Goal: Feedback & Contribution: Leave review/rating

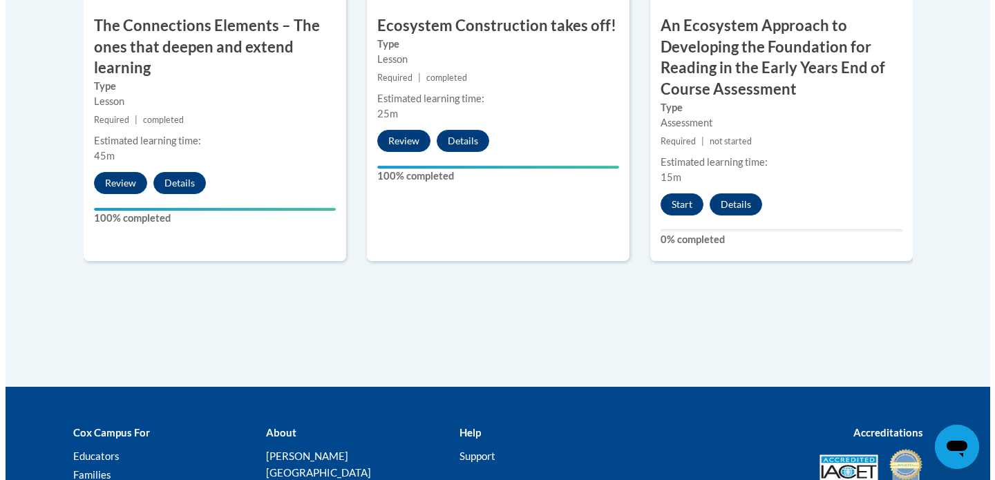
scroll to position [1401, 0]
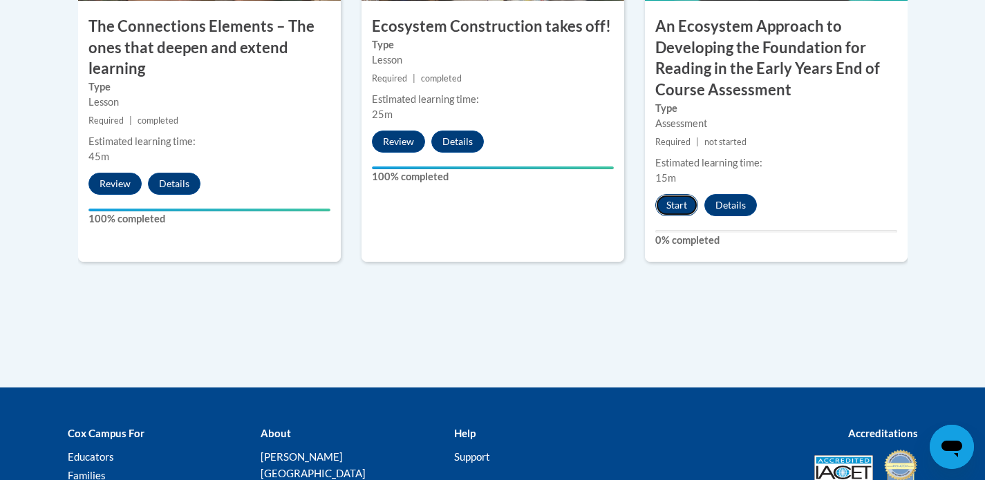
click at [672, 203] on button "Start" at bounding box center [676, 205] width 43 height 22
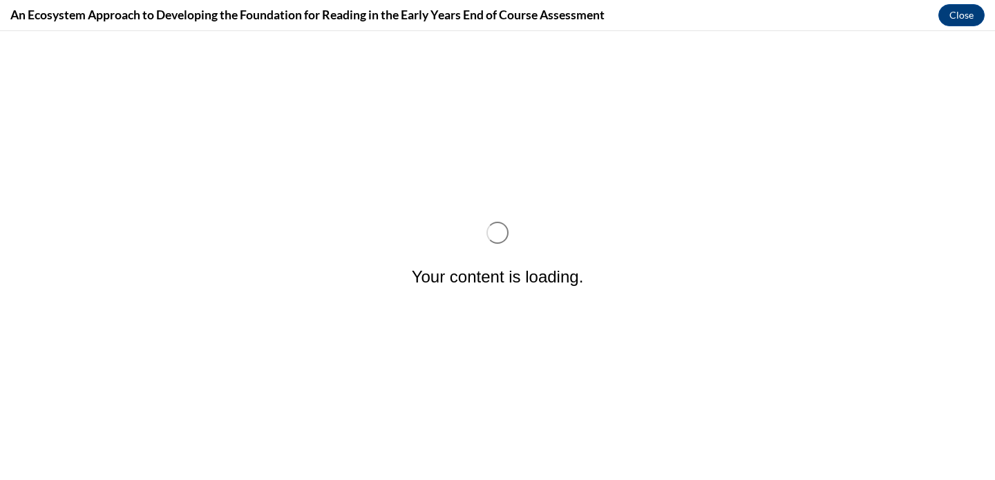
scroll to position [0, 0]
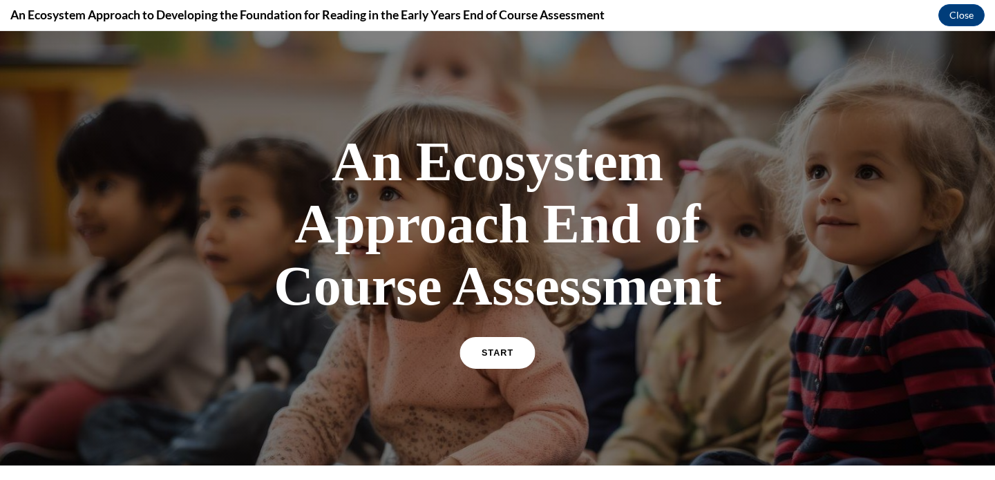
click at [491, 360] on link "START" at bounding box center [497, 353] width 75 height 32
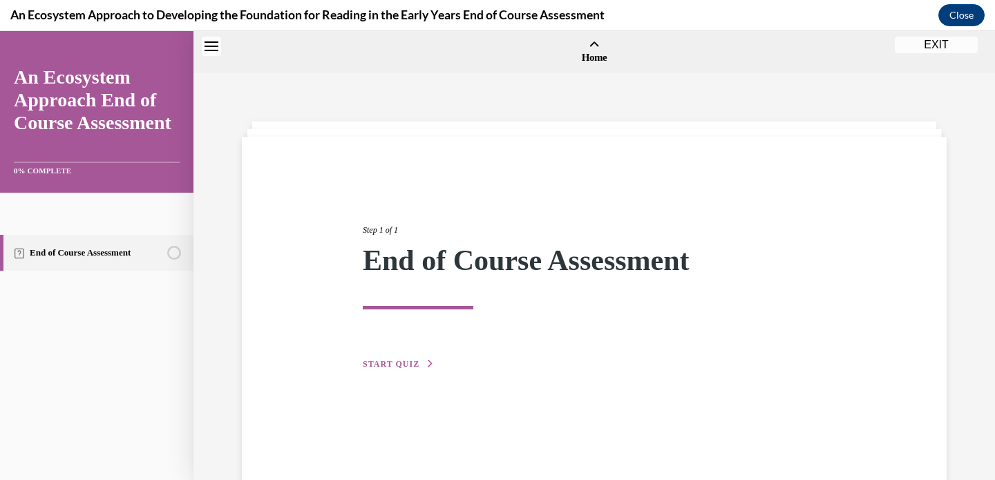
scroll to position [43, 0]
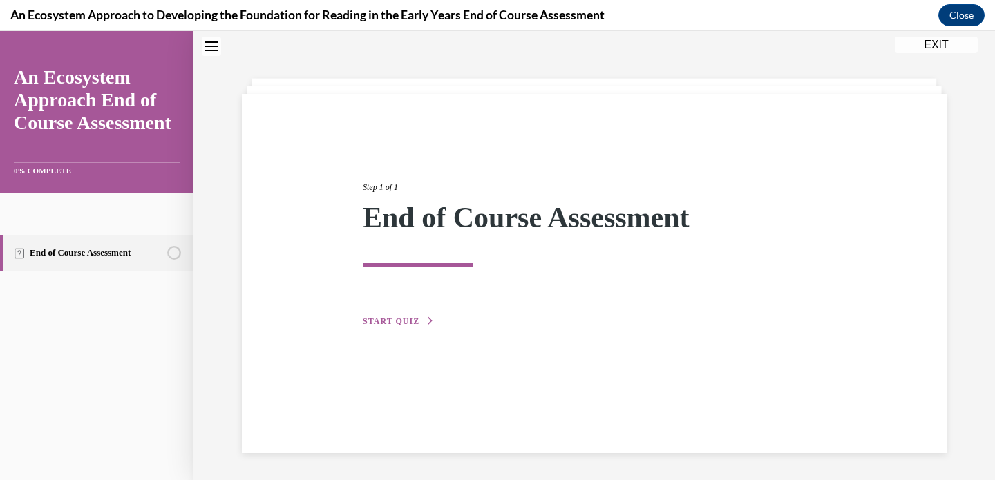
click at [419, 324] on button "START QUIZ" at bounding box center [399, 321] width 72 height 12
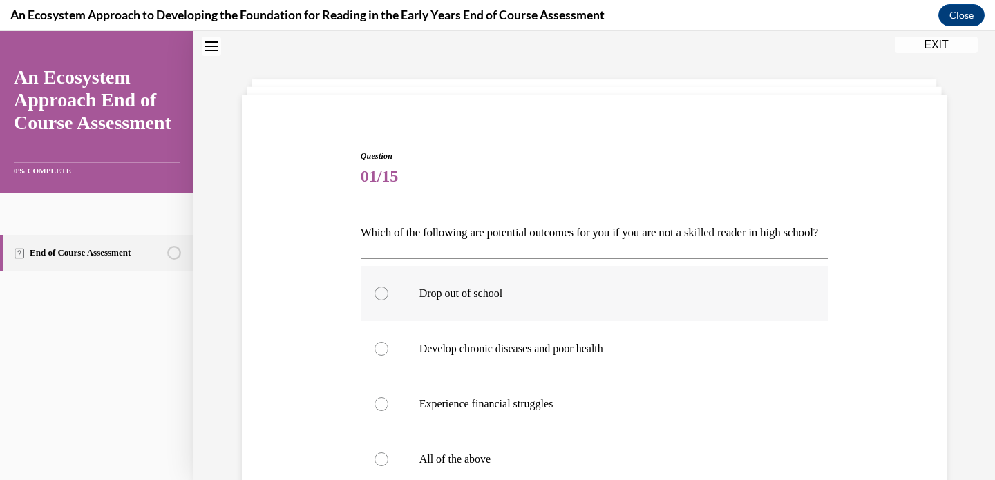
click at [406, 321] on label "Drop out of school" at bounding box center [595, 293] width 468 height 55
click at [389, 301] on input "Drop out of school" at bounding box center [382, 294] width 14 height 14
radio input "true"
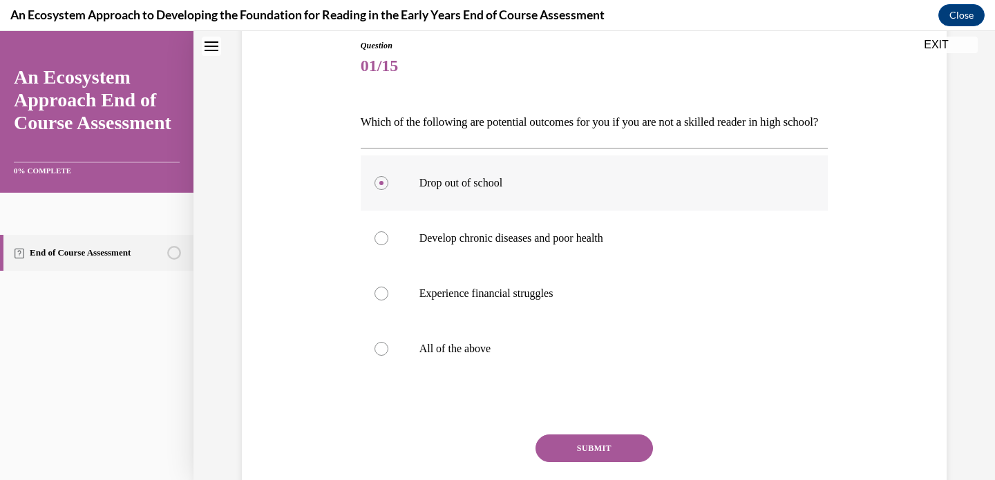
scroll to position [151, 0]
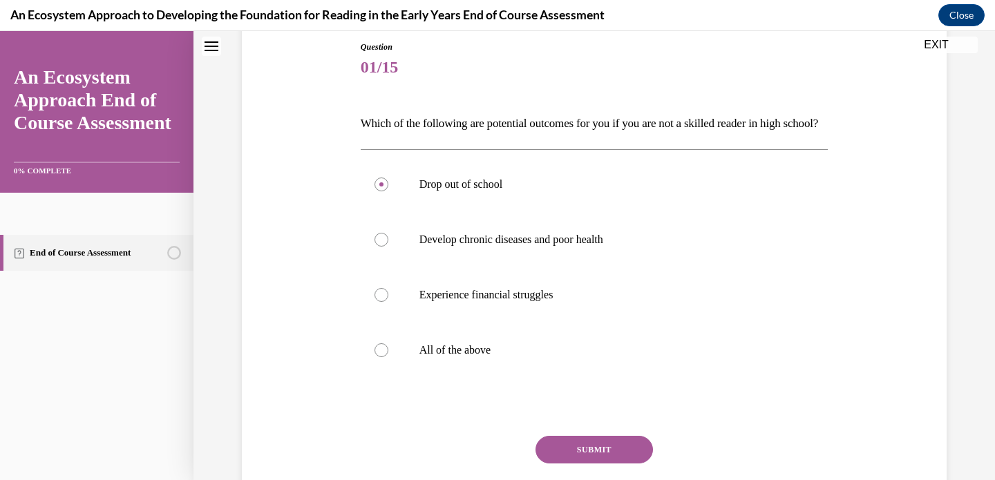
click at [565, 464] on button "SUBMIT" at bounding box center [595, 450] width 118 height 28
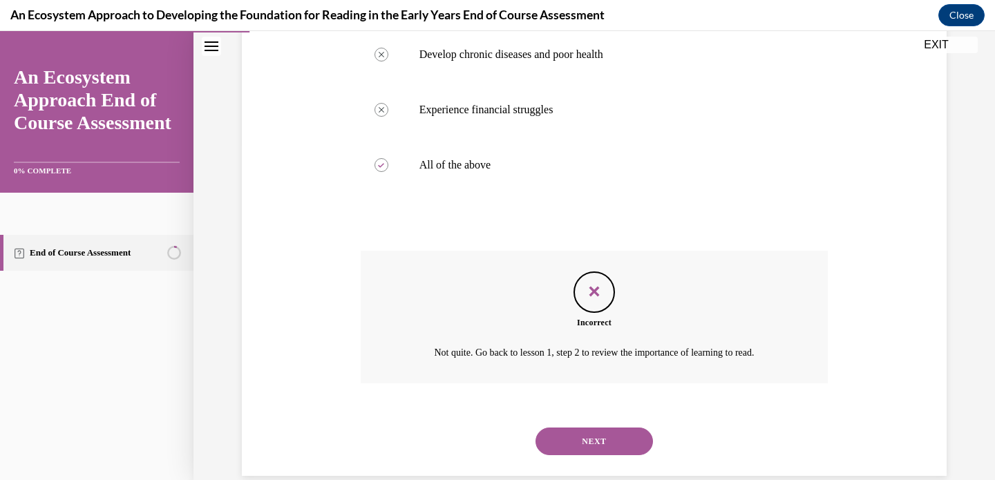
scroll to position [384, 0]
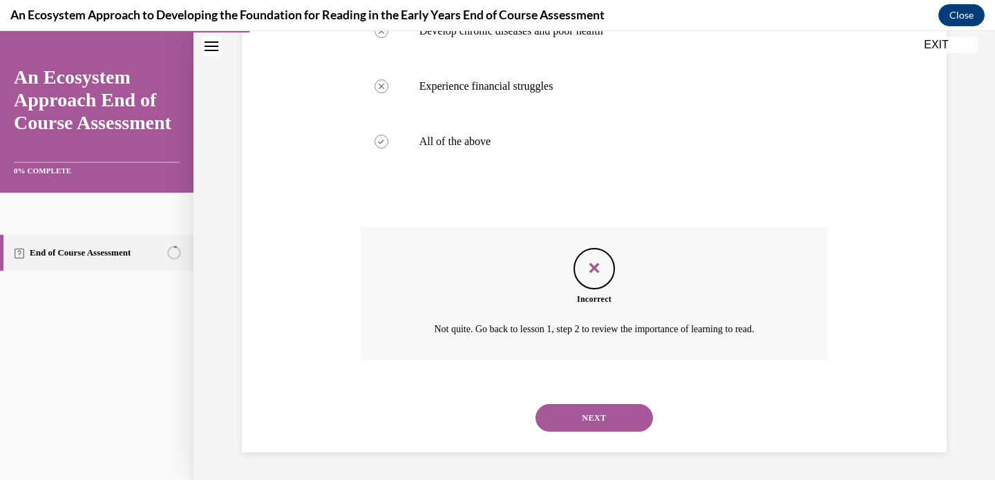
click at [571, 420] on button "NEXT" at bounding box center [595, 418] width 118 height 28
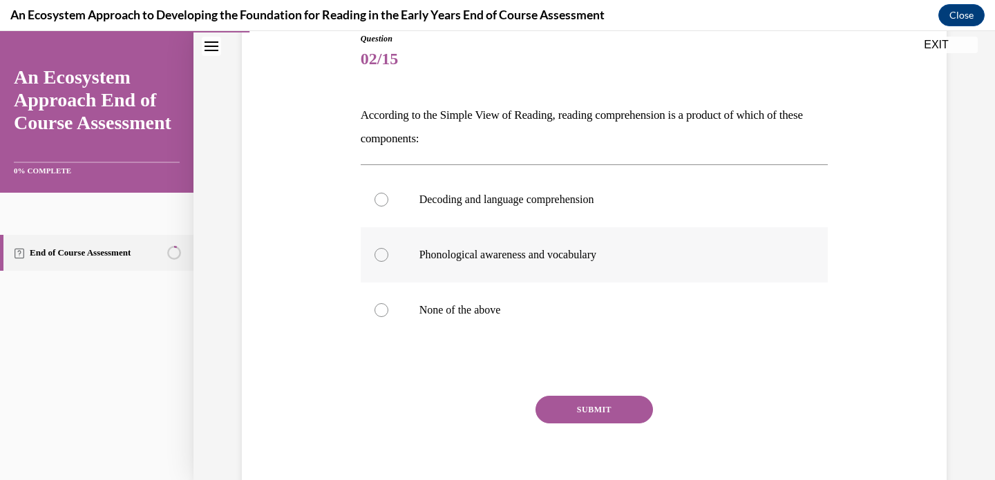
scroll to position [166, 0]
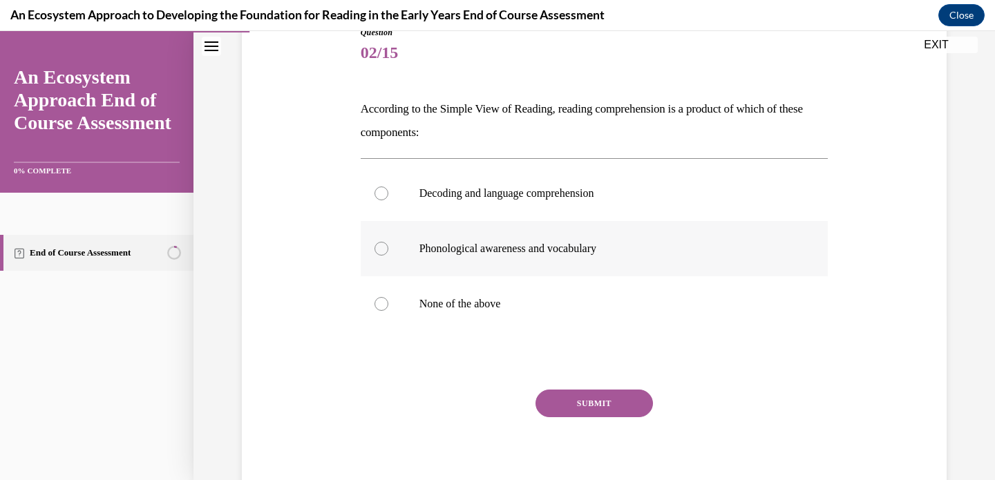
click at [509, 243] on p "Phonological awareness and vocabulary" at bounding box center [607, 249] width 375 height 14
click at [389, 243] on input "Phonological awareness and vocabulary" at bounding box center [382, 249] width 14 height 14
radio input "true"
click at [592, 402] on button "SUBMIT" at bounding box center [595, 404] width 118 height 28
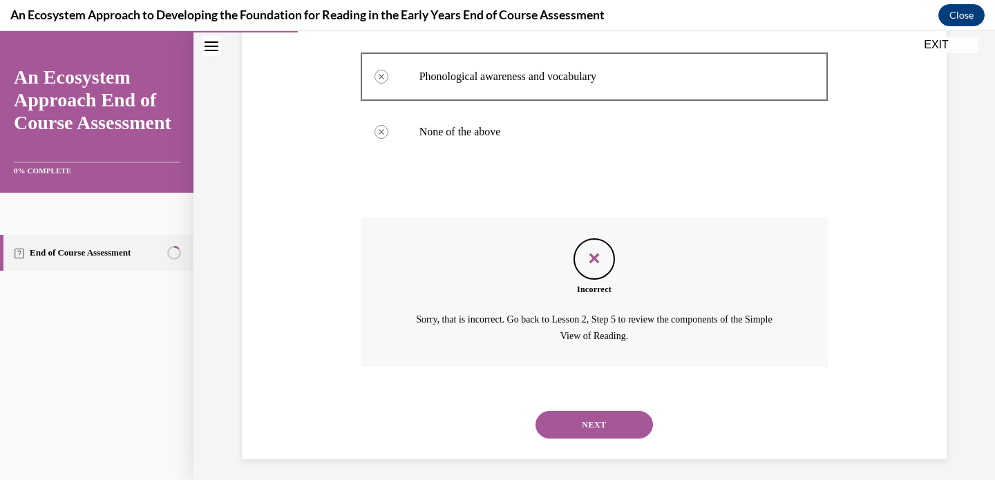
scroll to position [344, 0]
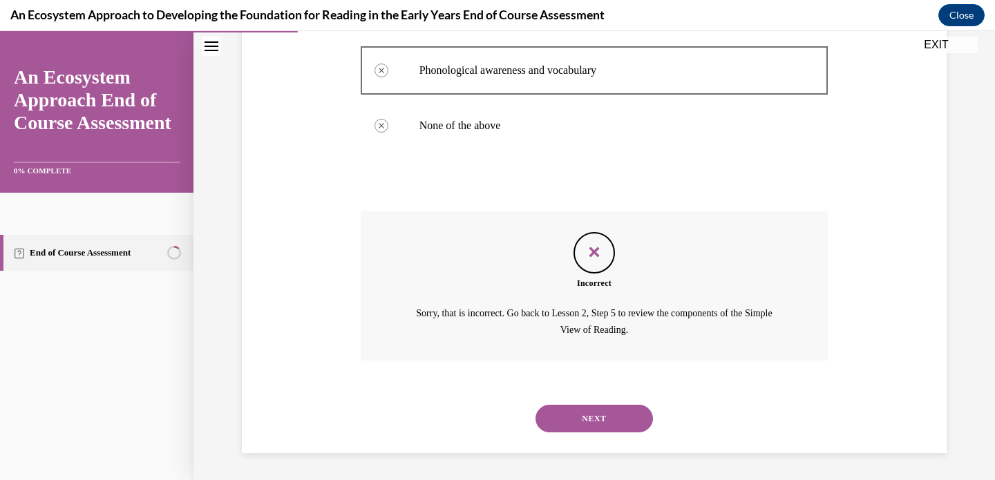
click at [602, 422] on button "NEXT" at bounding box center [595, 419] width 118 height 28
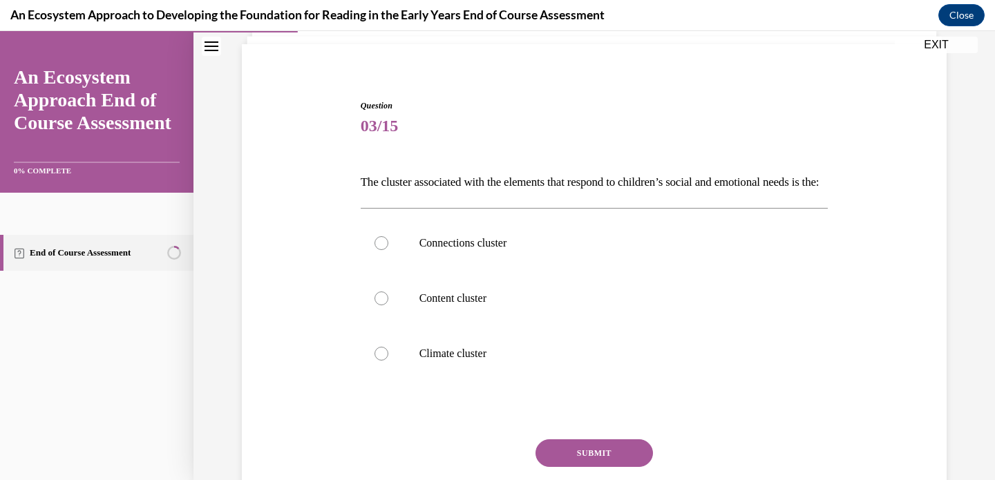
scroll to position [104, 0]
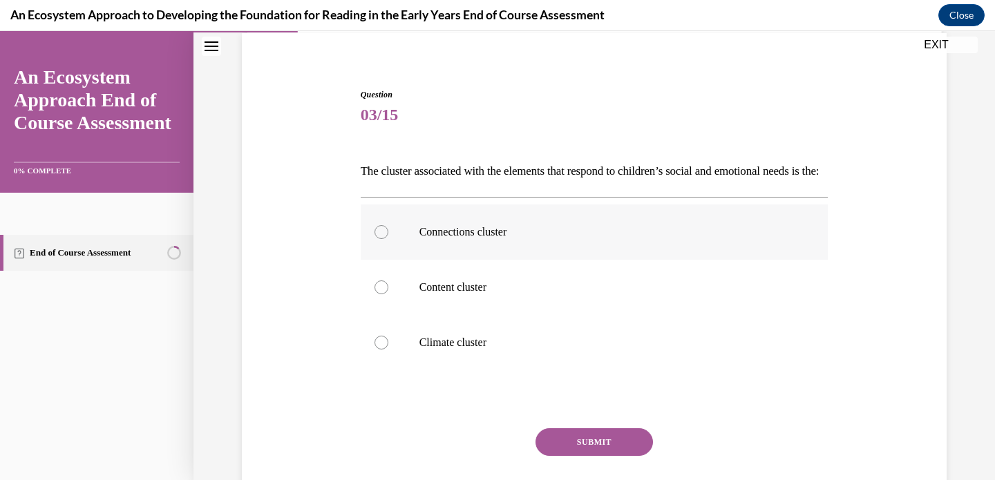
click at [546, 260] on label "Connections cluster" at bounding box center [595, 232] width 468 height 55
click at [389, 239] on input "Connections cluster" at bounding box center [382, 232] width 14 height 14
radio input "true"
click at [570, 456] on button "SUBMIT" at bounding box center [595, 443] width 118 height 28
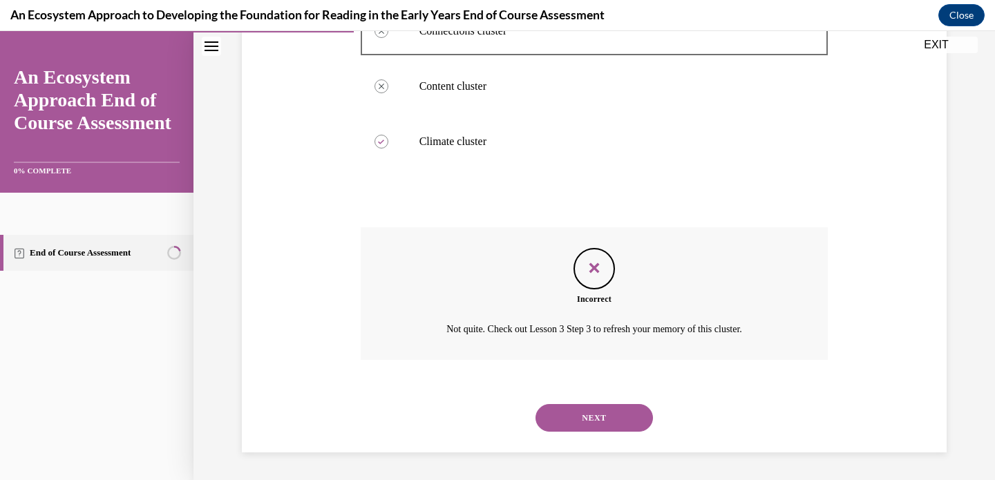
scroll to position [328, 0]
click at [554, 420] on button "NEXT" at bounding box center [595, 418] width 118 height 28
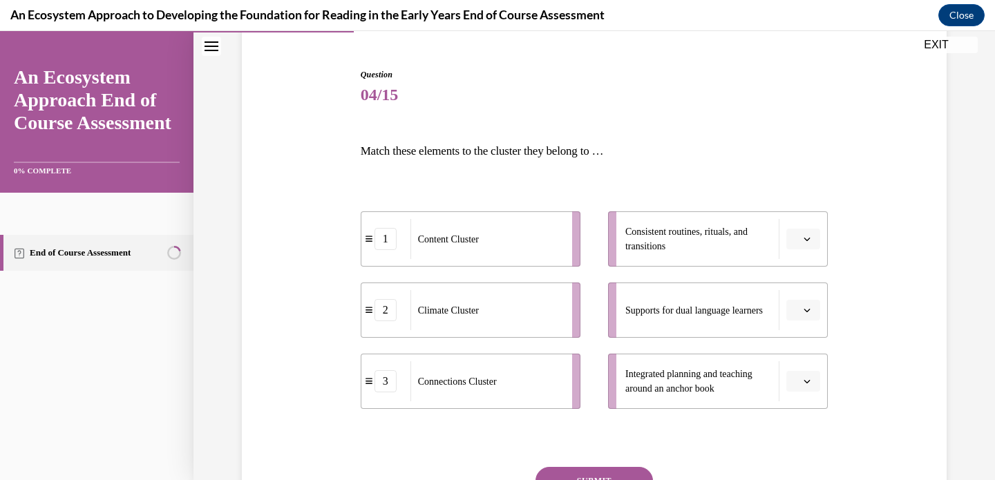
scroll to position [129, 0]
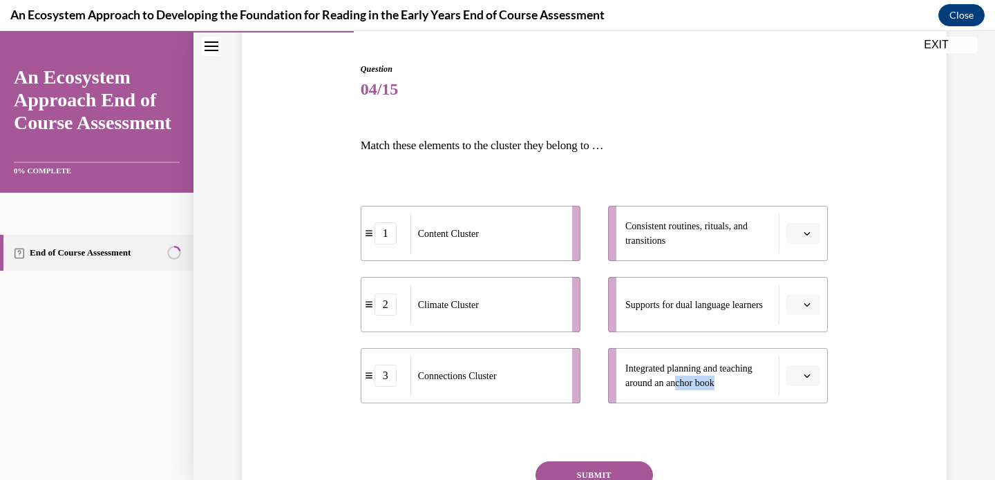
drag, startPoint x: 673, startPoint y: 388, endPoint x: 774, endPoint y: 402, distance: 102.0
click at [774, 402] on li "Integrated planning and teaching around an anchor book" at bounding box center [718, 375] width 220 height 55
click at [807, 371] on button "button" at bounding box center [804, 376] width 34 height 21
click at [802, 297] on div "1" at bounding box center [797, 290] width 35 height 28
click at [805, 222] on li "Consistent routines, rituals, and transitions" at bounding box center [718, 233] width 220 height 55
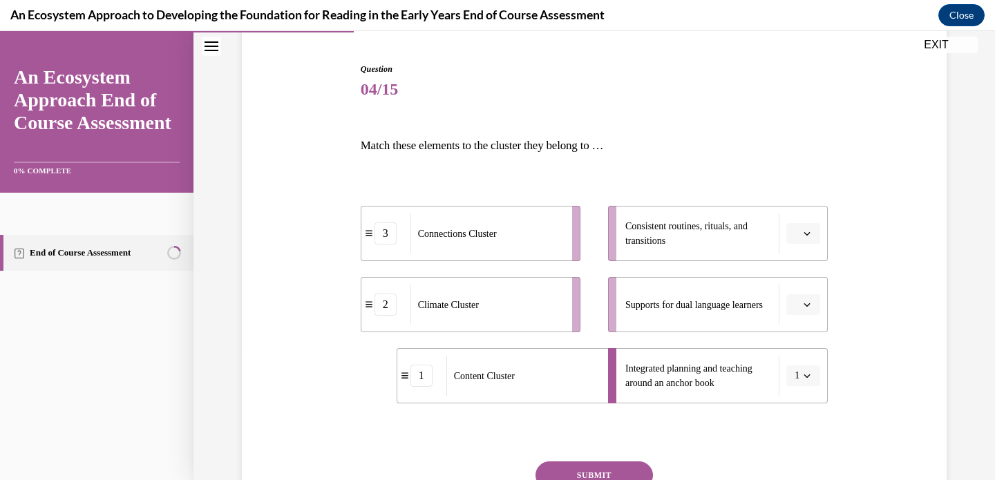
click at [805, 225] on button "button" at bounding box center [804, 233] width 34 height 21
click at [794, 318] on span "2" at bounding box center [793, 320] width 5 height 11
click at [798, 314] on button "button" at bounding box center [804, 305] width 34 height 21
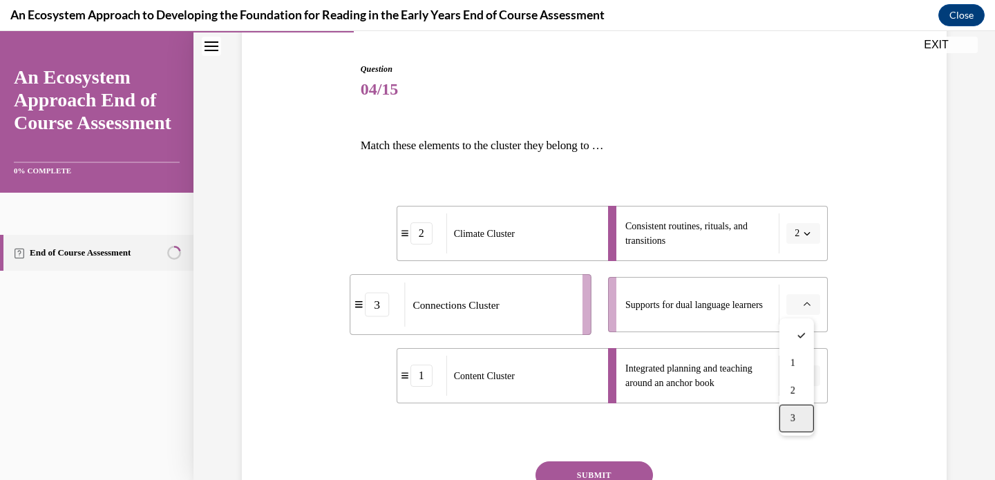
click at [798, 418] on div "3" at bounding box center [797, 419] width 35 height 28
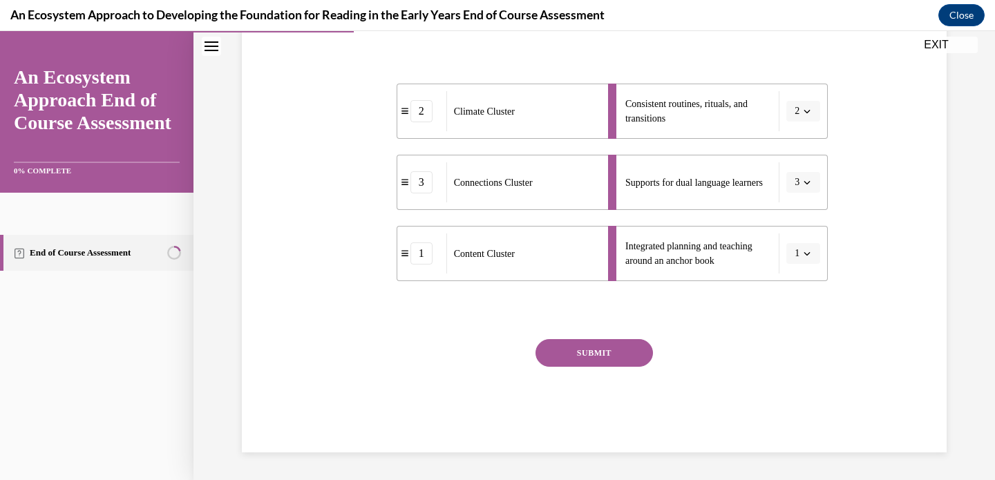
click at [593, 355] on button "SUBMIT" at bounding box center [595, 353] width 118 height 28
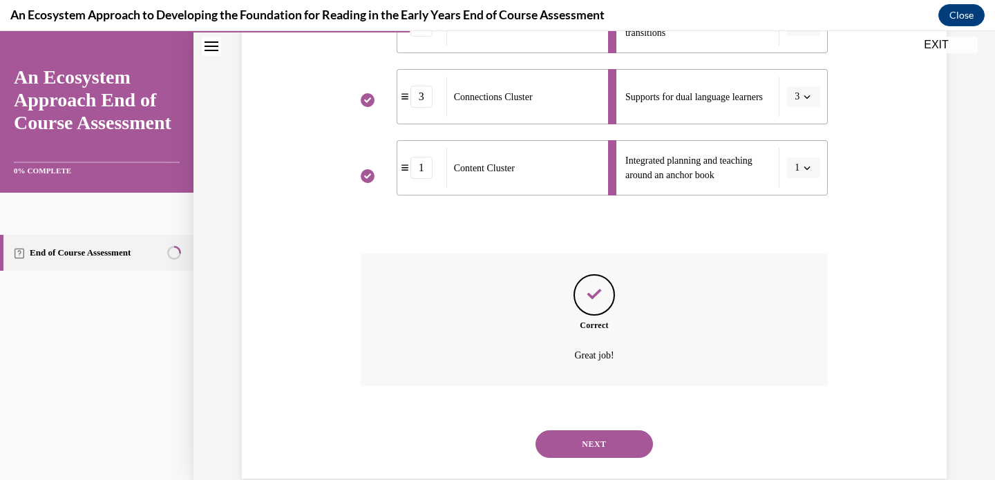
scroll to position [364, 0]
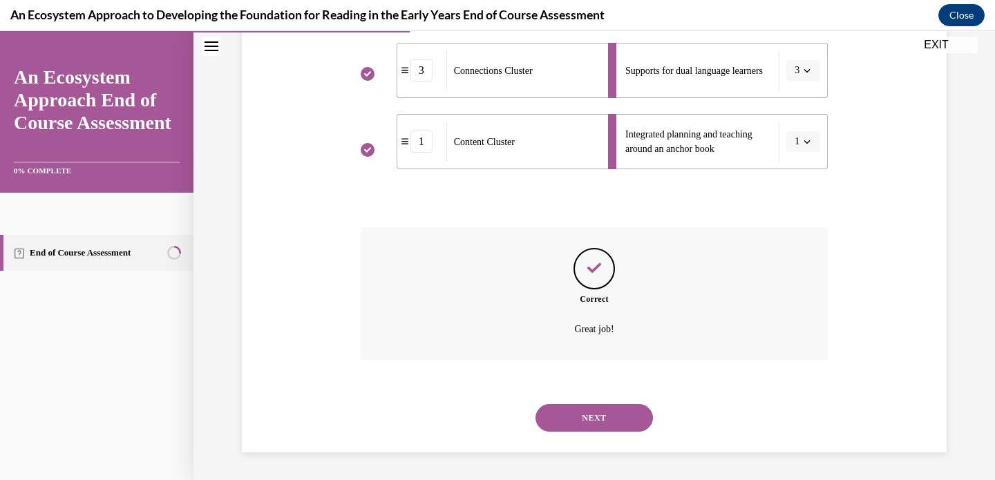
click at [579, 424] on button "NEXT" at bounding box center [595, 418] width 118 height 28
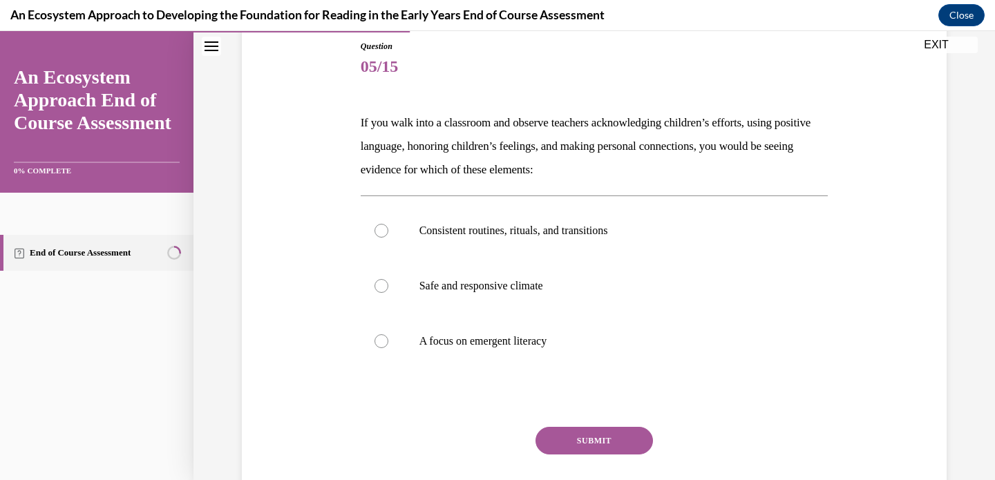
scroll to position [170, 0]
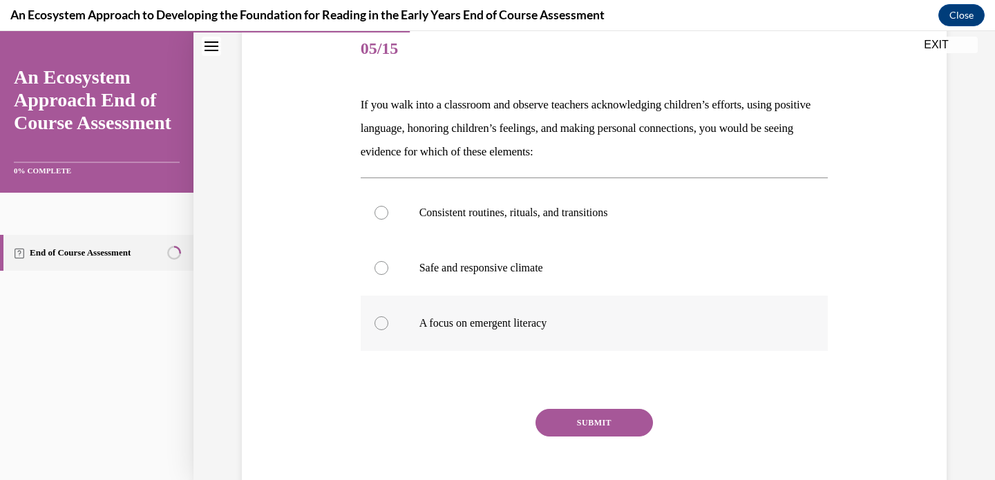
click at [543, 335] on label "A focus on emergent literacy" at bounding box center [595, 323] width 468 height 55
click at [389, 330] on input "A focus on emergent literacy" at bounding box center [382, 324] width 14 height 14
radio input "true"
click at [530, 288] on label "Safe and responsive climate" at bounding box center [595, 268] width 468 height 55
click at [389, 275] on input "Safe and responsive climate" at bounding box center [382, 268] width 14 height 14
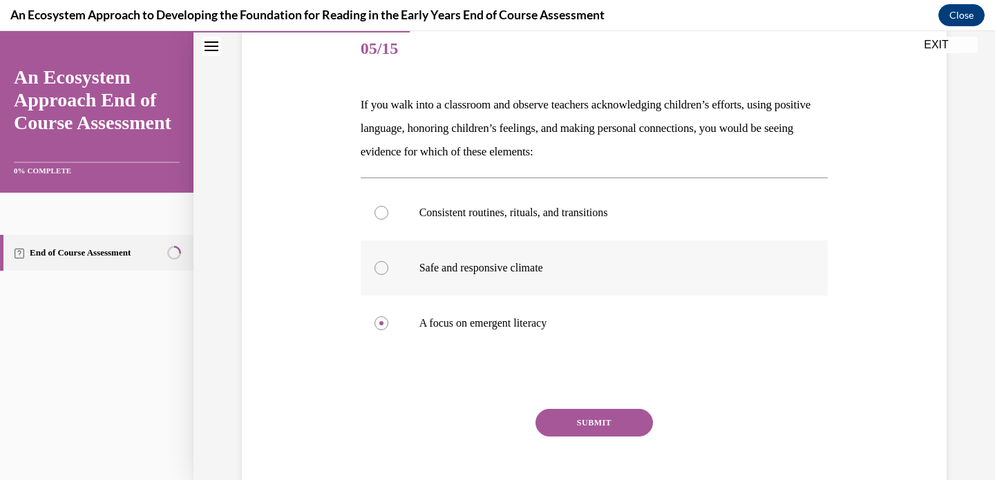
radio input "true"
click at [530, 330] on label "A focus on emergent literacy" at bounding box center [595, 323] width 468 height 55
click at [389, 330] on input "A focus on emergent literacy" at bounding box center [382, 324] width 14 height 14
radio input "true"
click at [590, 426] on button "SUBMIT" at bounding box center [595, 423] width 118 height 28
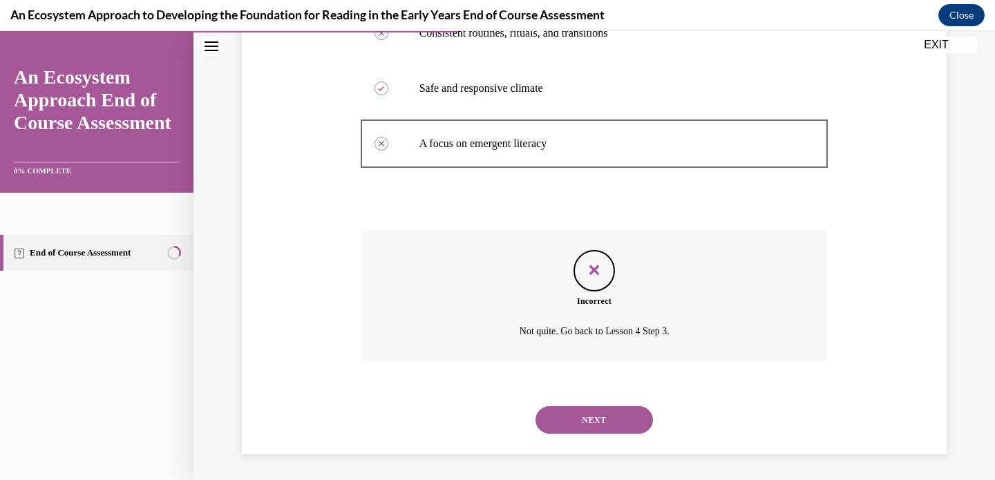
scroll to position [352, 0]
click at [581, 411] on button "NEXT" at bounding box center [595, 418] width 118 height 28
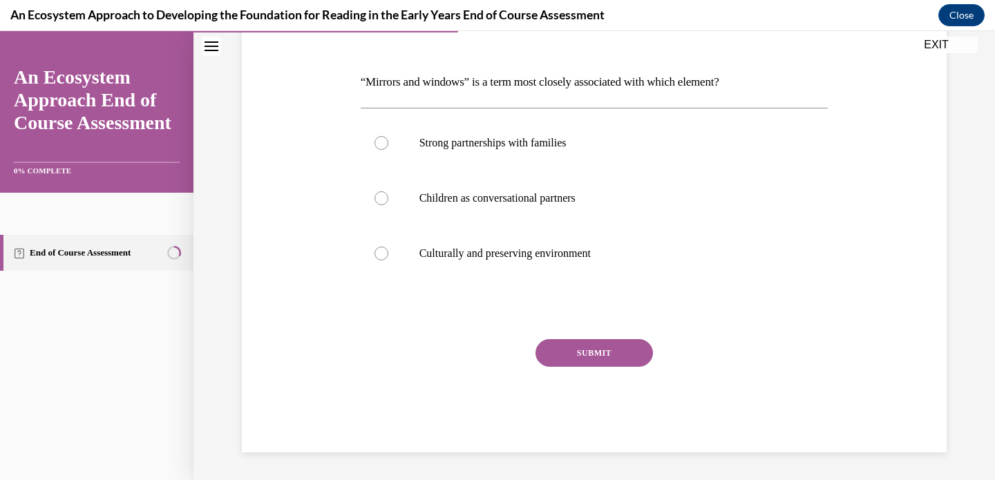
scroll to position [153, 0]
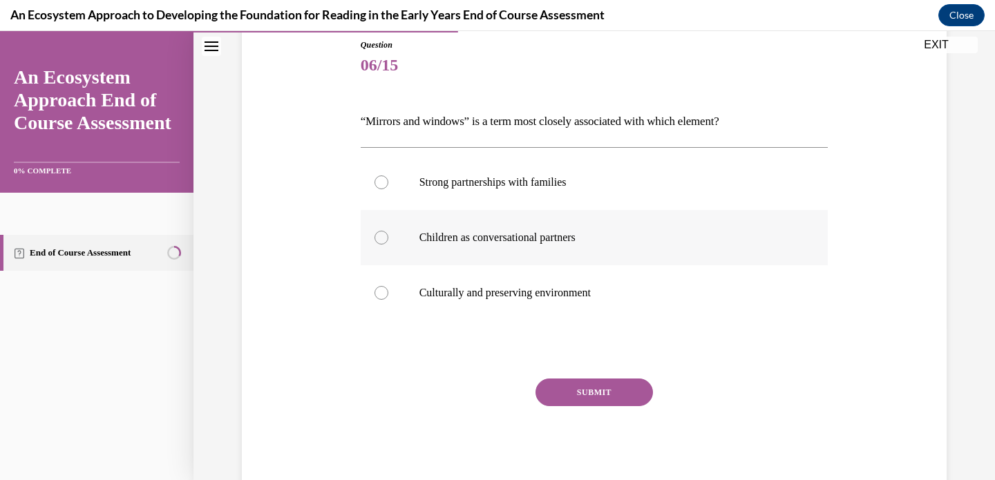
click at [567, 242] on p "Children as conversational partners" at bounding box center [607, 238] width 375 height 14
click at [389, 242] on input "Children as conversational partners" at bounding box center [382, 238] width 14 height 14
radio input "true"
click at [579, 392] on button "SUBMIT" at bounding box center [595, 393] width 118 height 28
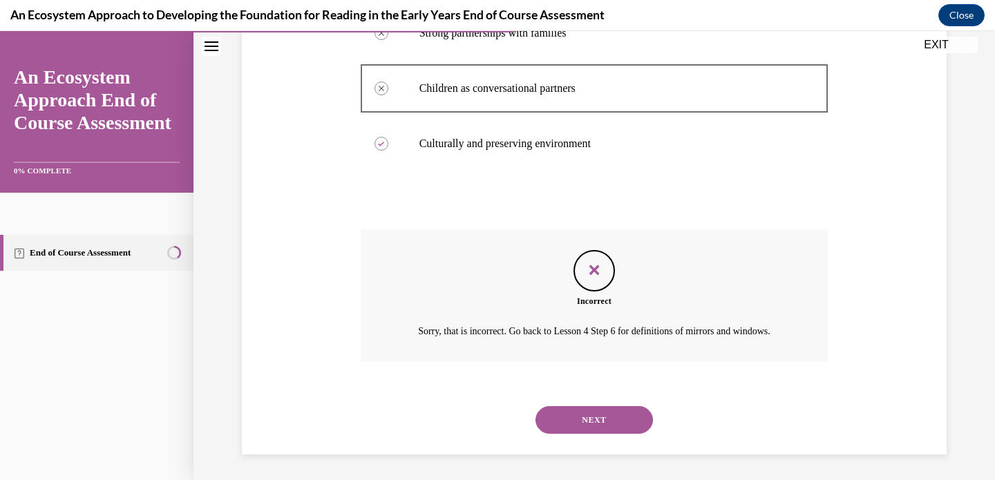
scroll to position [321, 0]
click at [580, 424] on button "NEXT" at bounding box center [595, 418] width 118 height 28
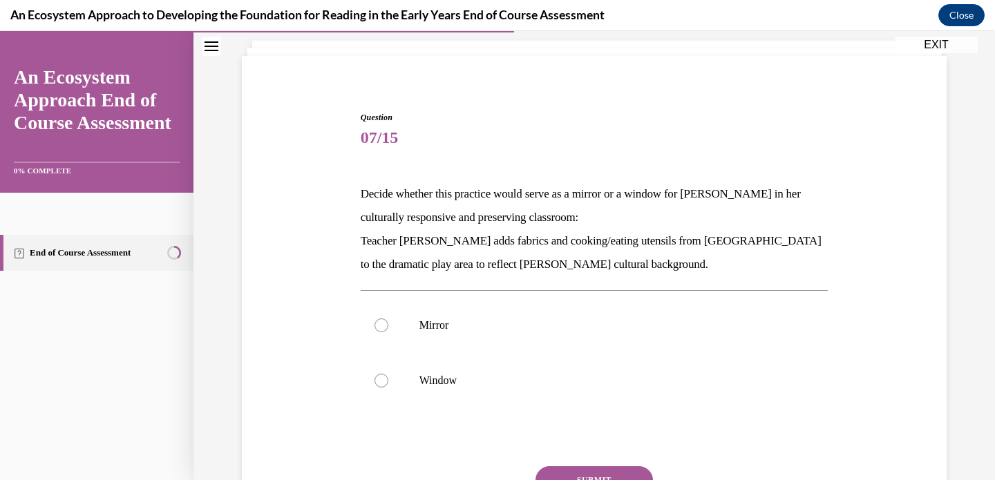
scroll to position [95, 0]
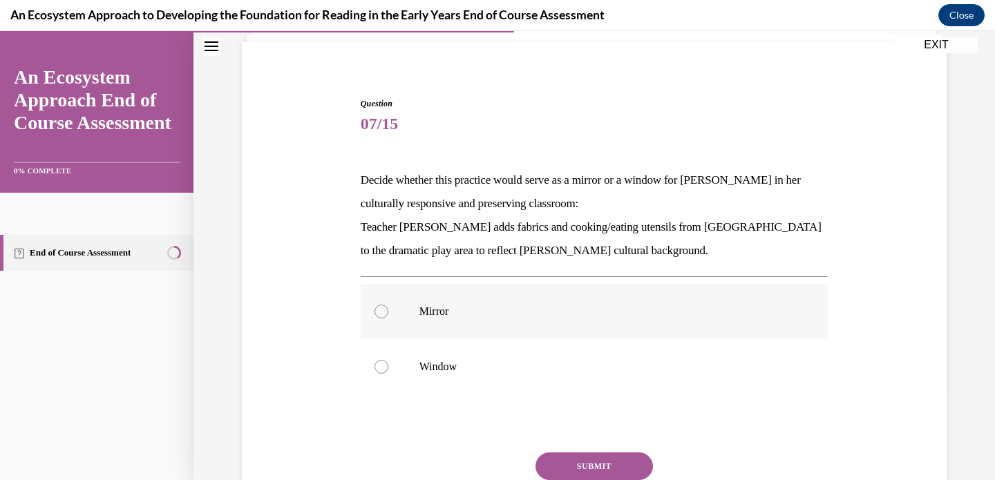
click at [541, 320] on label "Mirror" at bounding box center [595, 311] width 468 height 55
click at [389, 319] on input "Mirror" at bounding box center [382, 312] width 14 height 14
radio input "true"
click at [598, 468] on button "SUBMIT" at bounding box center [595, 467] width 118 height 28
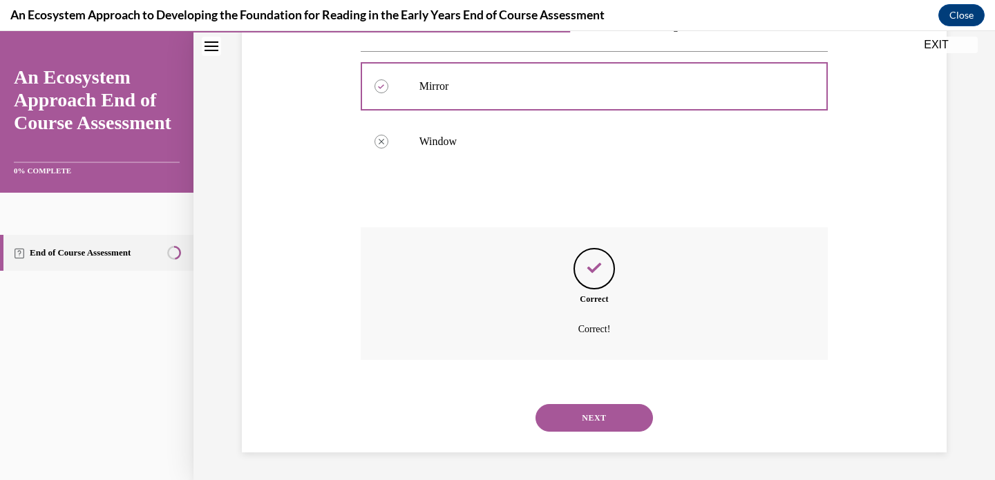
click at [588, 417] on button "NEXT" at bounding box center [595, 418] width 118 height 28
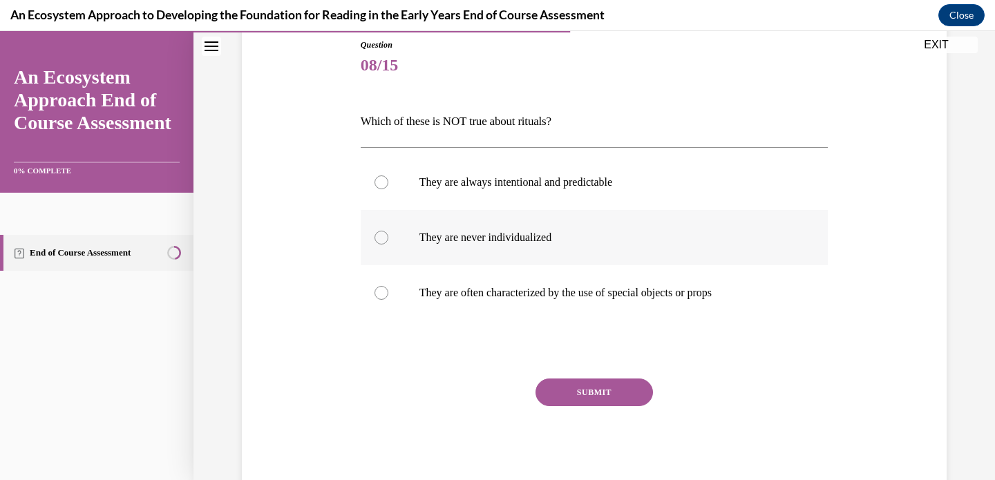
click at [529, 245] on label "They are never individualized" at bounding box center [595, 237] width 468 height 55
click at [389, 245] on input "They are never individualized" at bounding box center [382, 238] width 14 height 14
radio input "true"
click at [603, 385] on button "SUBMIT" at bounding box center [595, 393] width 118 height 28
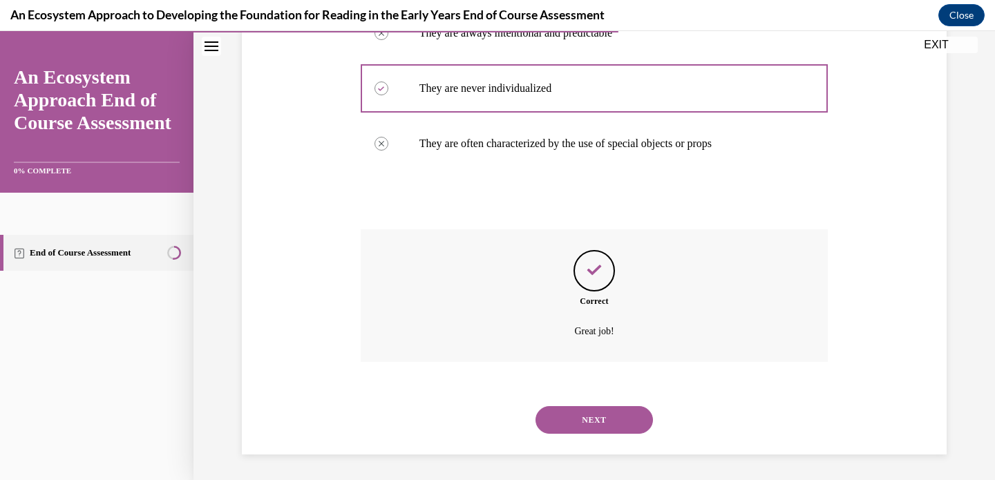
scroll to position [305, 0]
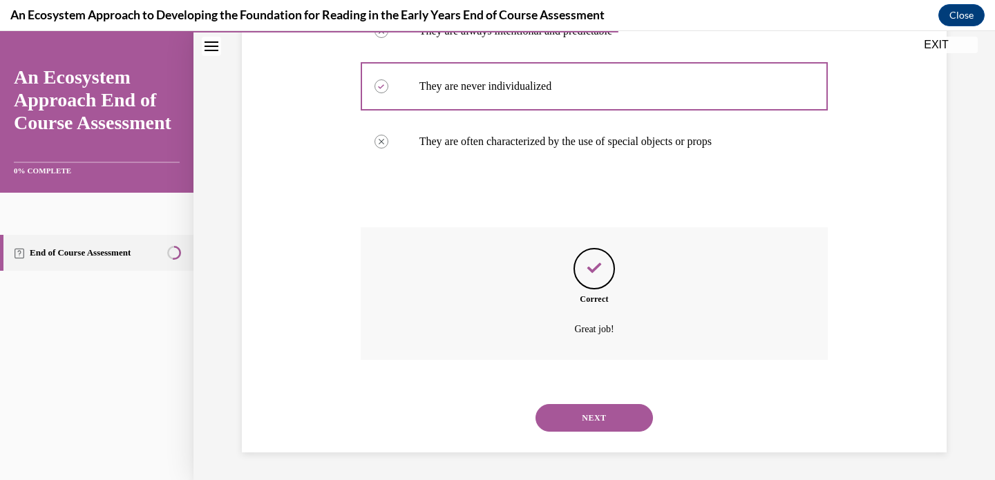
click at [601, 420] on button "NEXT" at bounding box center [595, 418] width 118 height 28
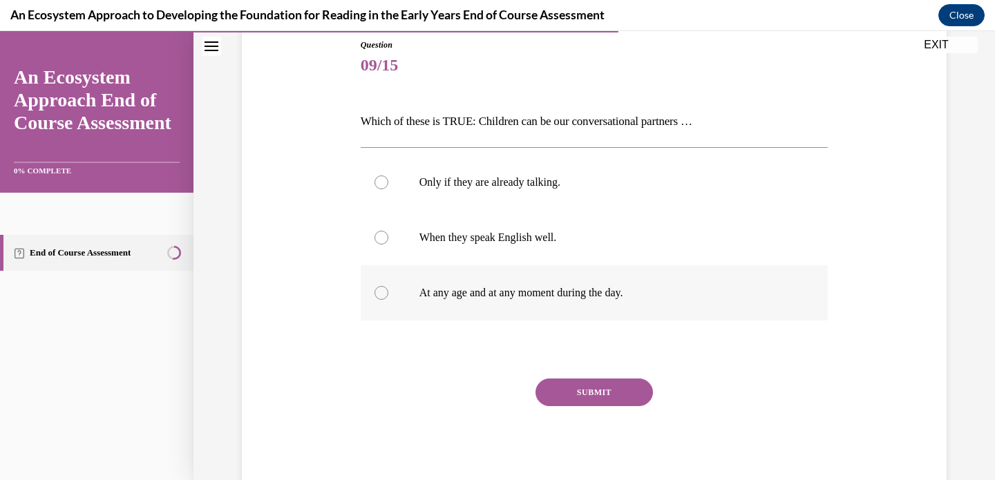
click at [569, 283] on label "At any age and at any moment during the day." at bounding box center [595, 292] width 468 height 55
click at [389, 286] on input "At any age and at any moment during the day." at bounding box center [382, 293] width 14 height 14
radio input "true"
click at [604, 391] on button "SUBMIT" at bounding box center [595, 393] width 118 height 28
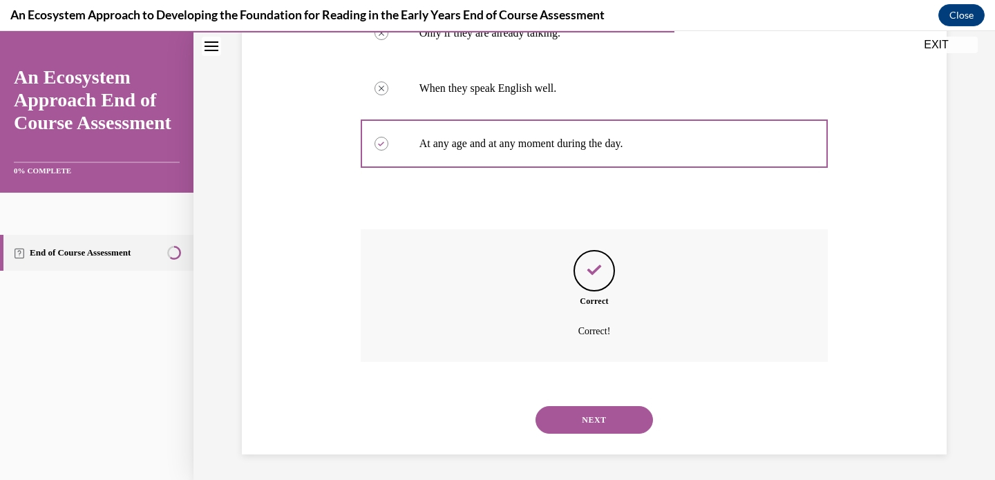
scroll to position [305, 0]
click at [597, 406] on button "NEXT" at bounding box center [595, 418] width 118 height 28
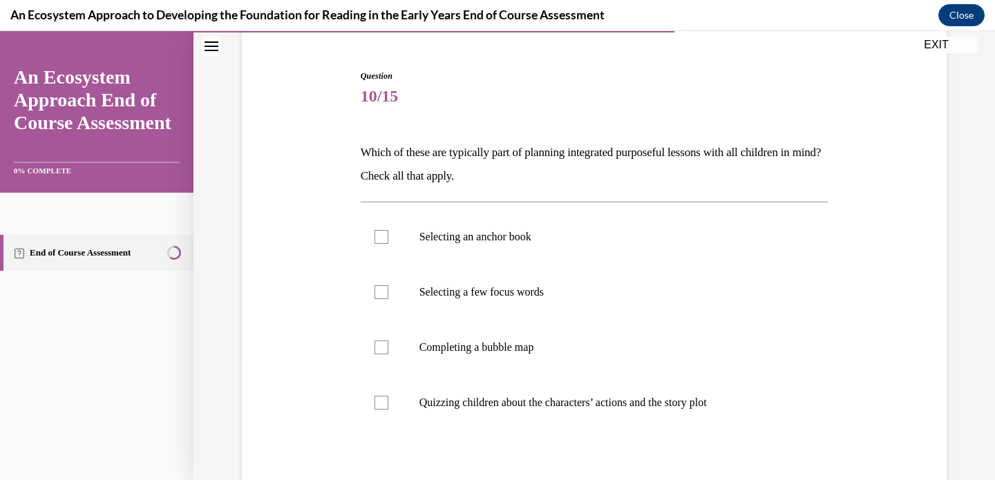
scroll to position [128, 0]
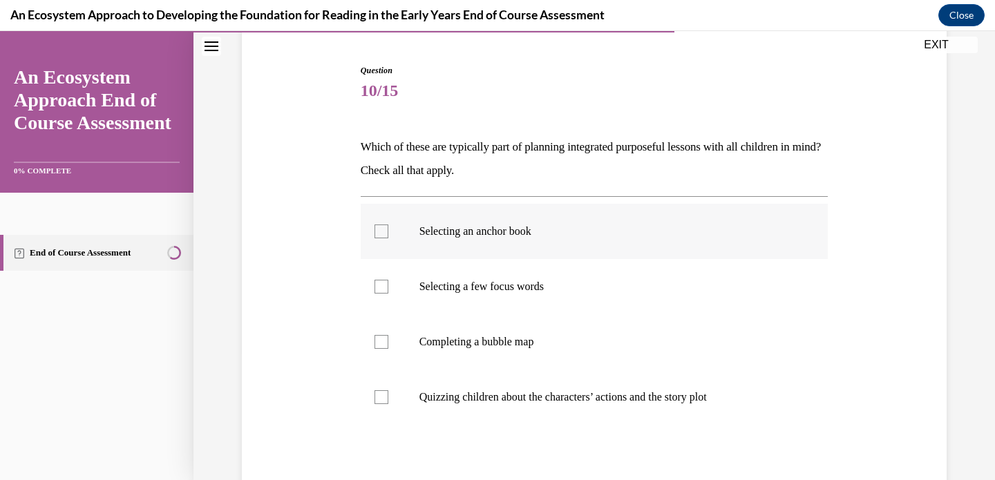
click at [516, 240] on label "Selecting an anchor book" at bounding box center [595, 231] width 468 height 55
click at [389, 239] on input "Selecting an anchor book" at bounding box center [382, 232] width 14 height 14
checkbox input "true"
click at [531, 342] on p "Completing a bubble map" at bounding box center [607, 342] width 375 height 14
click at [389, 342] on input "Completing a bubble map" at bounding box center [382, 342] width 14 height 14
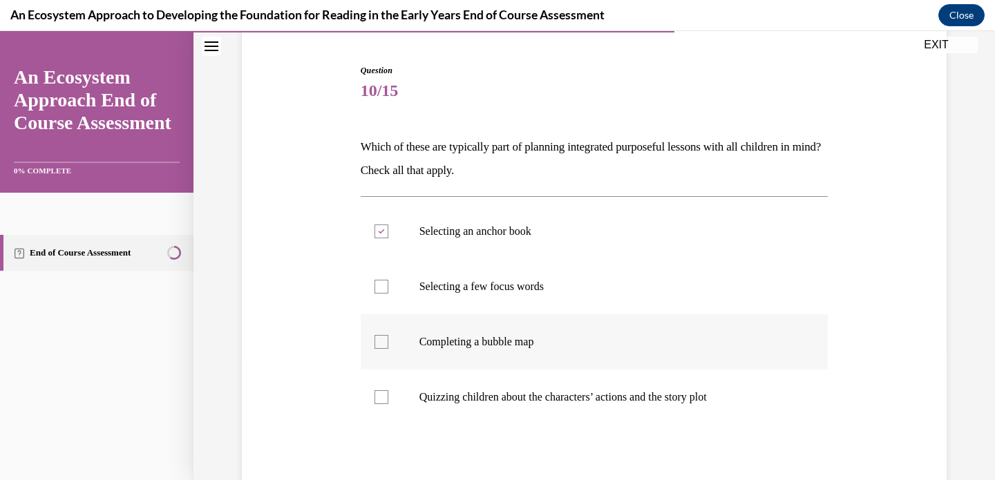
checkbox input "true"
click at [511, 298] on label "Selecting a few focus words" at bounding box center [595, 286] width 468 height 55
click at [389, 294] on input "Selecting a few focus words" at bounding box center [382, 287] width 14 height 14
checkbox input "true"
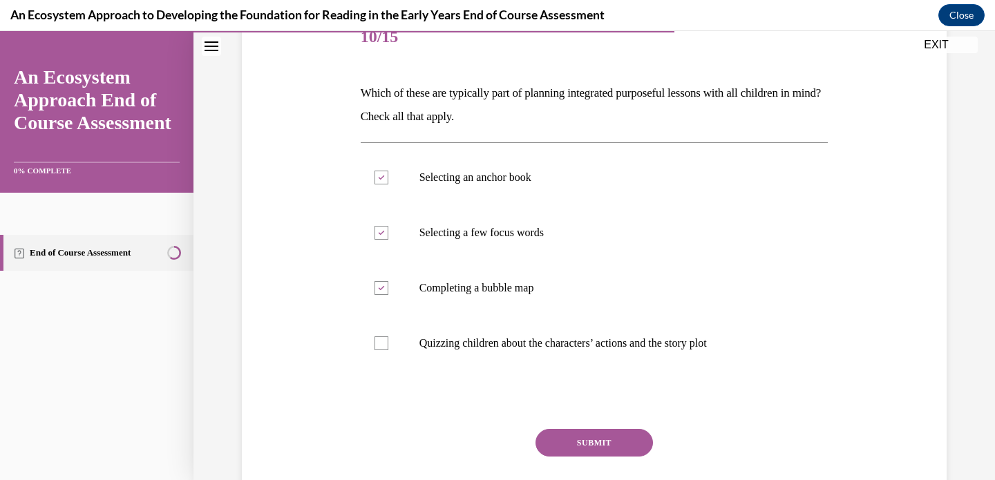
click at [606, 436] on button "SUBMIT" at bounding box center [595, 443] width 118 height 28
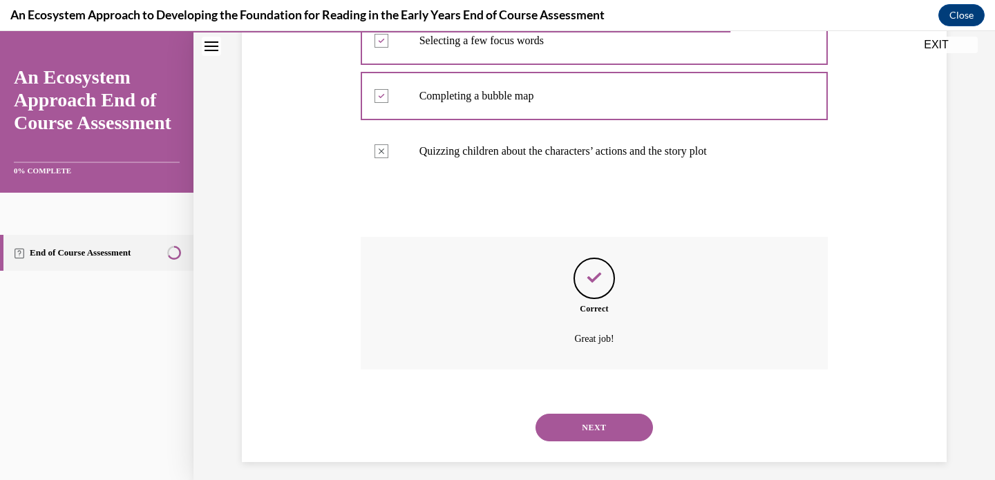
scroll to position [384, 0]
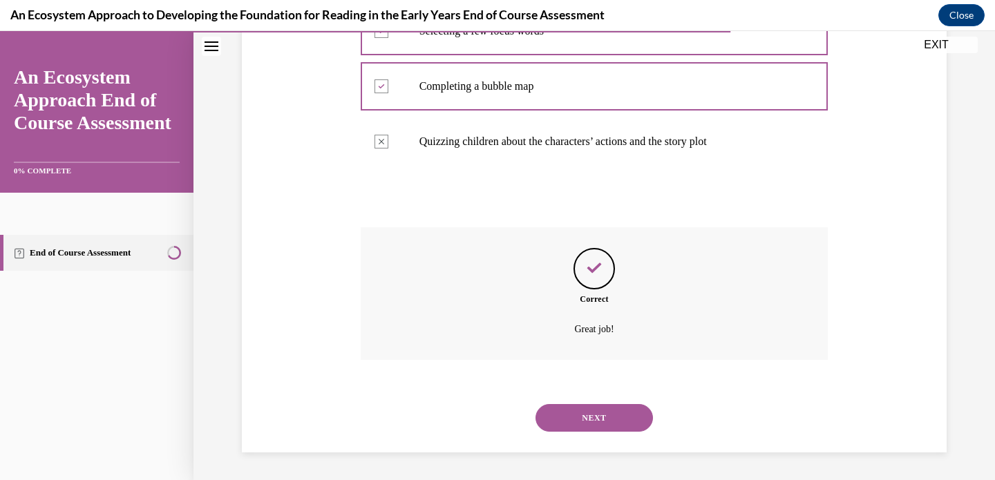
click at [597, 410] on button "NEXT" at bounding box center [595, 418] width 118 height 28
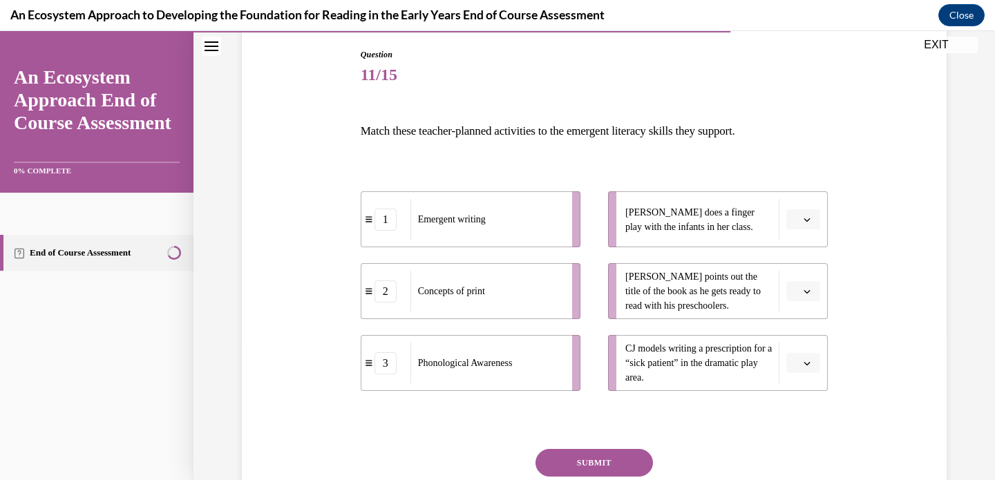
scroll to position [149, 0]
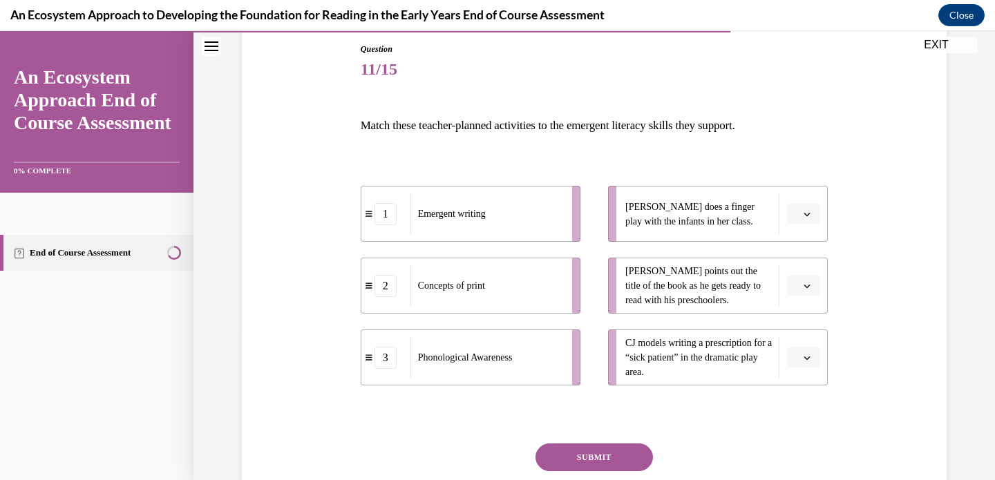
click at [795, 287] on span "Please select an option" at bounding box center [797, 286] width 5 height 14
click at [798, 392] on div "3" at bounding box center [797, 400] width 35 height 28
click at [803, 211] on span "button" at bounding box center [808, 214] width 10 height 10
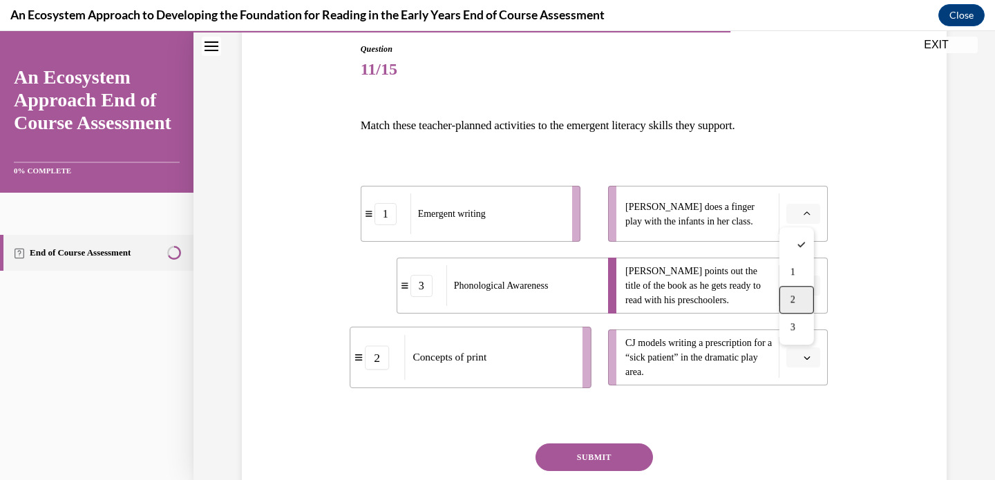
click at [802, 297] on div "2" at bounding box center [797, 300] width 35 height 28
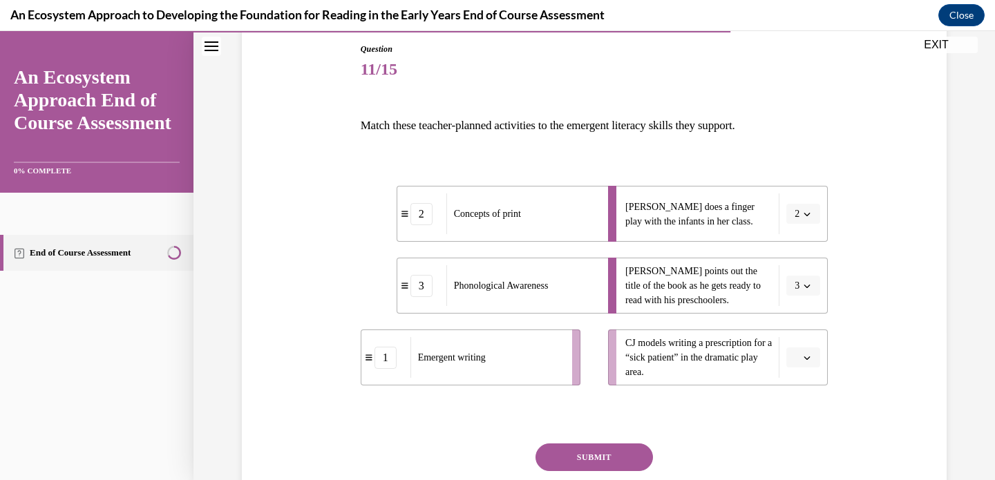
click at [807, 357] on span "button" at bounding box center [808, 358] width 10 height 10
click at [797, 276] on div "1" at bounding box center [797, 272] width 35 height 28
click at [608, 459] on button "SUBMIT" at bounding box center [595, 458] width 118 height 28
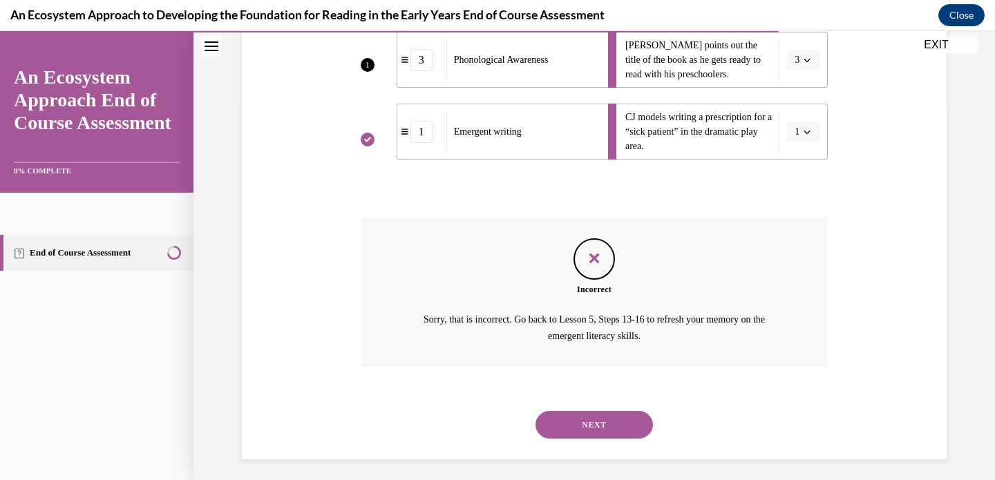
scroll to position [382, 0]
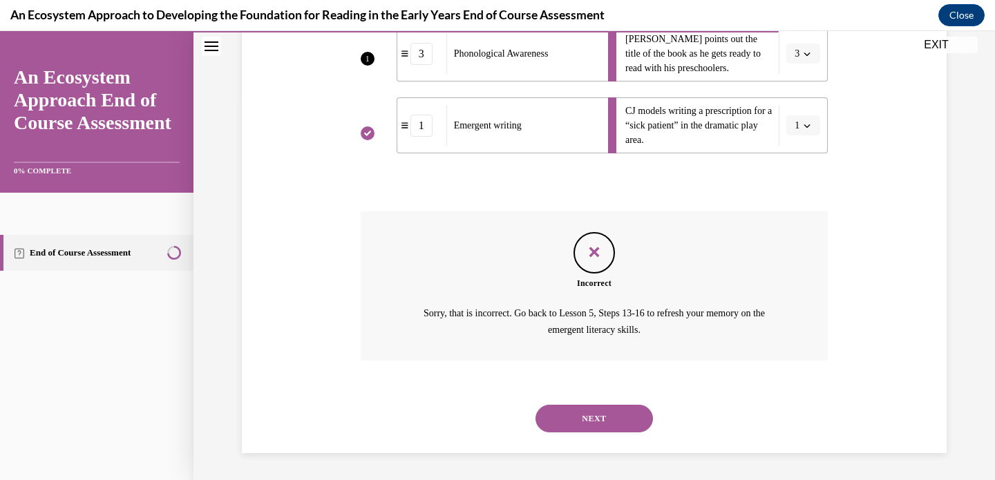
click at [590, 413] on button "NEXT" at bounding box center [595, 419] width 118 height 28
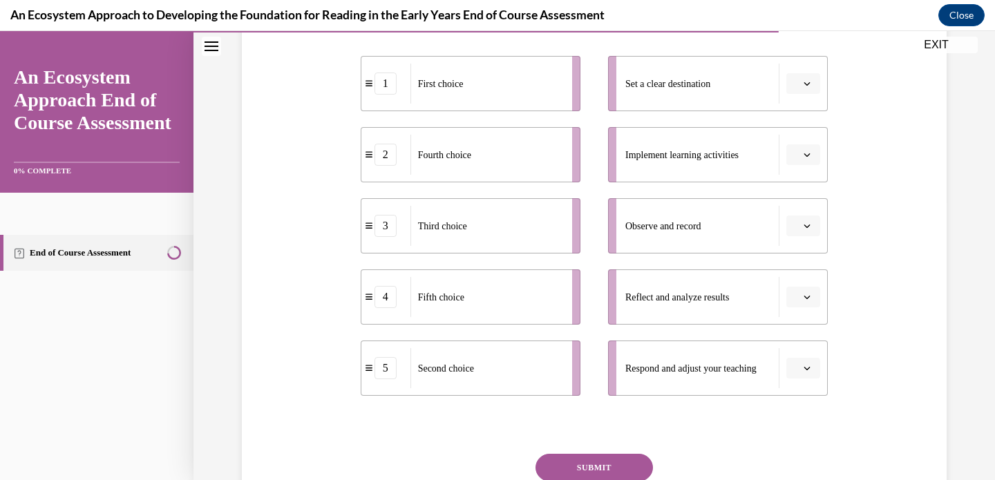
scroll to position [267, 0]
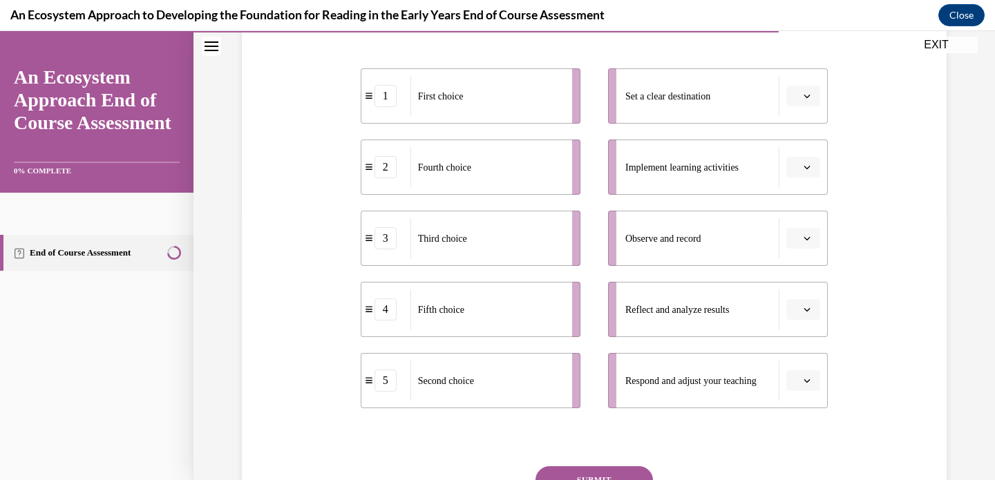
click at [804, 93] on icon "button" at bounding box center [807, 96] width 7 height 7
click at [802, 153] on div "1" at bounding box center [797, 155] width 35 height 28
click at [807, 167] on button "button" at bounding box center [804, 167] width 34 height 21
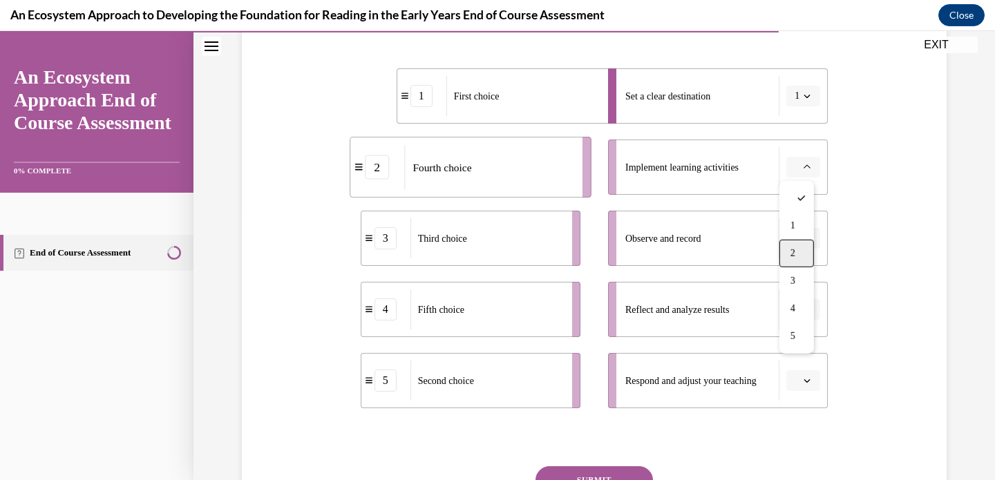
click at [803, 249] on div "2" at bounding box center [797, 254] width 35 height 28
click at [804, 169] on icon "button" at bounding box center [807, 167] width 7 height 7
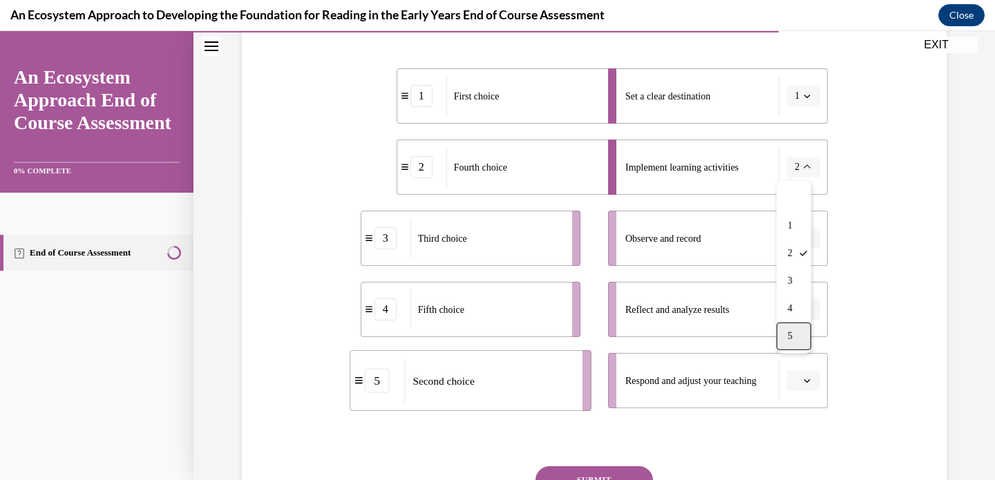
click at [804, 338] on div "5" at bounding box center [794, 337] width 35 height 28
click at [795, 242] on button "button" at bounding box center [804, 238] width 34 height 21
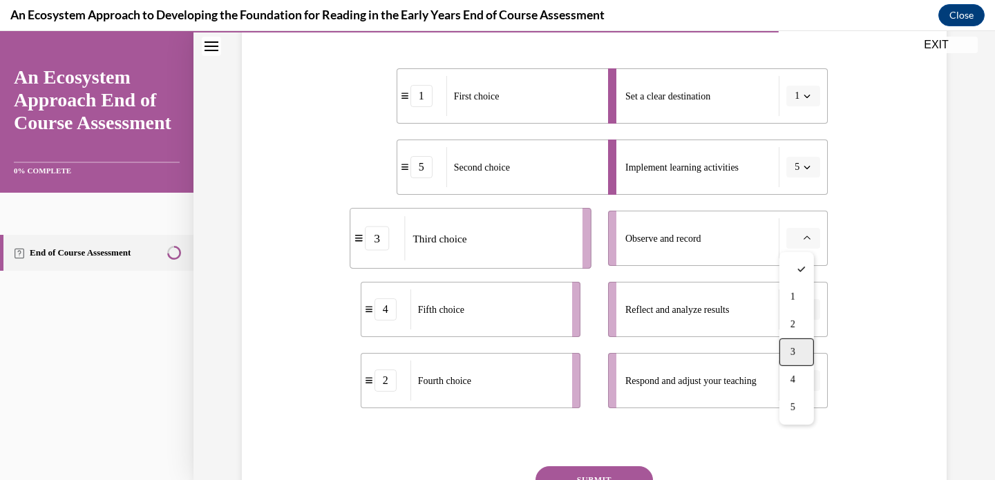
click at [797, 346] on div "3" at bounding box center [797, 353] width 35 height 28
click at [804, 378] on icon "button" at bounding box center [807, 380] width 7 height 7
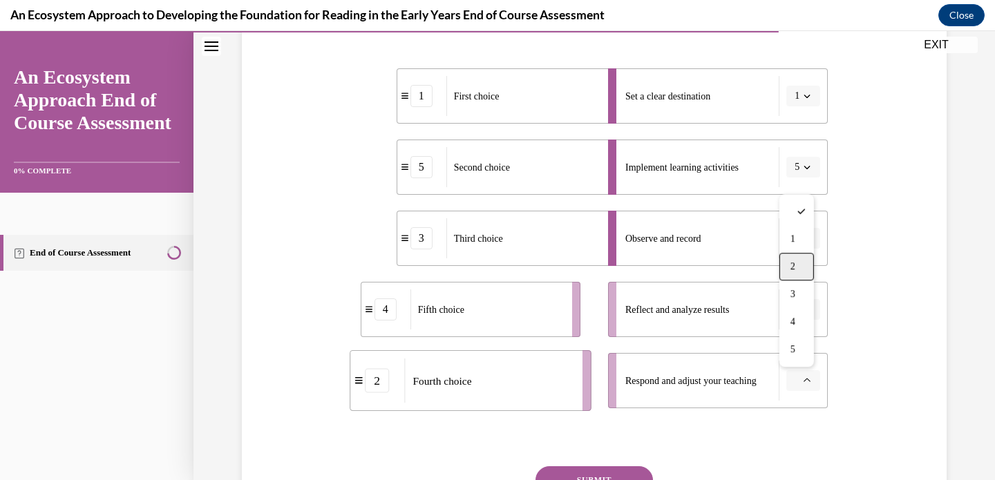
click at [797, 269] on div "2" at bounding box center [797, 267] width 35 height 28
click at [803, 310] on span "button" at bounding box center [808, 310] width 10 height 10
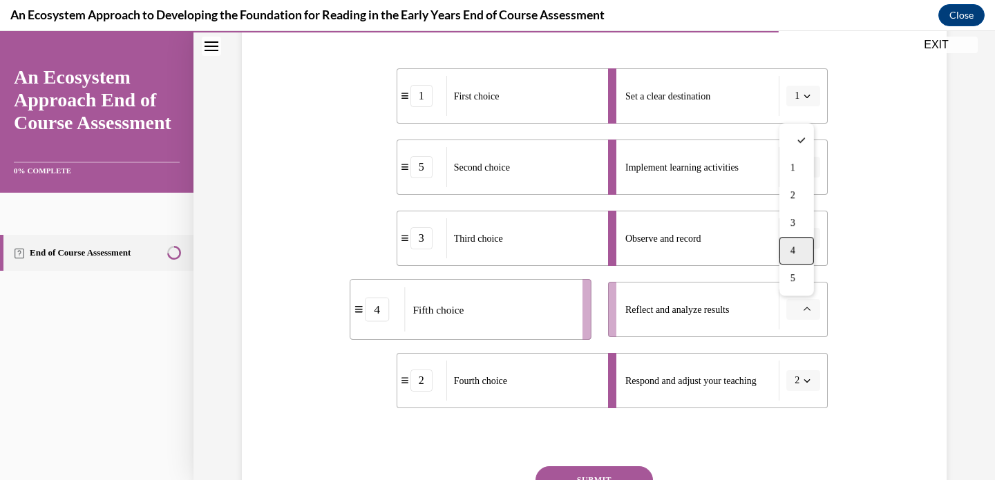
click at [795, 261] on div "4" at bounding box center [797, 251] width 35 height 28
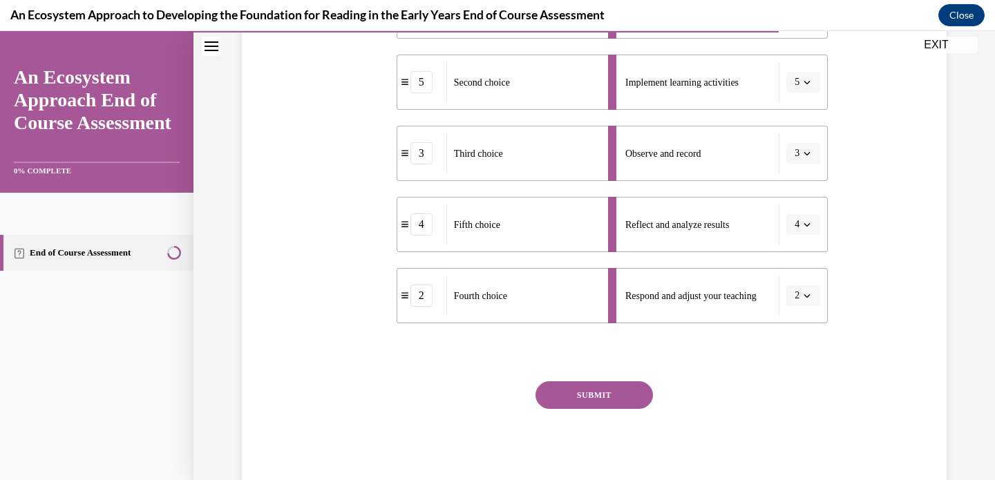
click at [626, 402] on button "SUBMIT" at bounding box center [595, 396] width 118 height 28
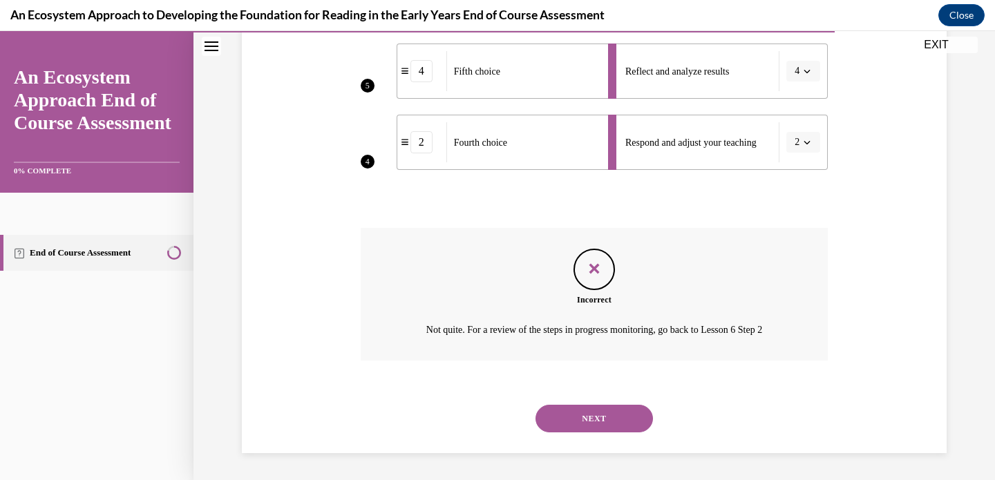
click at [599, 411] on button "NEXT" at bounding box center [595, 419] width 118 height 28
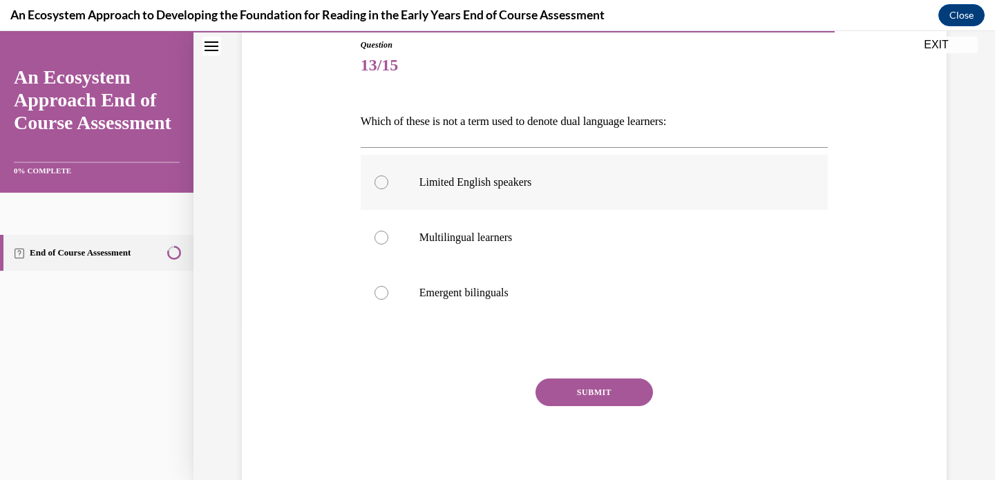
click at [541, 186] on p "Limited English speakers" at bounding box center [607, 183] width 375 height 14
click at [389, 186] on input "Limited English speakers" at bounding box center [382, 183] width 14 height 14
radio input "true"
click at [582, 387] on button "SUBMIT" at bounding box center [595, 393] width 118 height 28
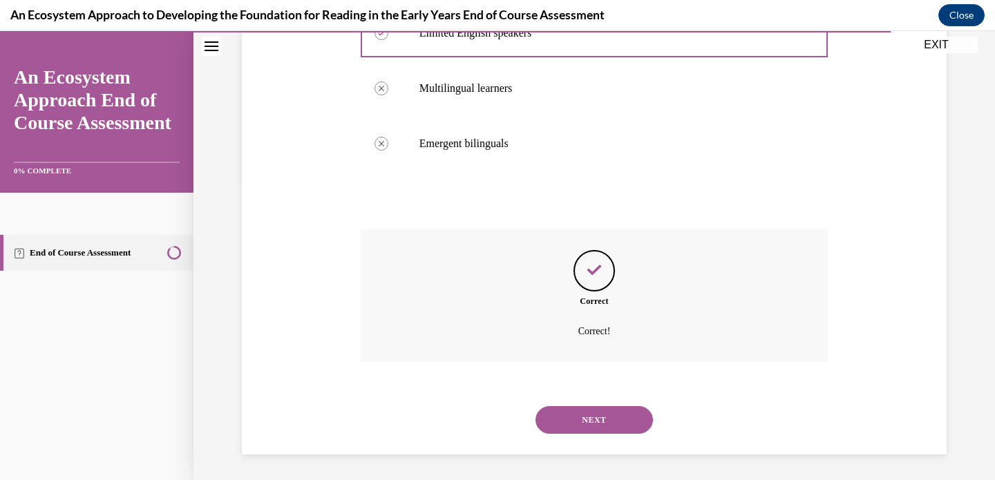
scroll to position [305, 0]
click at [606, 411] on button "NEXT" at bounding box center [595, 418] width 118 height 28
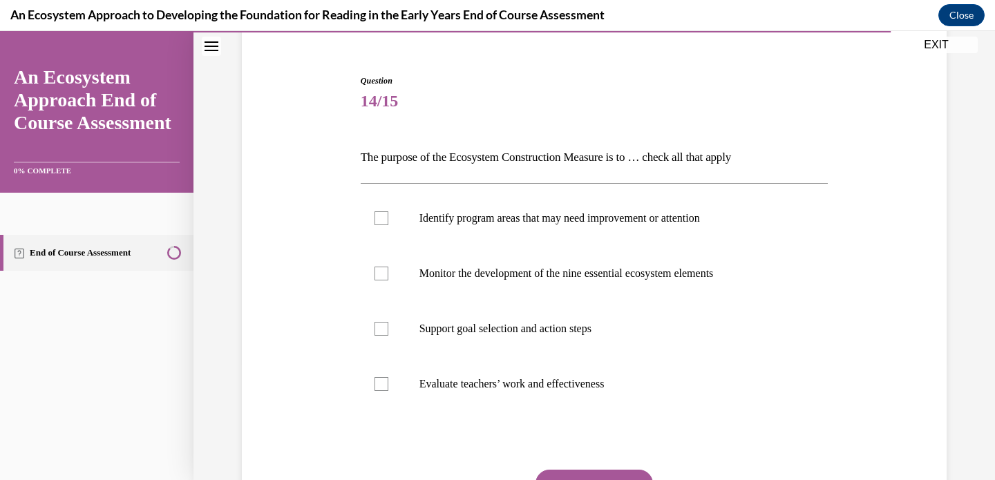
scroll to position [135, 0]
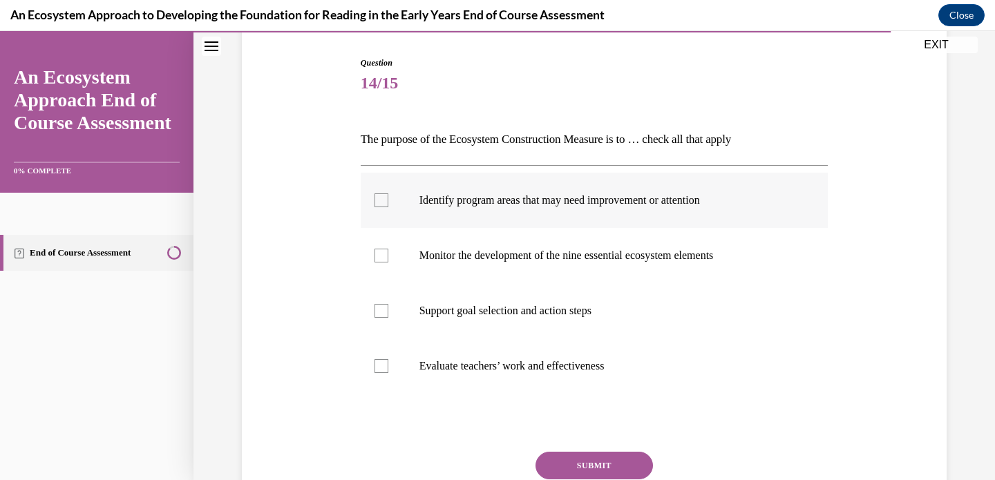
click at [525, 191] on label "Identify program areas that may need improvement or attention" at bounding box center [595, 200] width 468 height 55
click at [389, 194] on input "Identify program areas that may need improvement or attention" at bounding box center [382, 201] width 14 height 14
checkbox input "true"
click at [528, 252] on p "Monitor the development of the nine essential ecosystem elements" at bounding box center [607, 256] width 375 height 14
click at [389, 252] on input "Monitor the development of the nine essential ecosystem elements" at bounding box center [382, 256] width 14 height 14
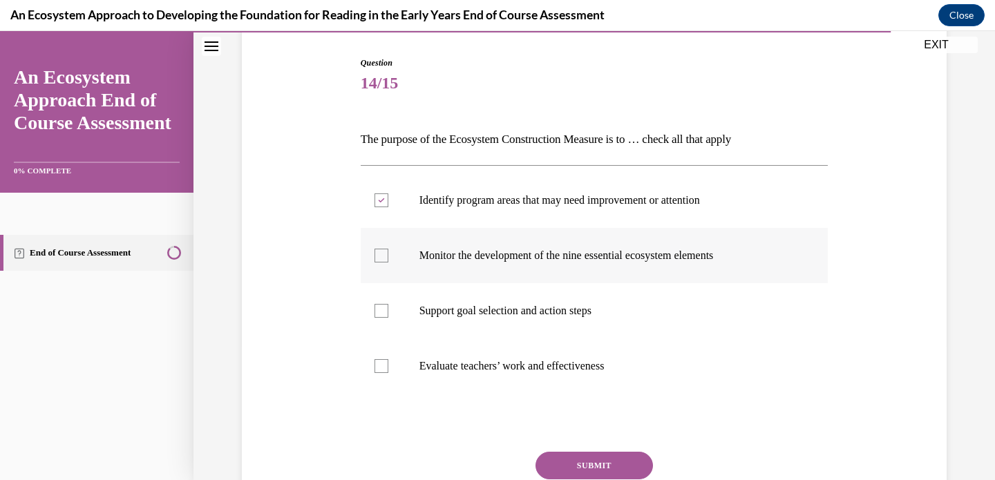
checkbox input "true"
click at [521, 310] on p "Support goal selection and action steps" at bounding box center [607, 311] width 375 height 14
click at [389, 310] on input "Support goal selection and action steps" at bounding box center [382, 311] width 14 height 14
checkbox input "true"
click at [588, 458] on button "SUBMIT" at bounding box center [595, 466] width 118 height 28
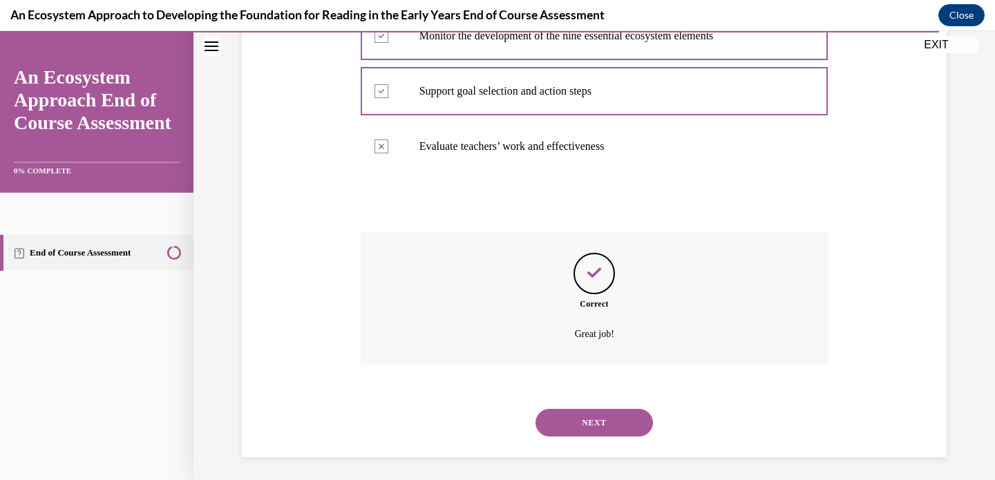
scroll to position [360, 0]
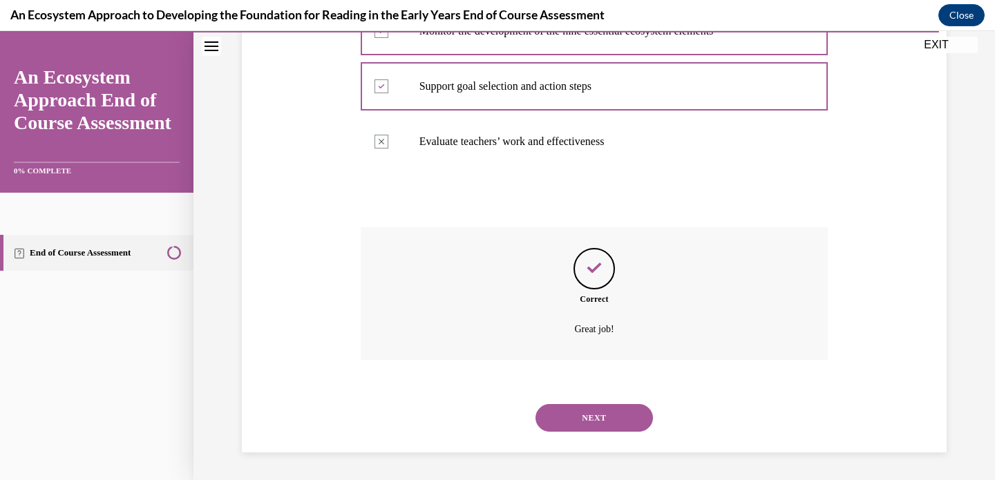
click at [588, 415] on button "NEXT" at bounding box center [595, 418] width 118 height 28
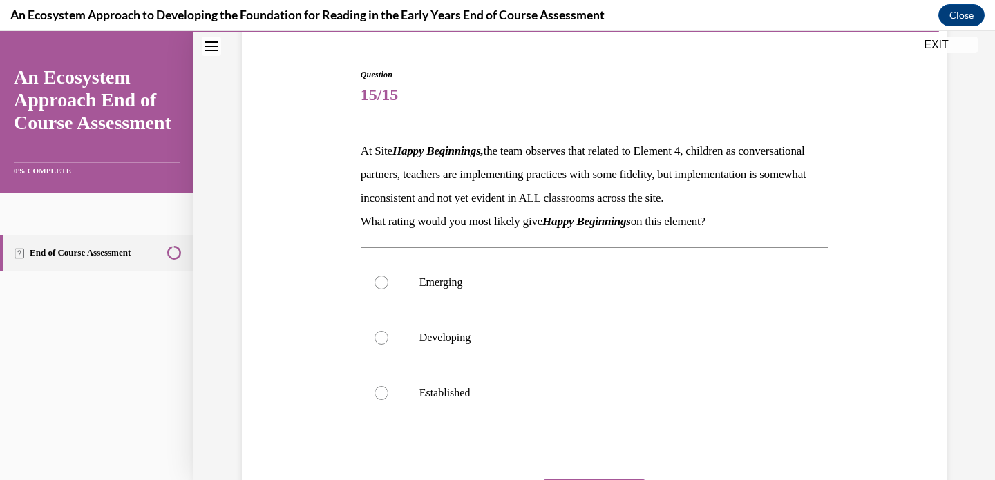
scroll to position [147, 0]
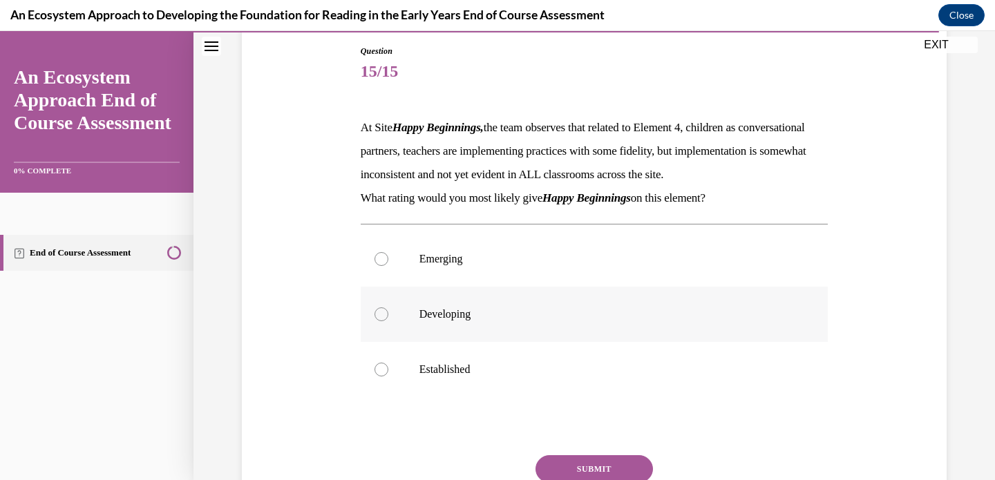
click at [568, 321] on p "Developing" at bounding box center [607, 315] width 375 height 14
click at [389, 321] on input "Developing" at bounding box center [382, 315] width 14 height 14
radio input "true"
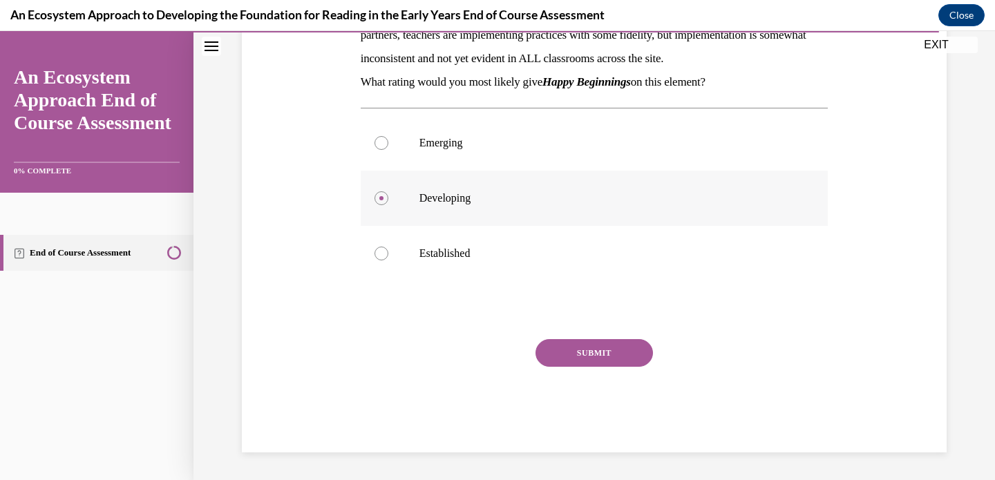
click at [572, 352] on button "SUBMIT" at bounding box center [595, 353] width 118 height 28
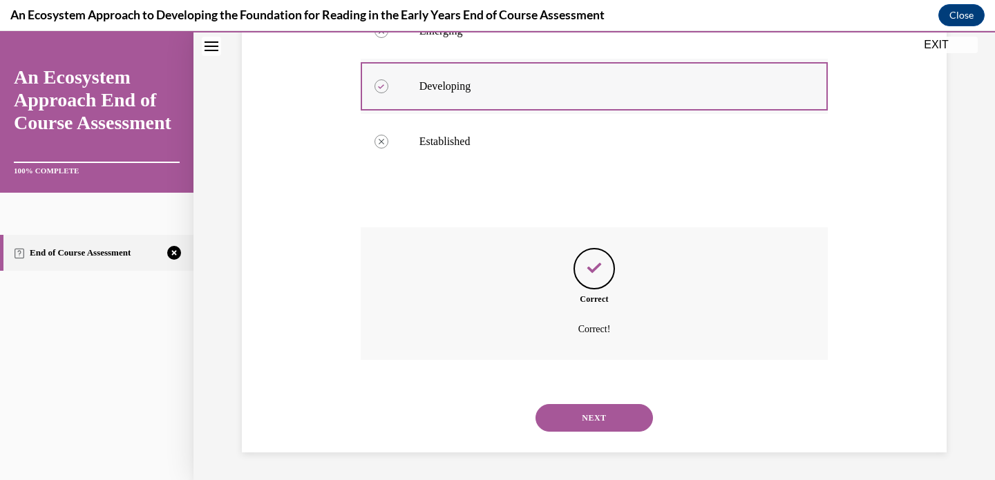
scroll to position [399, 0]
click at [598, 418] on button "NEXT" at bounding box center [595, 418] width 118 height 28
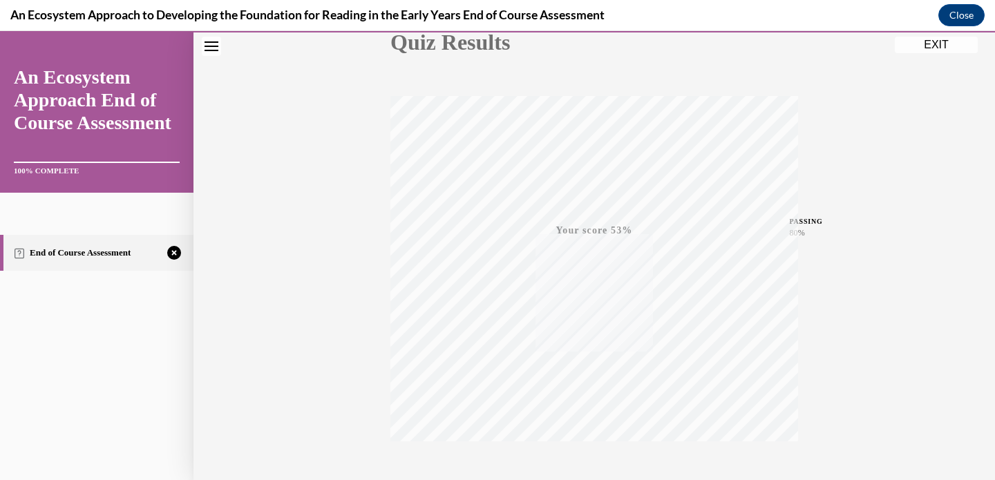
scroll to position [259, 0]
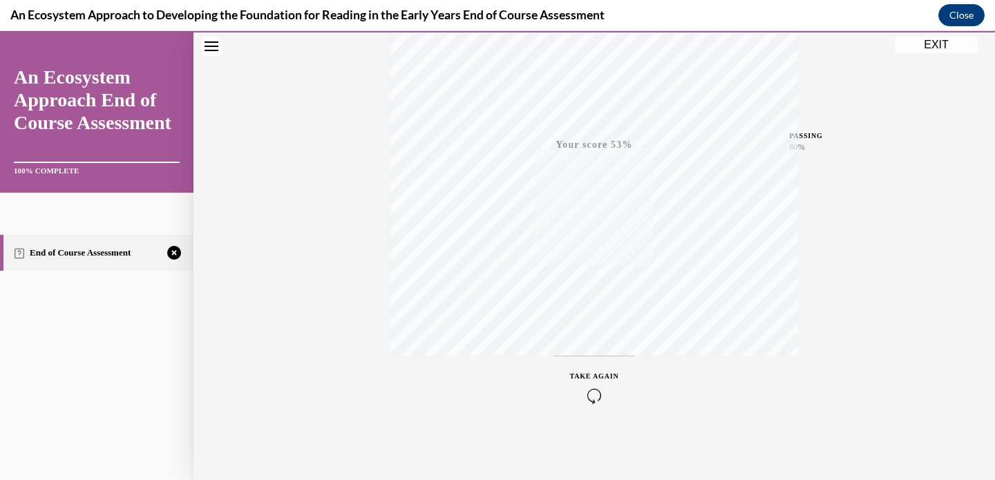
click at [589, 399] on icon "button" at bounding box center [594, 396] width 49 height 15
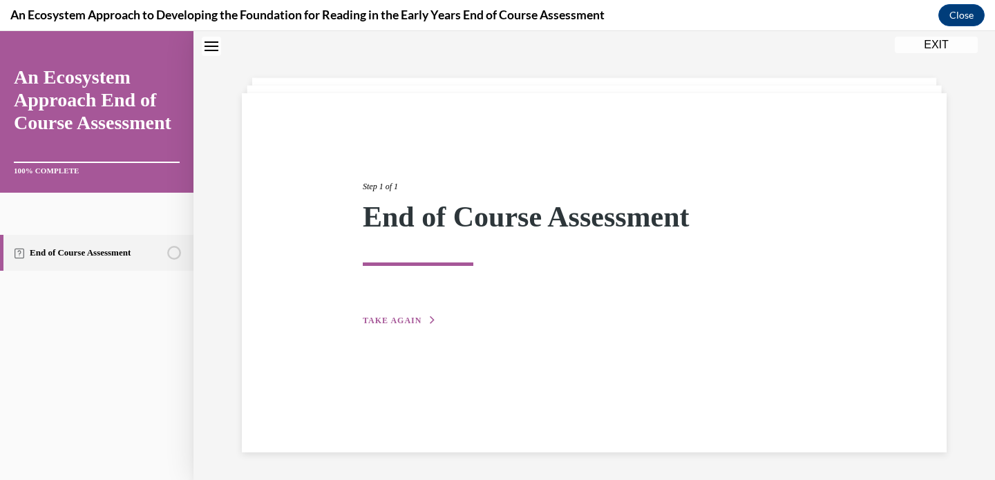
scroll to position [44, 0]
click at [409, 321] on span "TAKE AGAIN" at bounding box center [392, 321] width 59 height 10
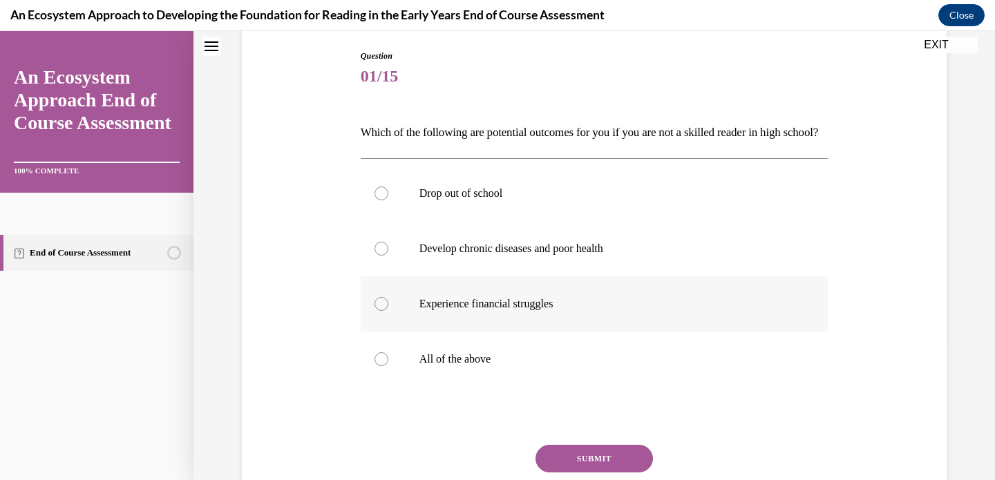
scroll to position [143, 0]
click at [608, 386] on label "All of the above" at bounding box center [595, 358] width 468 height 55
click at [389, 366] on input "All of the above" at bounding box center [382, 359] width 14 height 14
radio input "true"
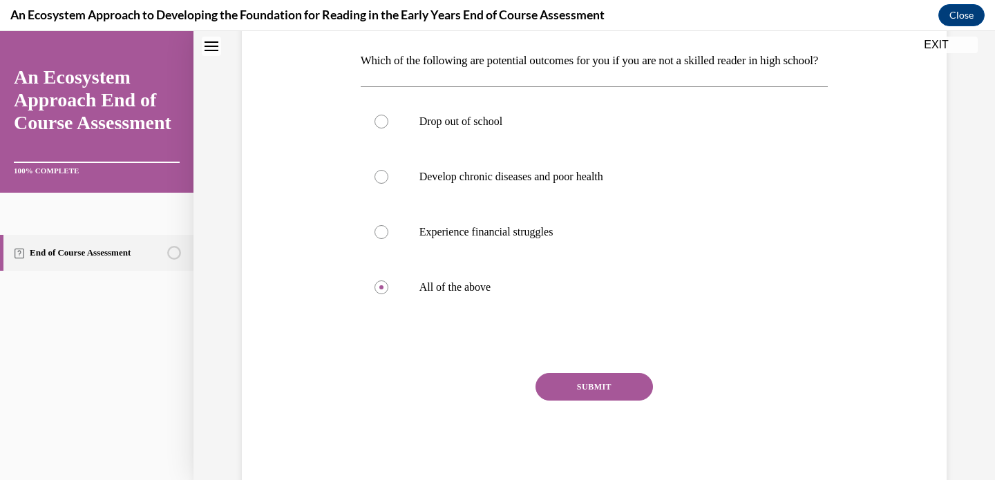
click at [601, 401] on button "SUBMIT" at bounding box center [595, 387] width 118 height 28
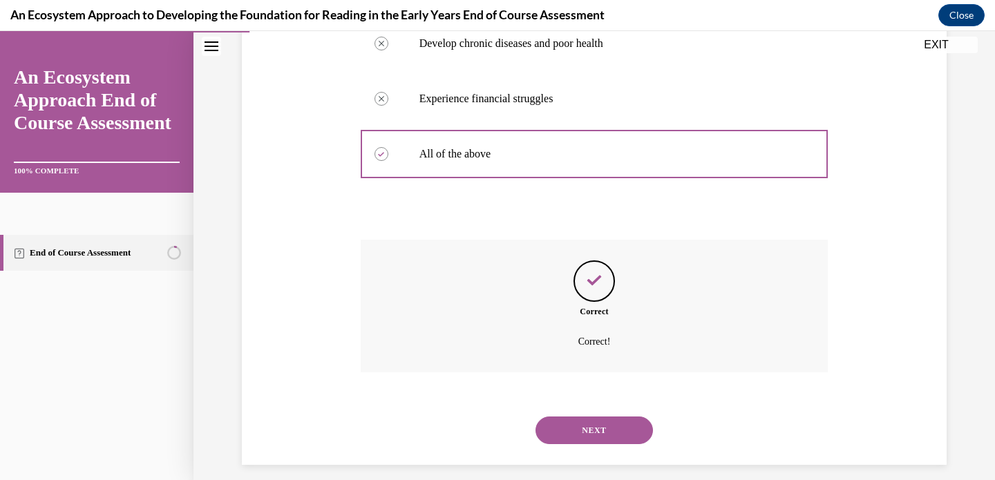
scroll to position [384, 0]
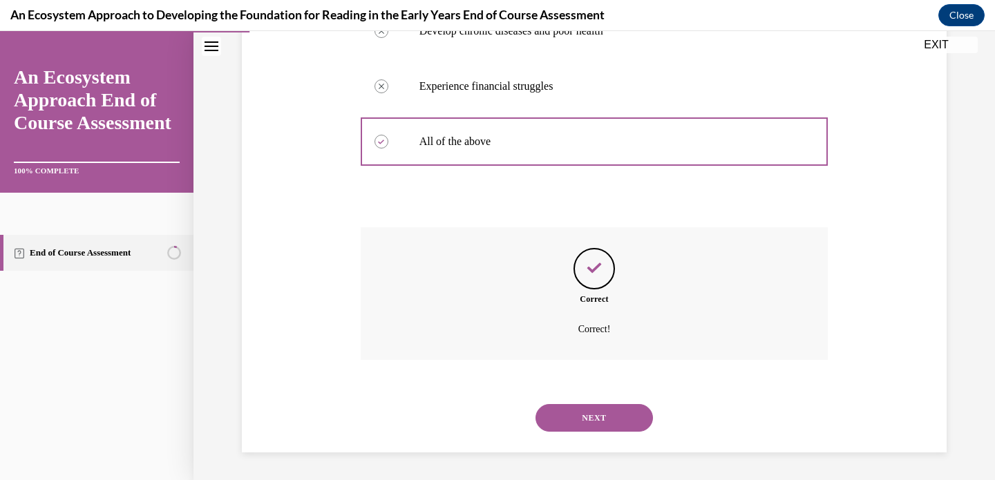
click at [594, 417] on button "NEXT" at bounding box center [595, 418] width 118 height 28
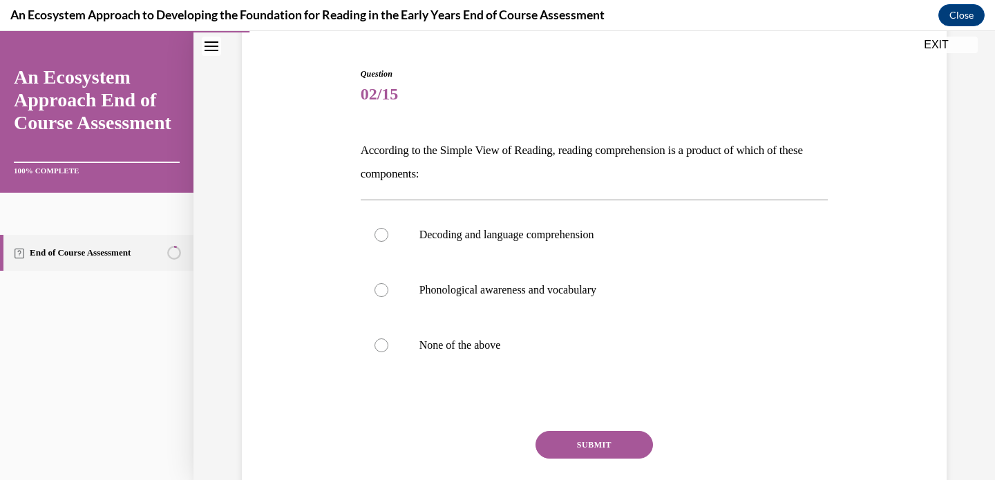
scroll to position [127, 0]
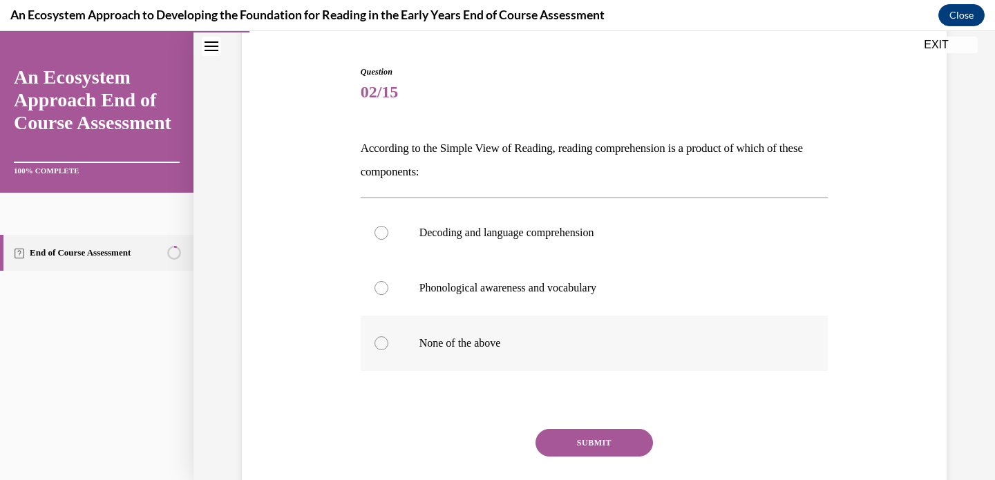
click at [490, 350] on p "None of the above" at bounding box center [607, 344] width 375 height 14
click at [389, 350] on input "None of the above" at bounding box center [382, 344] width 14 height 14
radio input "true"
click at [603, 447] on button "SUBMIT" at bounding box center [595, 443] width 118 height 28
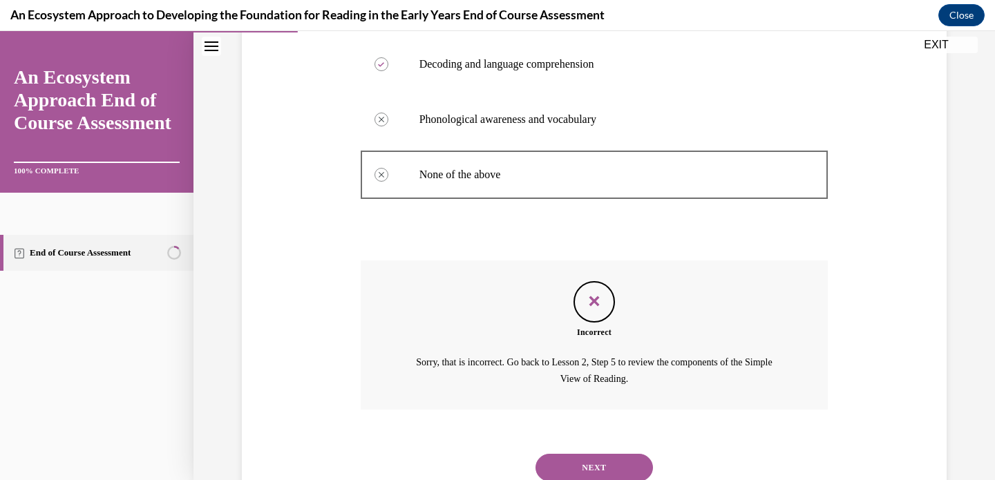
scroll to position [344, 0]
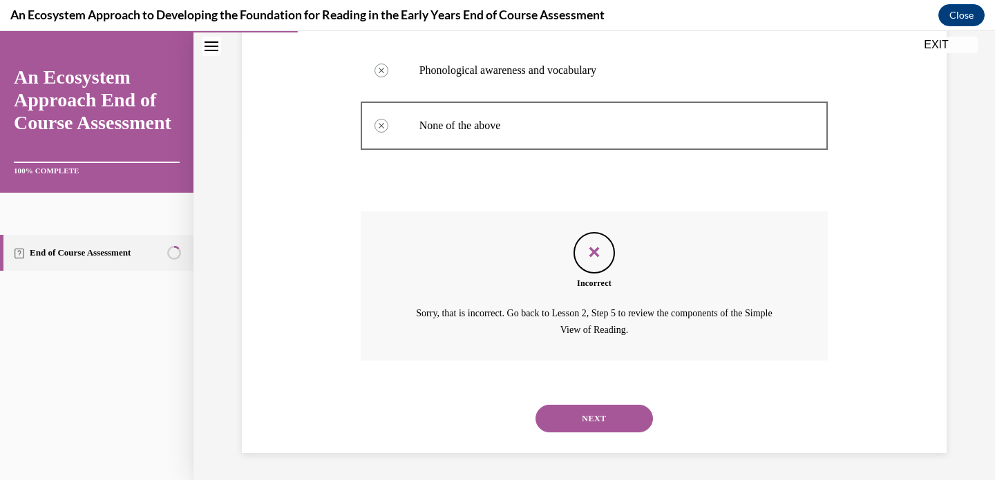
click at [593, 419] on button "NEXT" at bounding box center [595, 419] width 118 height 28
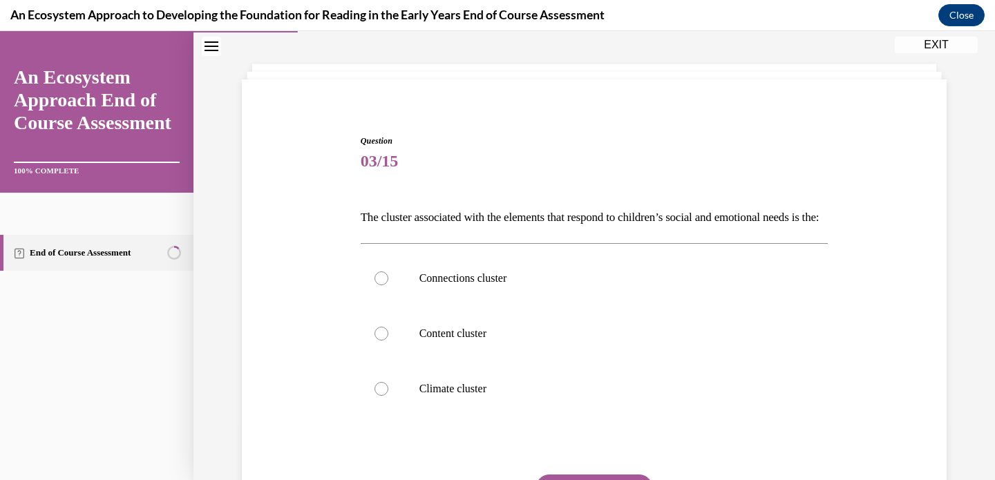
scroll to position [69, 0]
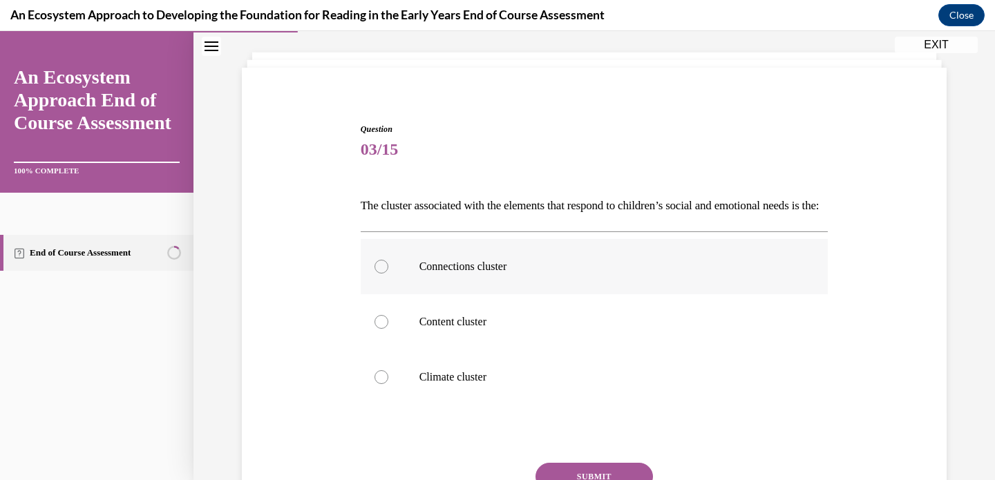
click at [561, 295] on label "Connections cluster" at bounding box center [595, 266] width 468 height 55
click at [389, 274] on input "Connections cluster" at bounding box center [382, 267] width 14 height 14
radio input "true"
click at [542, 384] on p "Climate cluster" at bounding box center [607, 378] width 375 height 14
click at [389, 384] on input "Climate cluster" at bounding box center [382, 378] width 14 height 14
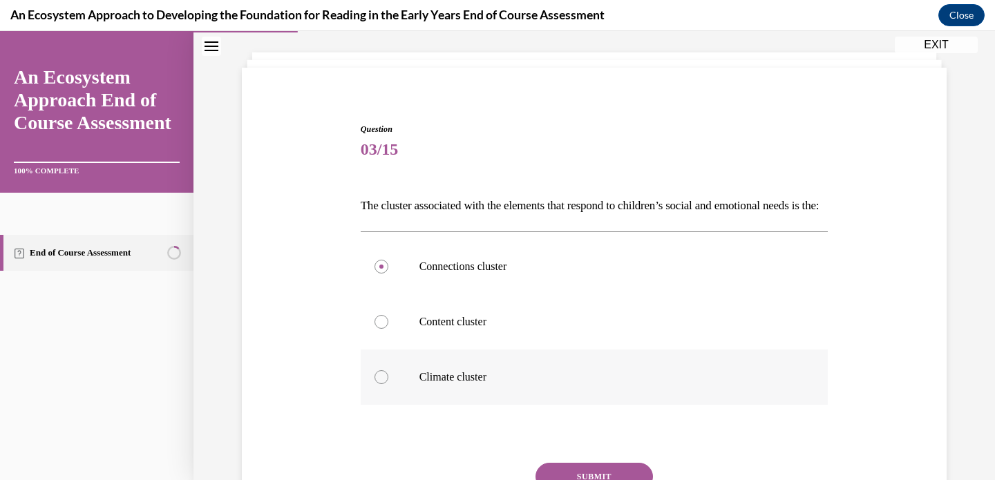
radio input "true"
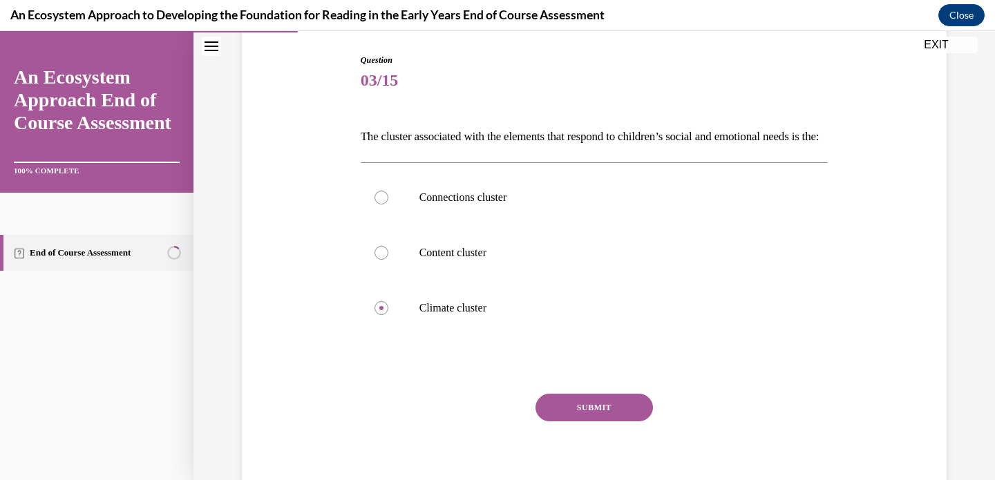
click at [563, 422] on button "SUBMIT" at bounding box center [595, 408] width 118 height 28
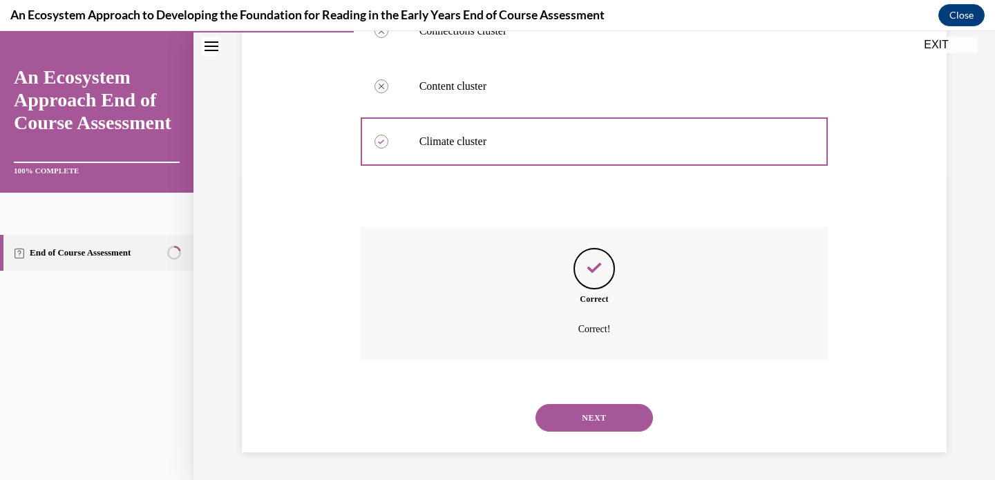
scroll to position [328, 0]
click at [579, 415] on button "NEXT" at bounding box center [595, 418] width 118 height 28
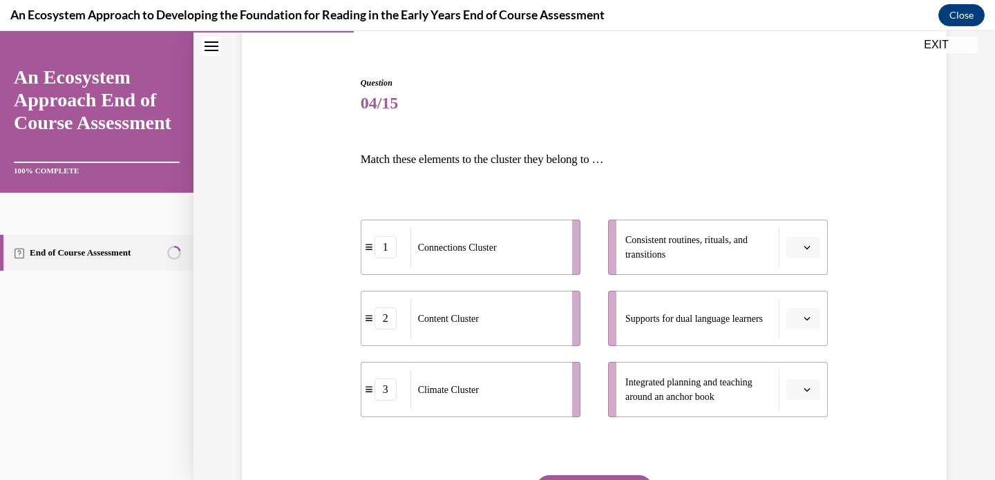
scroll to position [115, 0]
click at [804, 390] on icon "button" at bounding box center [807, 390] width 7 height 7
click at [796, 332] on span "2" at bounding box center [793, 331] width 5 height 11
click at [804, 331] on li "Supports for dual language learners" at bounding box center [718, 319] width 220 height 55
click at [796, 317] on button "button" at bounding box center [804, 319] width 34 height 21
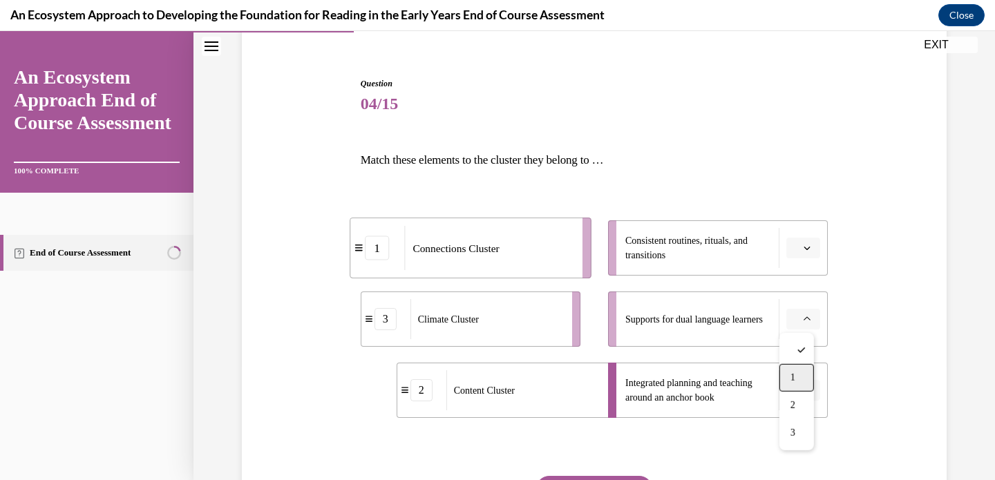
click at [805, 377] on div "1" at bounding box center [797, 378] width 35 height 28
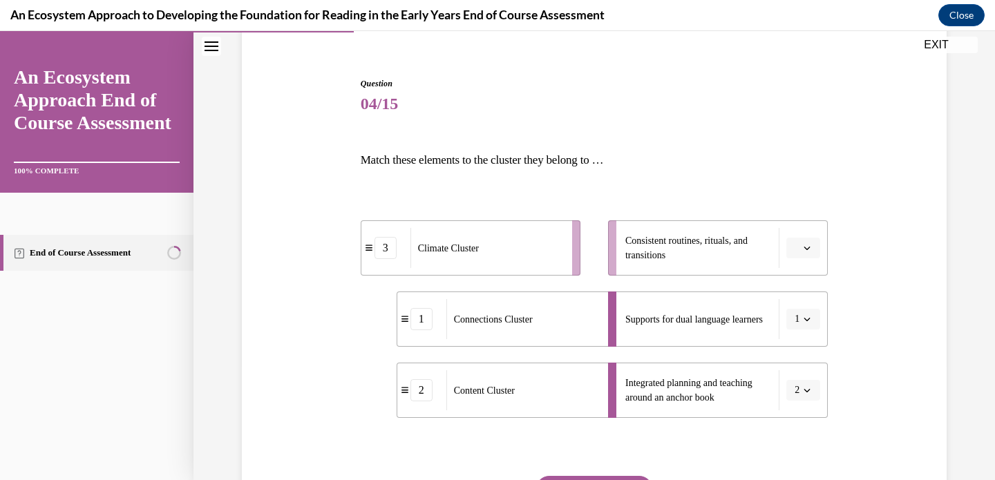
click at [802, 253] on button "button" at bounding box center [804, 248] width 34 height 21
click at [806, 363] on div "3" at bounding box center [797, 362] width 35 height 28
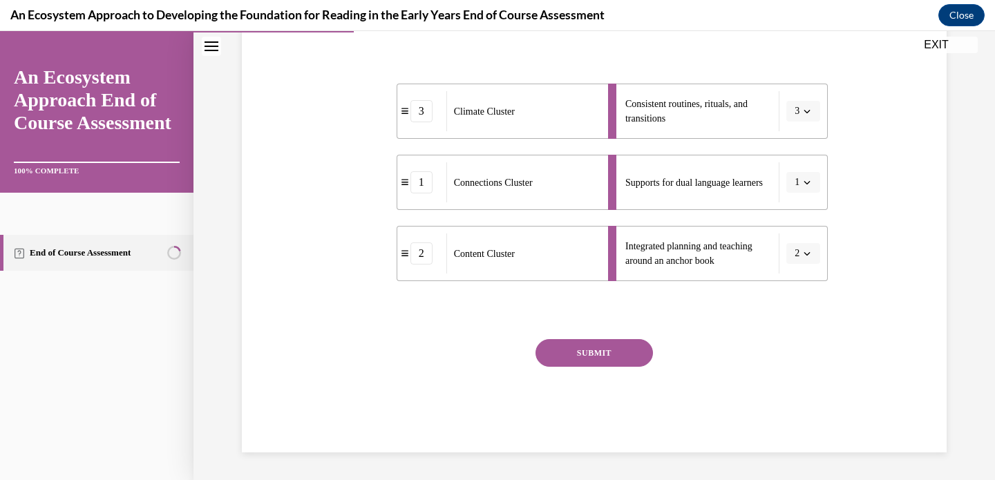
click at [611, 358] on button "SUBMIT" at bounding box center [595, 353] width 118 height 28
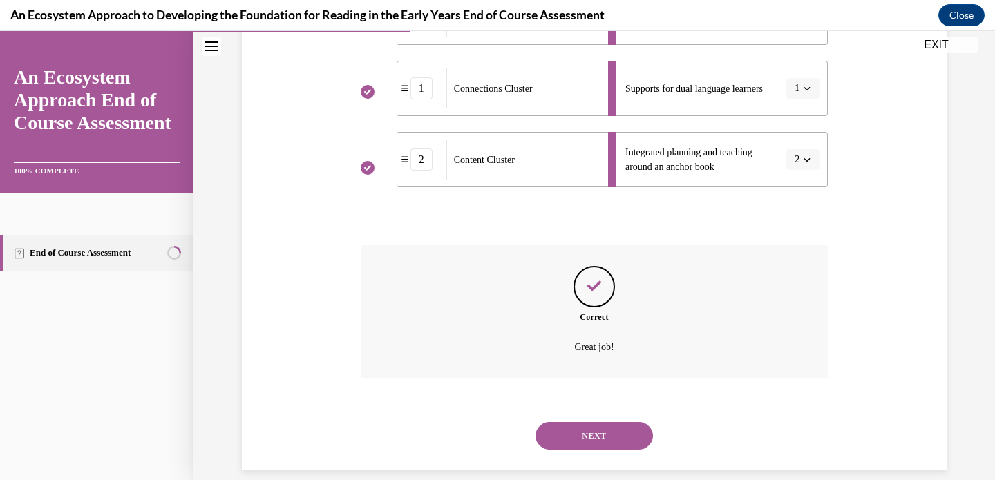
scroll to position [364, 0]
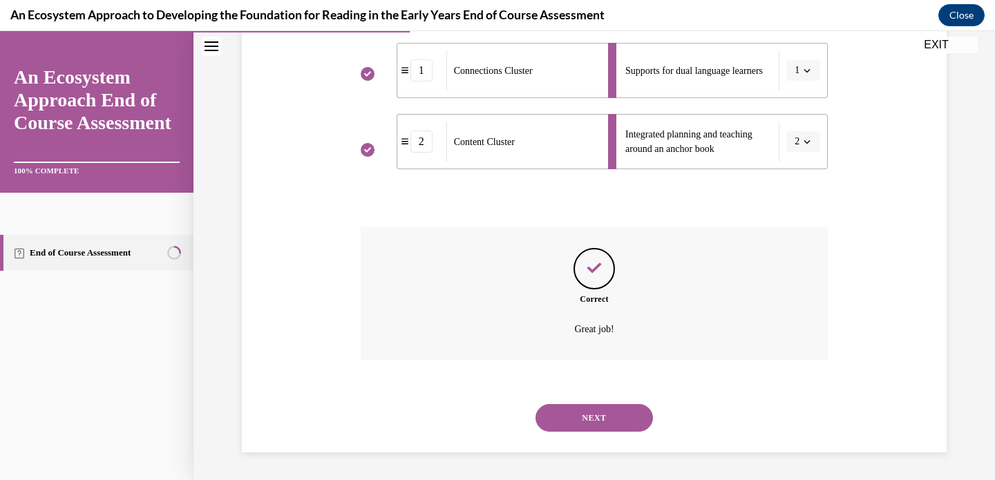
click at [617, 430] on button "NEXT" at bounding box center [595, 418] width 118 height 28
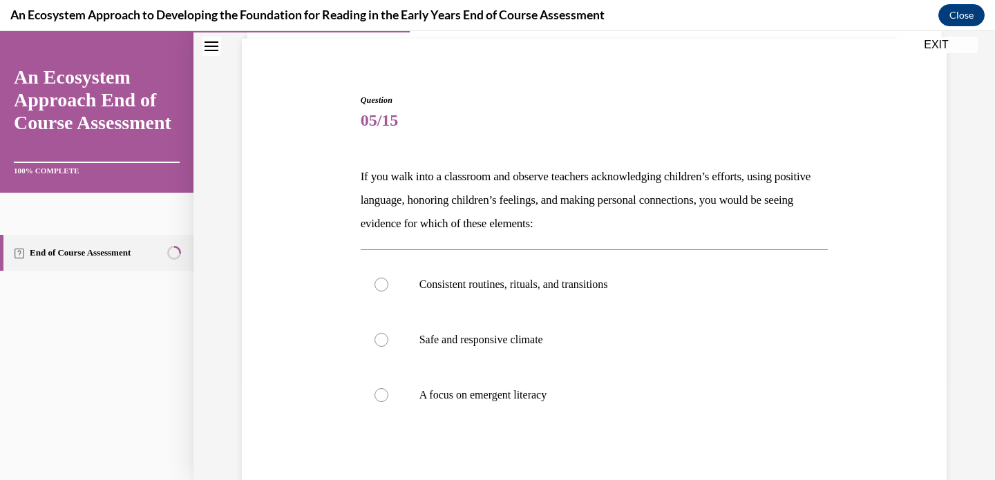
scroll to position [114, 0]
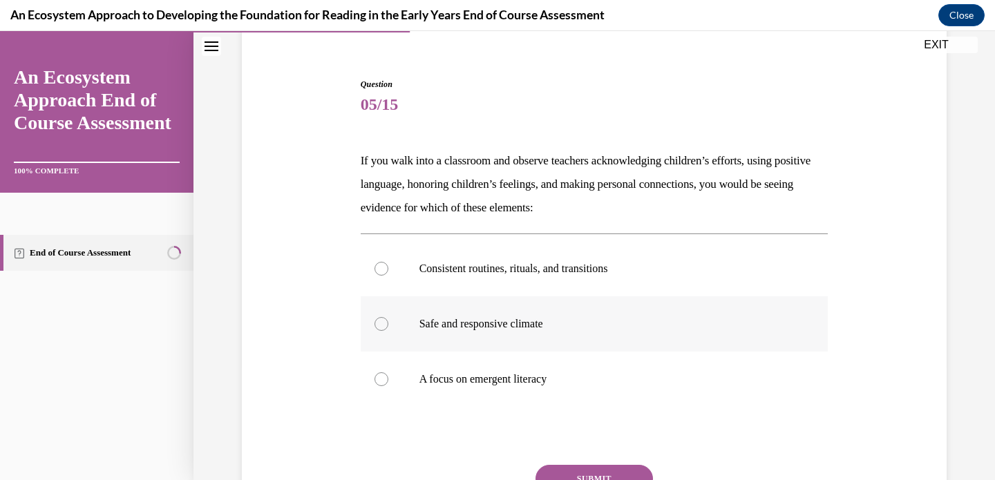
click at [538, 328] on p "Safe and responsive climate" at bounding box center [607, 324] width 375 height 14
click at [389, 328] on input "Safe and responsive climate" at bounding box center [382, 324] width 14 height 14
radio input "true"
click at [611, 474] on button "SUBMIT" at bounding box center [595, 479] width 118 height 28
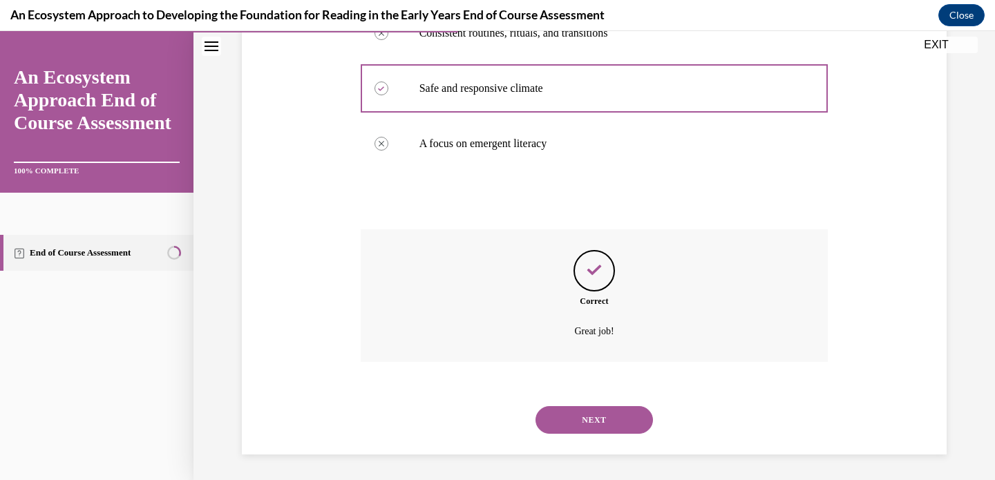
scroll to position [352, 0]
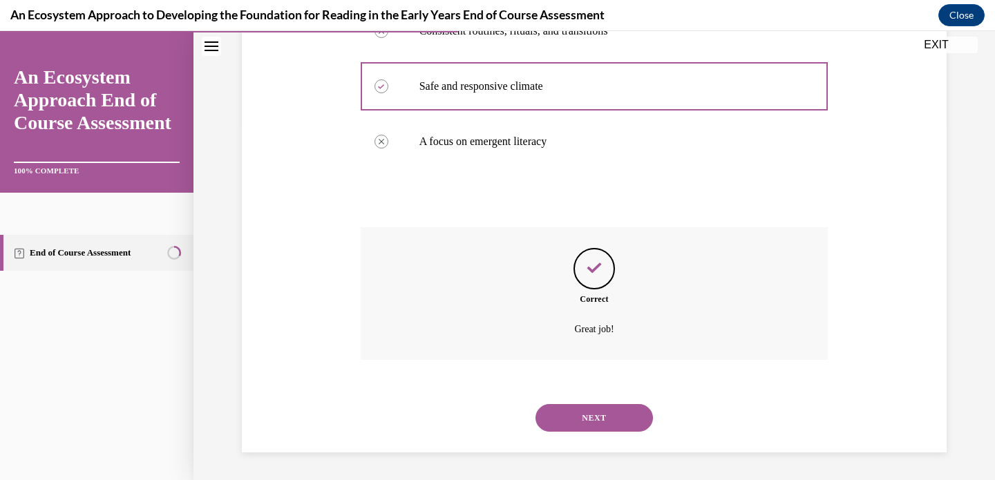
click at [594, 413] on button "NEXT" at bounding box center [595, 418] width 118 height 28
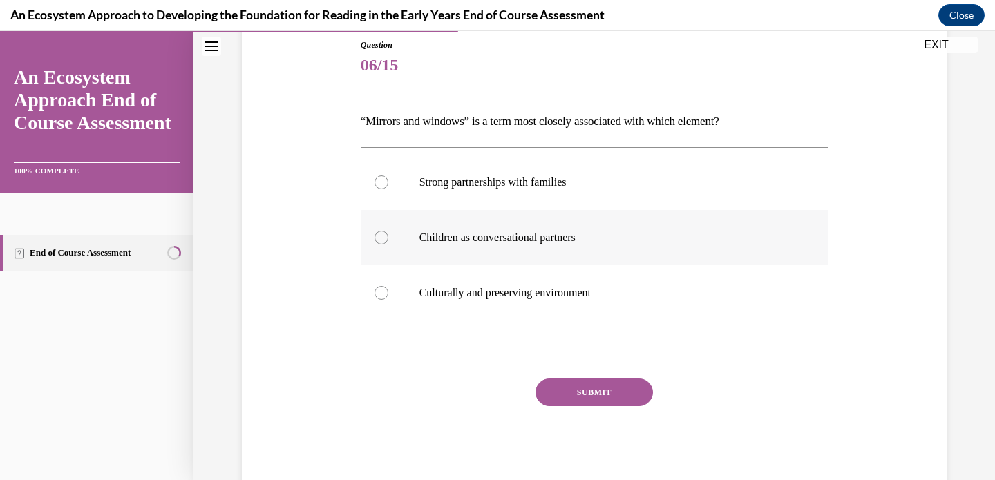
click at [573, 247] on label "Children as conversational partners" at bounding box center [595, 237] width 468 height 55
click at [389, 245] on input "Children as conversational partners" at bounding box center [382, 238] width 14 height 14
radio input "true"
click at [474, 301] on label "Culturally and preserving environment" at bounding box center [595, 292] width 468 height 55
click at [389, 300] on input "Culturally and preserving environment" at bounding box center [382, 293] width 14 height 14
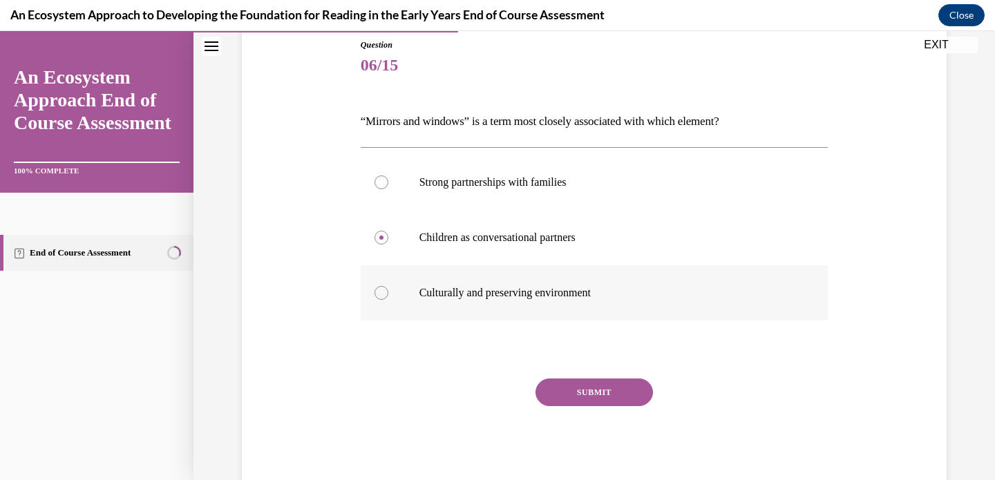
radio input "true"
click at [578, 400] on button "SUBMIT" at bounding box center [595, 393] width 118 height 28
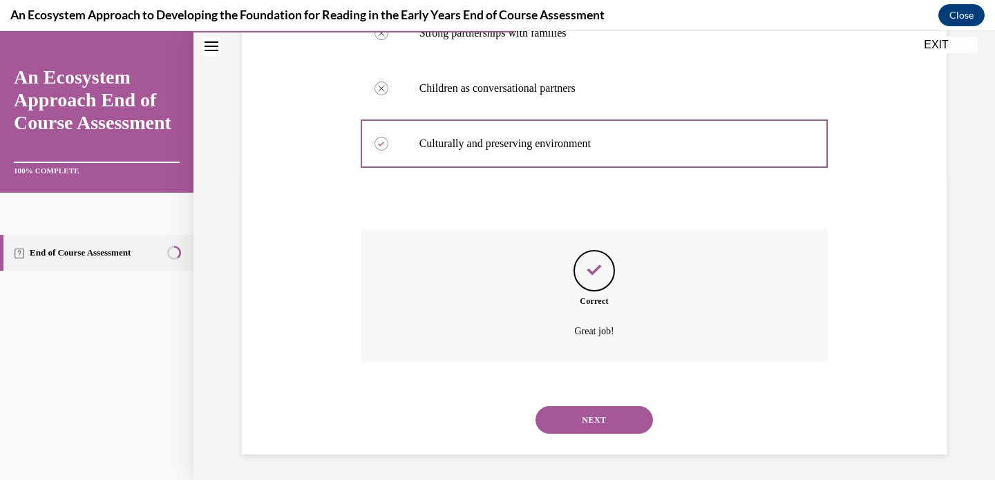
scroll to position [305, 0]
click at [623, 418] on button "NEXT" at bounding box center [595, 418] width 118 height 28
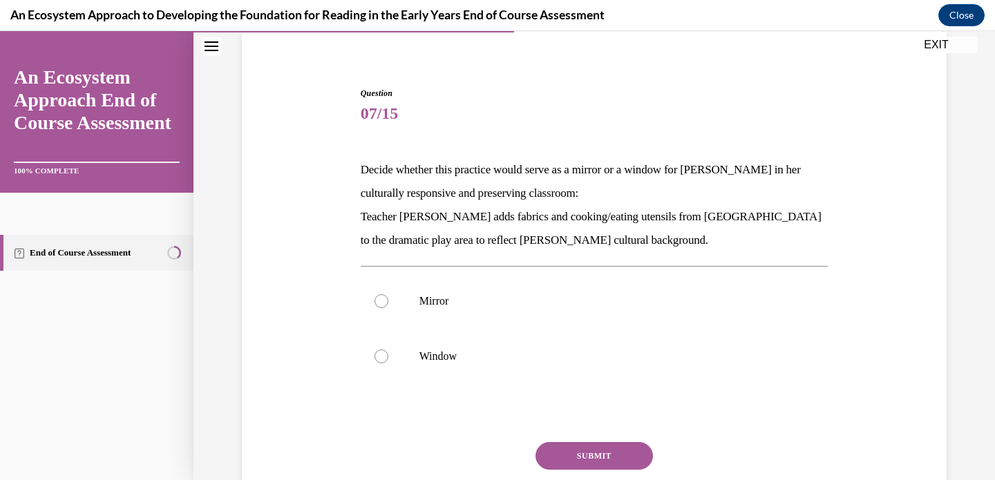
scroll to position [119, 0]
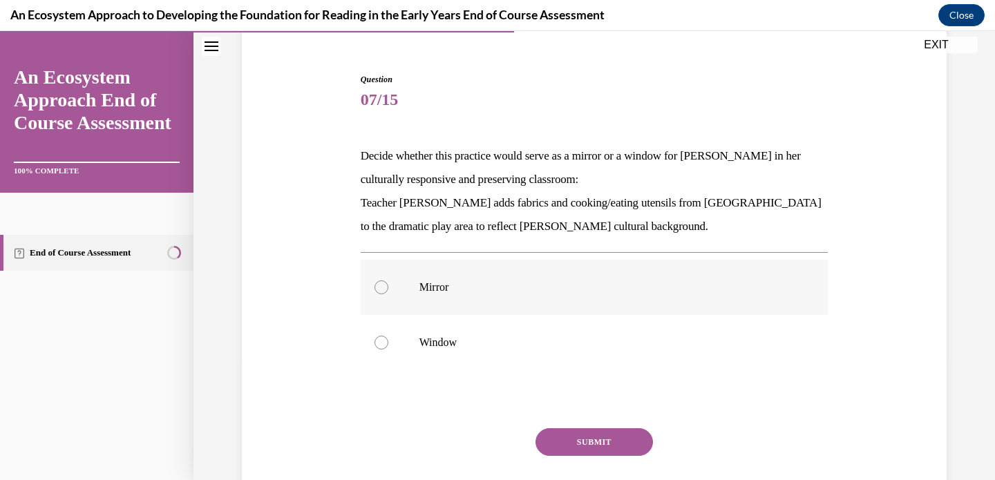
click at [581, 283] on p "Mirror" at bounding box center [607, 288] width 375 height 14
click at [389, 283] on input "Mirror" at bounding box center [382, 288] width 14 height 14
radio input "true"
click at [593, 445] on button "SUBMIT" at bounding box center [595, 443] width 118 height 28
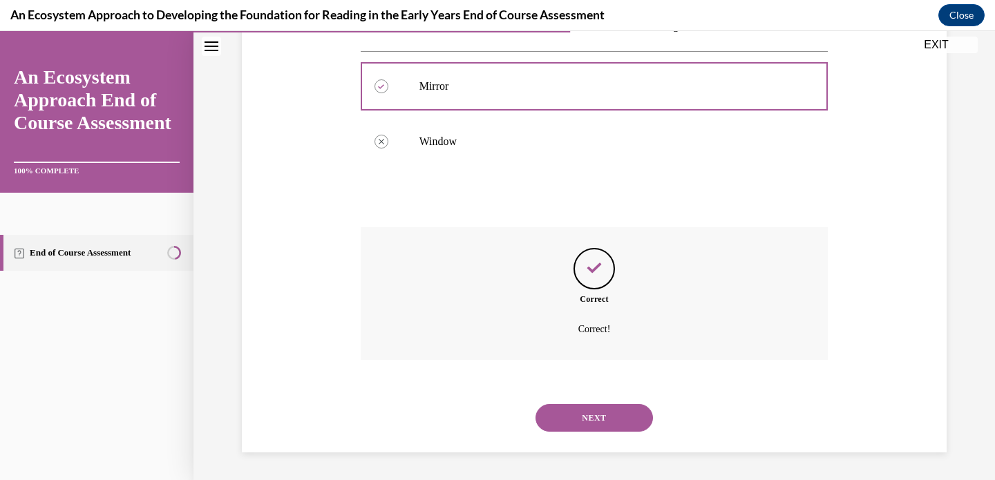
click at [572, 415] on button "NEXT" at bounding box center [595, 418] width 118 height 28
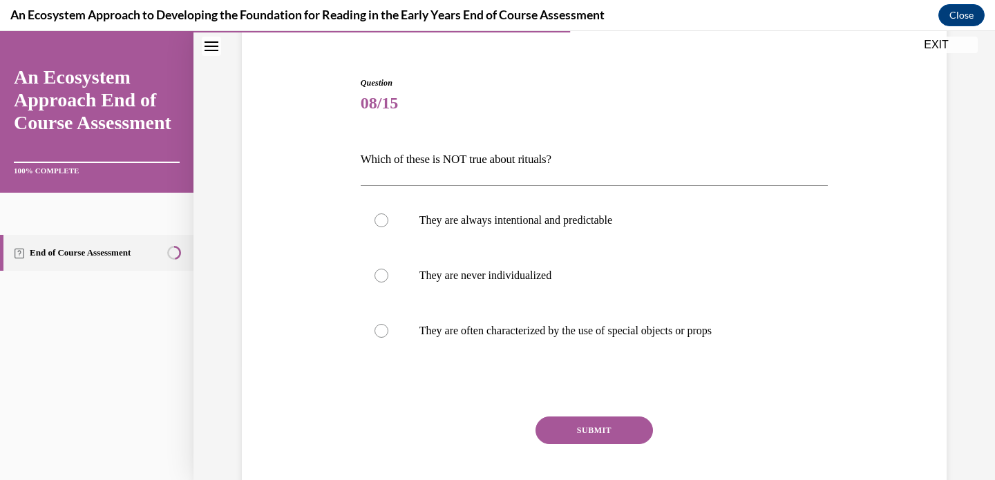
scroll to position [108, 0]
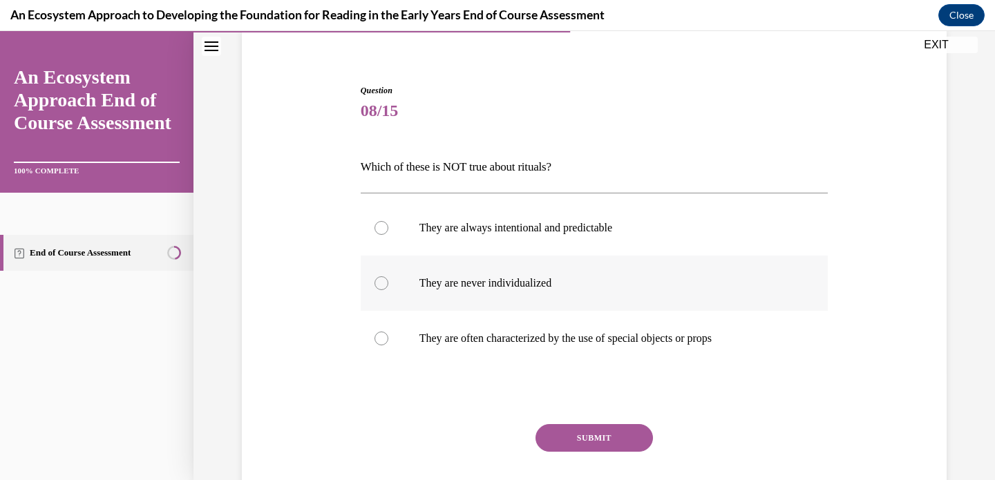
click at [493, 283] on p "They are never individualized" at bounding box center [607, 284] width 375 height 14
click at [389, 283] on input "They are never individualized" at bounding box center [382, 284] width 14 height 14
radio input "true"
click at [577, 440] on button "SUBMIT" at bounding box center [595, 438] width 118 height 28
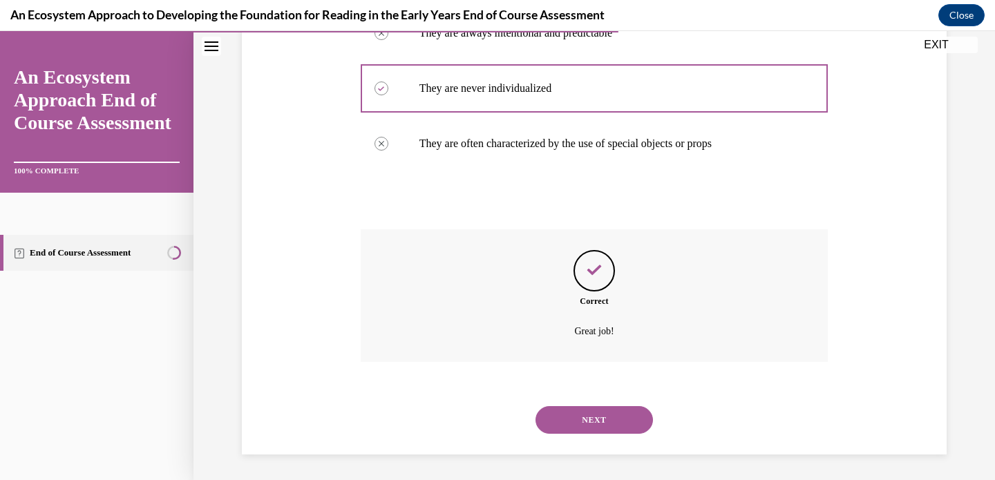
scroll to position [305, 0]
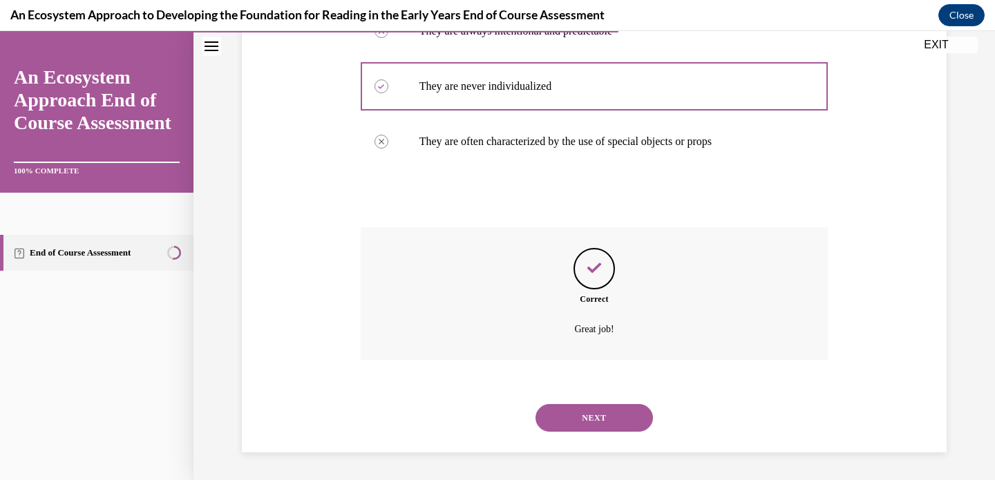
click at [573, 421] on button "NEXT" at bounding box center [595, 418] width 118 height 28
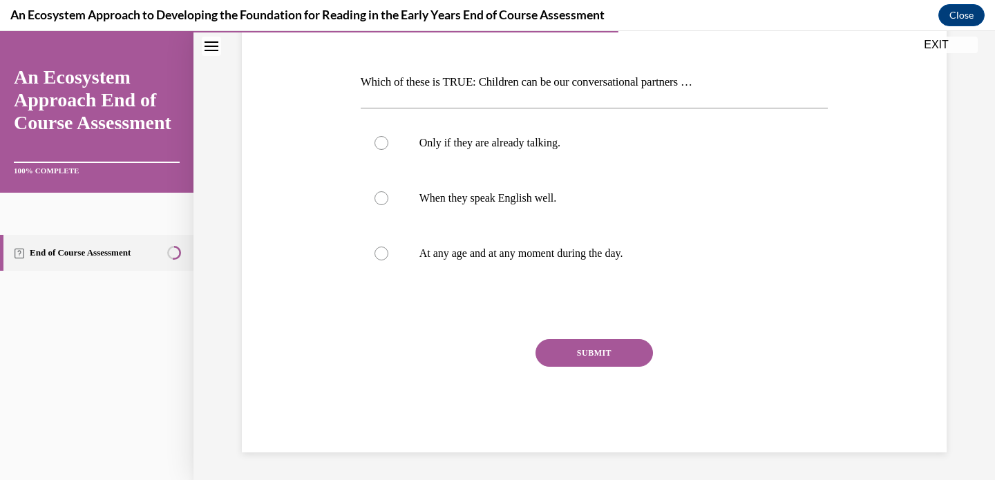
scroll to position [153, 0]
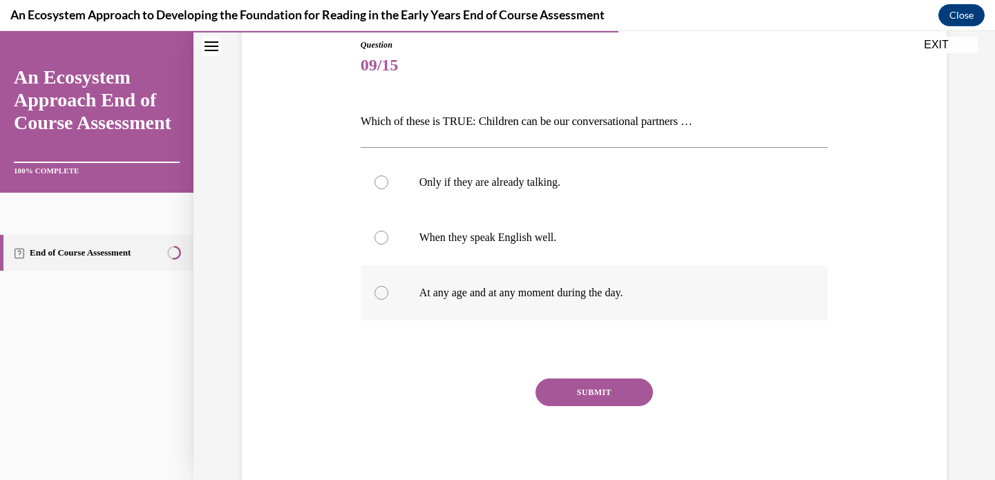
click at [563, 302] on label "At any age and at any moment during the day." at bounding box center [595, 292] width 468 height 55
click at [389, 300] on input "At any age and at any moment during the day." at bounding box center [382, 293] width 14 height 14
radio input "true"
click at [593, 400] on button "SUBMIT" at bounding box center [595, 393] width 118 height 28
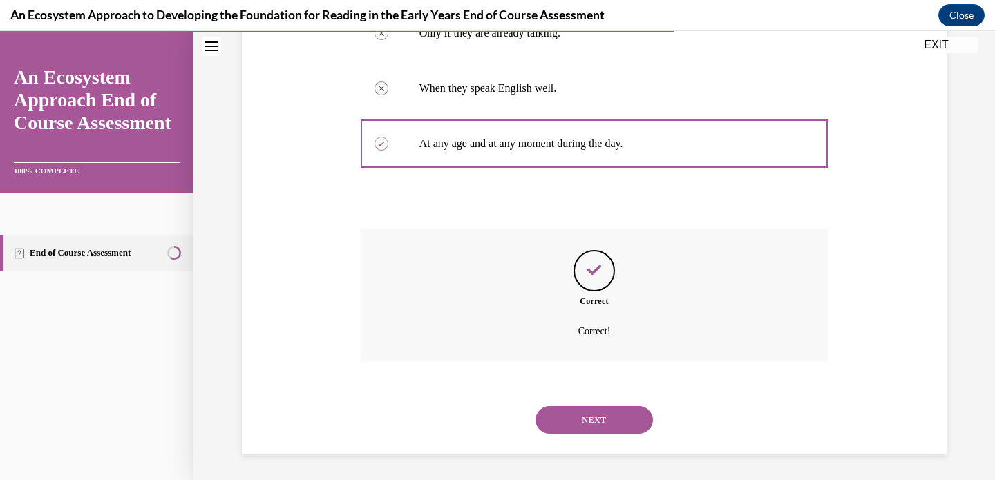
scroll to position [305, 0]
click at [606, 421] on button "NEXT" at bounding box center [595, 418] width 118 height 28
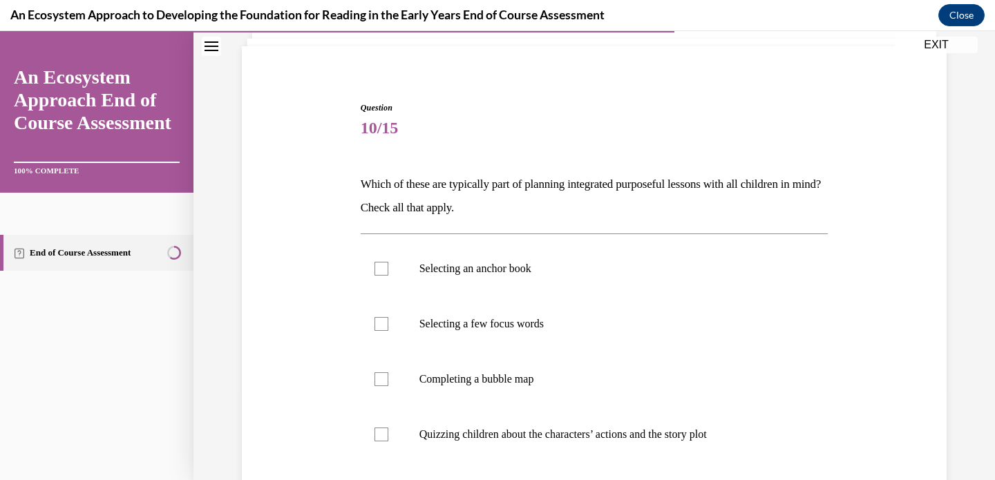
scroll to position [131, 0]
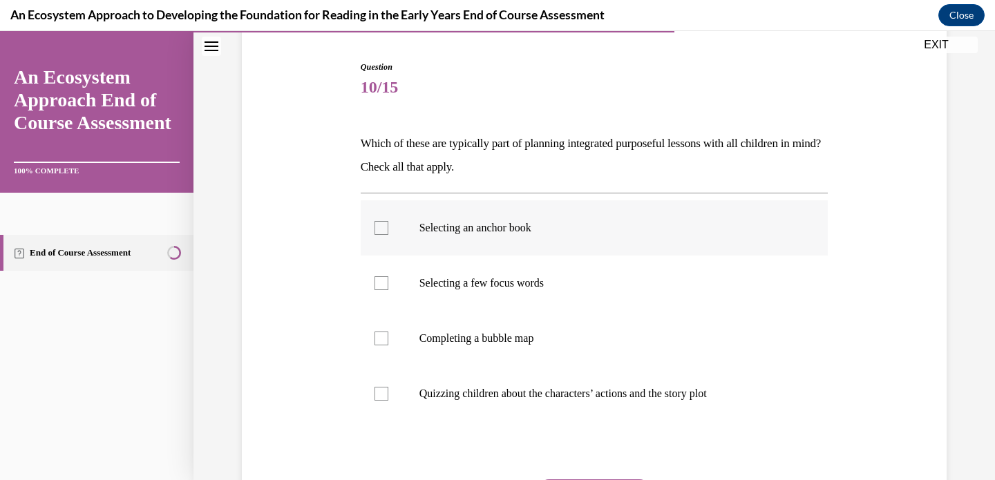
click at [553, 234] on p "Selecting an anchor book" at bounding box center [607, 228] width 375 height 14
click at [389, 234] on input "Selecting an anchor book" at bounding box center [382, 228] width 14 height 14
checkbox input "true"
click at [556, 277] on p "Selecting a few focus words" at bounding box center [607, 284] width 375 height 14
click at [389, 277] on input "Selecting a few focus words" at bounding box center [382, 284] width 14 height 14
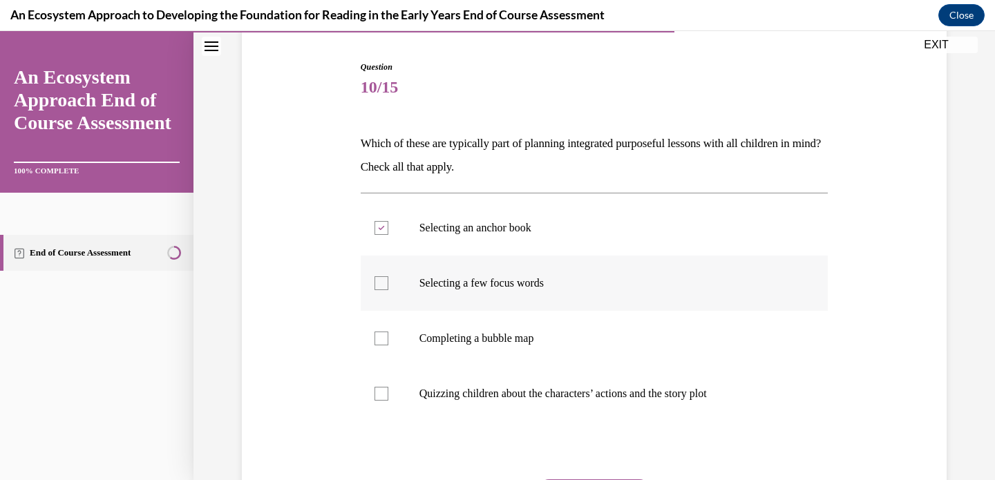
checkbox input "true"
click at [563, 330] on label "Completing a bubble map" at bounding box center [595, 338] width 468 height 55
click at [389, 332] on input "Completing a bubble map" at bounding box center [382, 339] width 14 height 14
checkbox input "true"
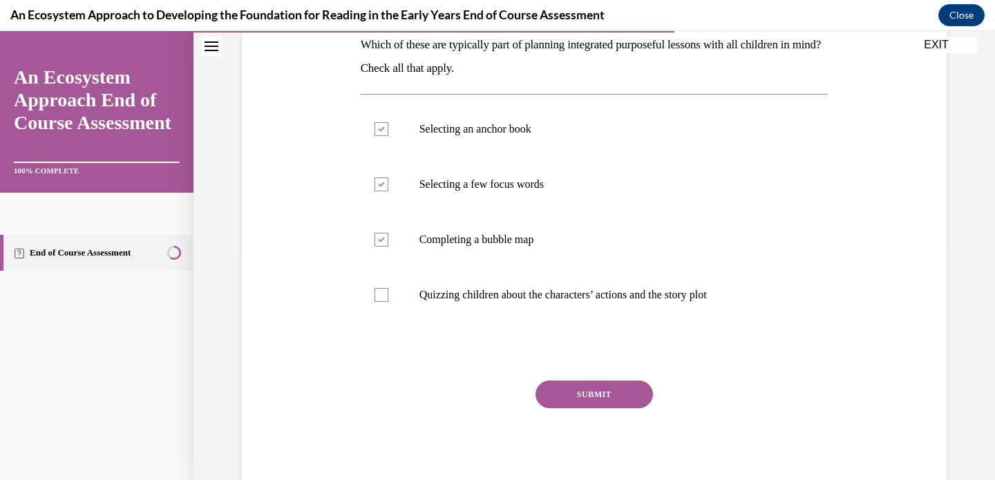
click at [605, 400] on button "SUBMIT" at bounding box center [595, 395] width 118 height 28
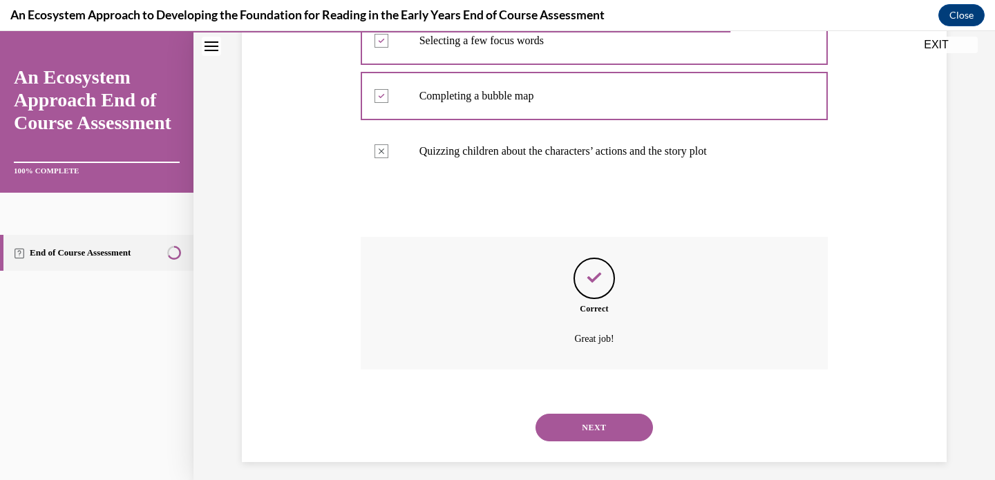
scroll to position [384, 0]
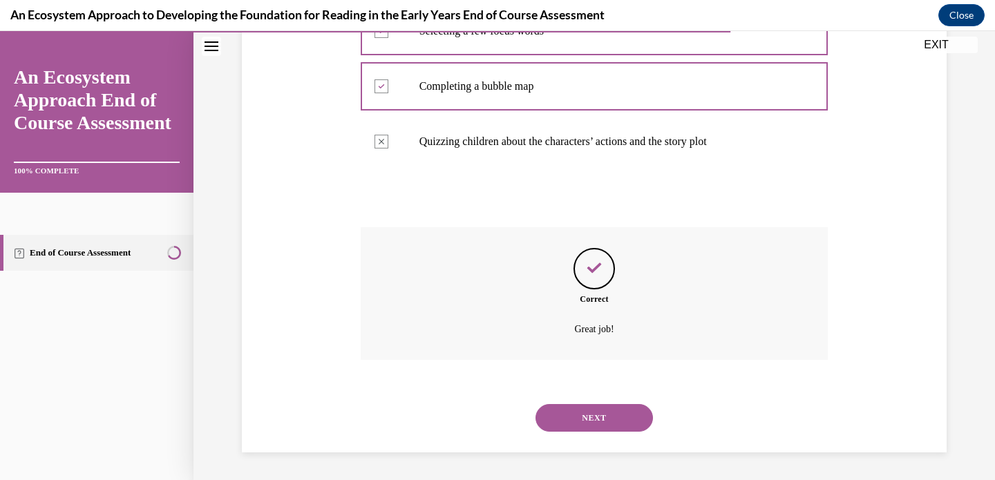
click at [574, 419] on button "NEXT" at bounding box center [595, 418] width 118 height 28
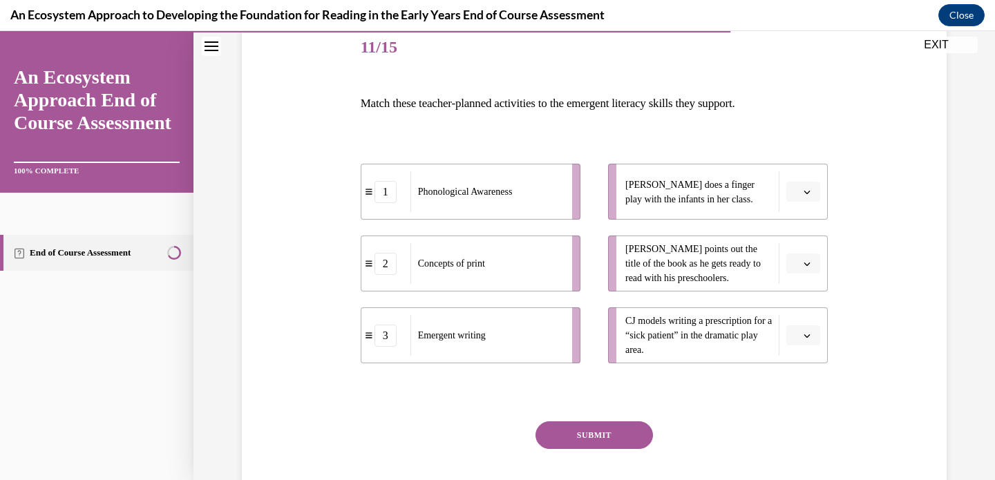
scroll to position [176, 0]
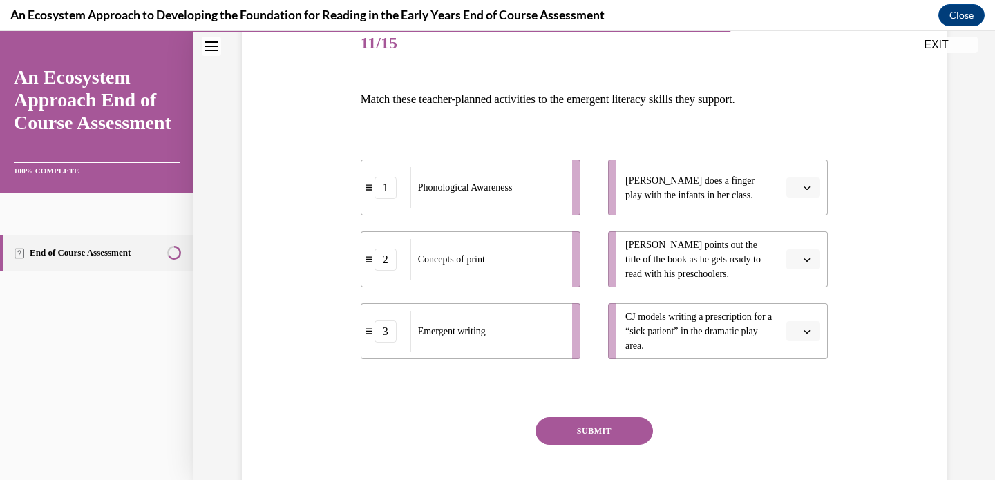
click at [806, 252] on button "button" at bounding box center [804, 260] width 34 height 21
click at [804, 323] on div "1" at bounding box center [797, 318] width 35 height 28
click at [804, 187] on icon "button" at bounding box center [807, 188] width 7 height 7
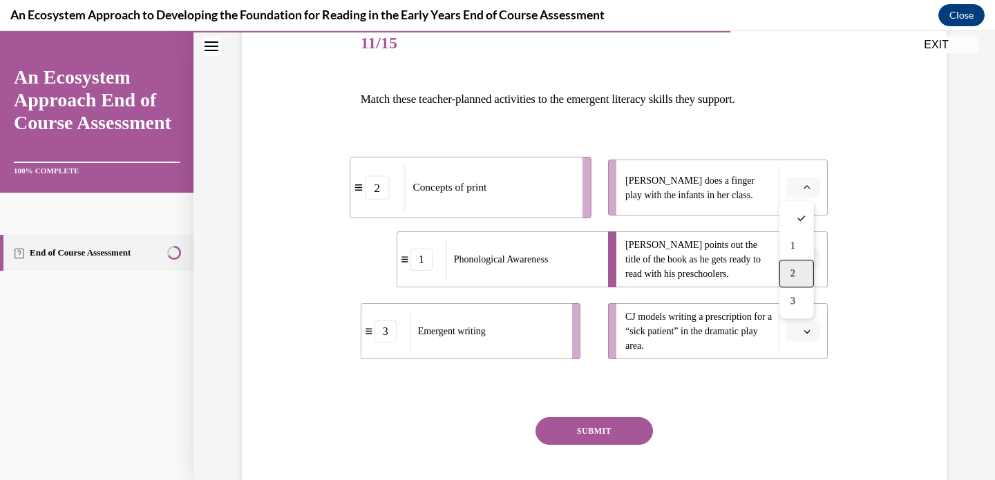
click at [809, 275] on div "2" at bounding box center [797, 274] width 35 height 28
click at [806, 339] on button "button" at bounding box center [804, 331] width 34 height 21
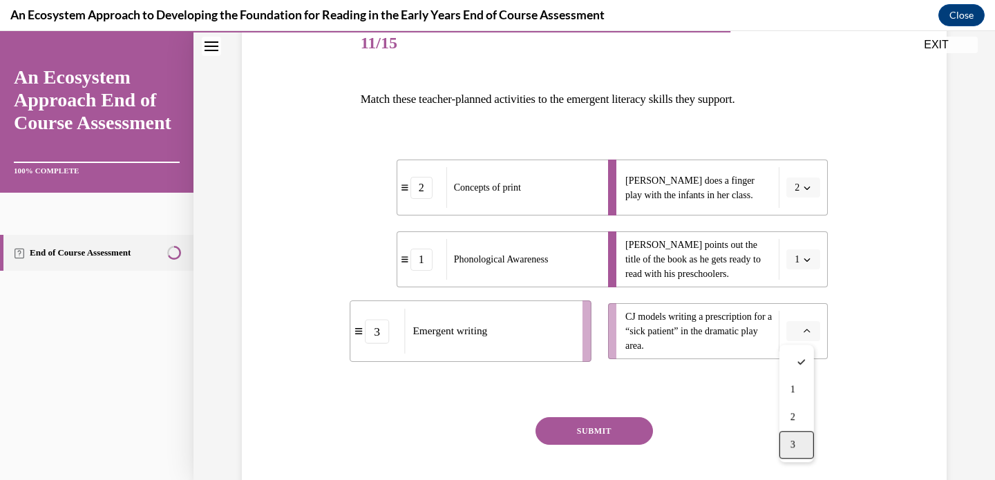
click at [801, 446] on div "3" at bounding box center [797, 445] width 35 height 28
click at [601, 428] on button "SUBMIT" at bounding box center [595, 432] width 118 height 28
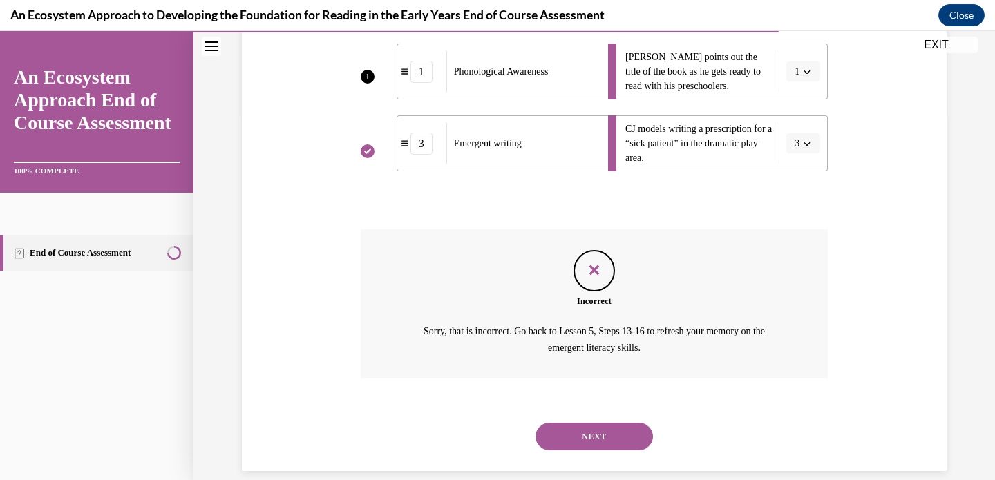
scroll to position [382, 0]
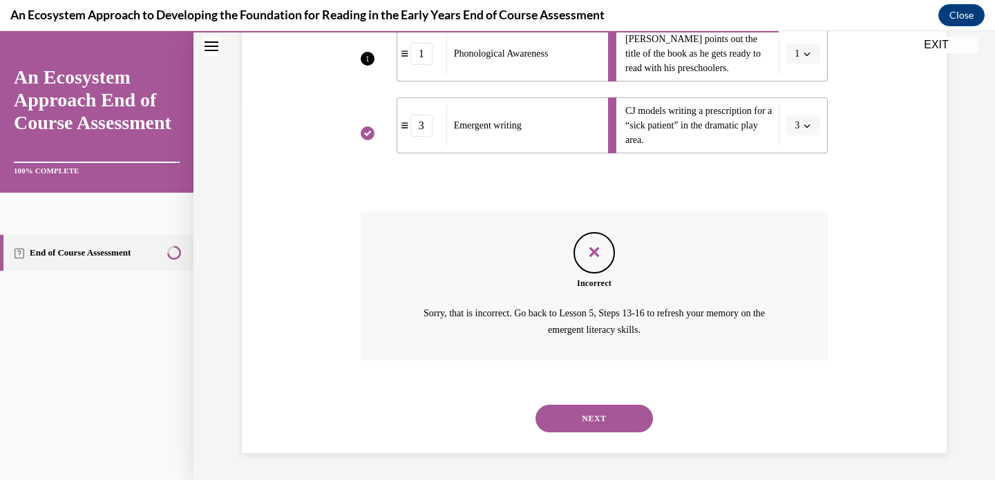
click at [579, 417] on button "NEXT" at bounding box center [595, 419] width 118 height 28
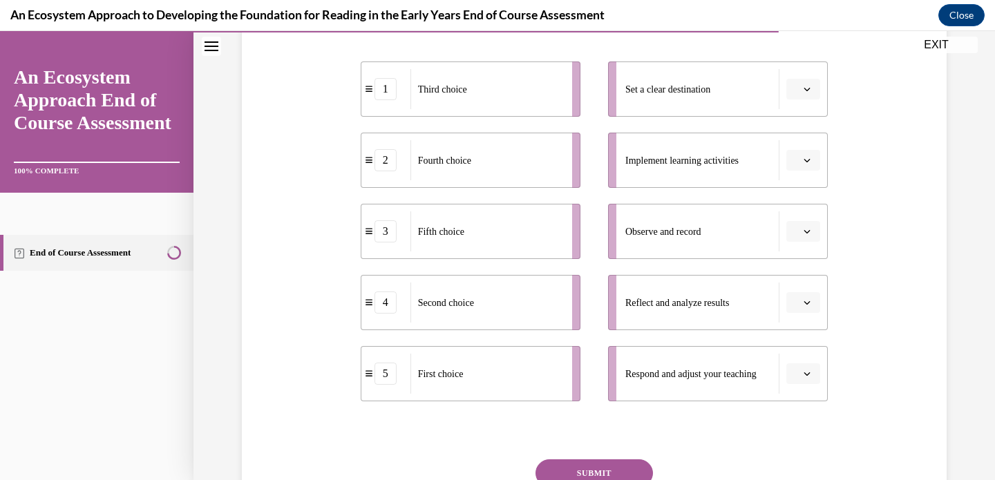
scroll to position [269, 0]
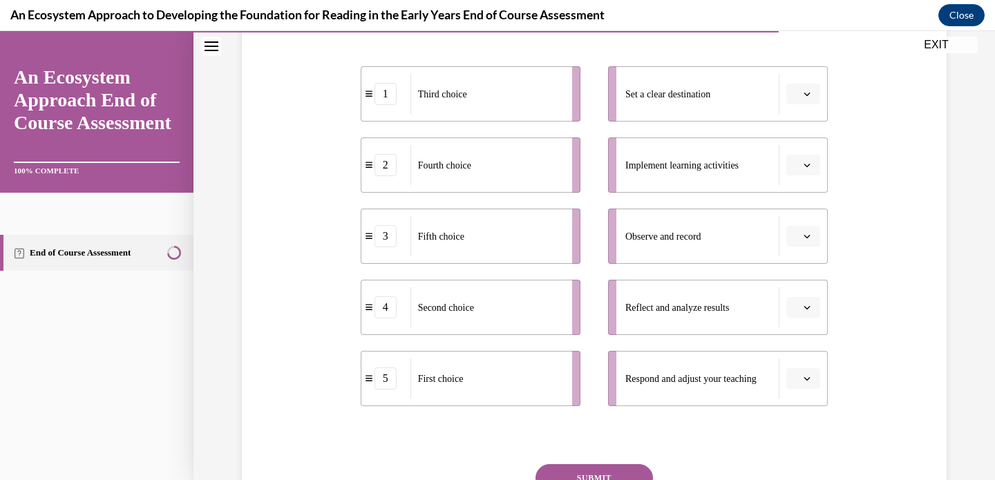
click at [805, 100] on button "button" at bounding box center [804, 94] width 34 height 21
click at [806, 261] on div "5" at bounding box center [797, 264] width 35 height 28
click at [804, 166] on icon "button" at bounding box center [807, 165] width 7 height 7
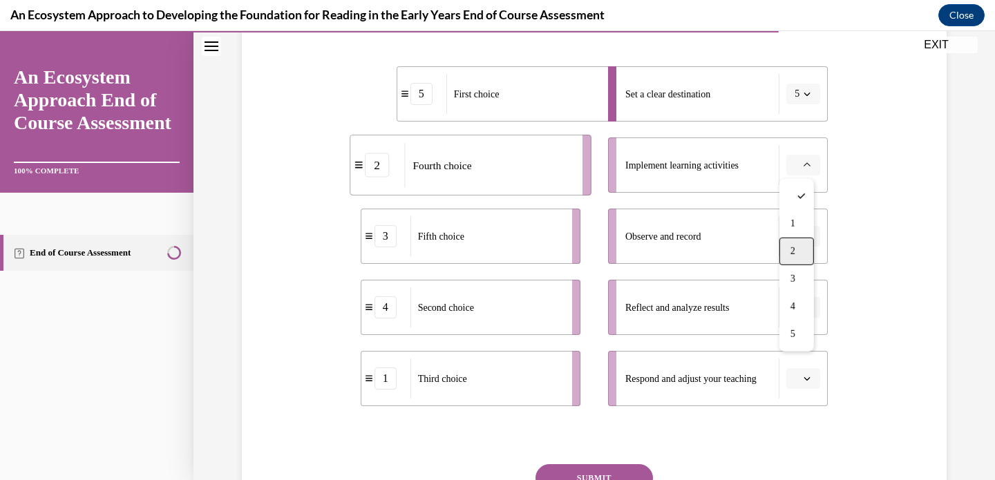
click at [803, 255] on div "2" at bounding box center [797, 252] width 35 height 28
click at [803, 166] on span "button" at bounding box center [808, 165] width 10 height 10
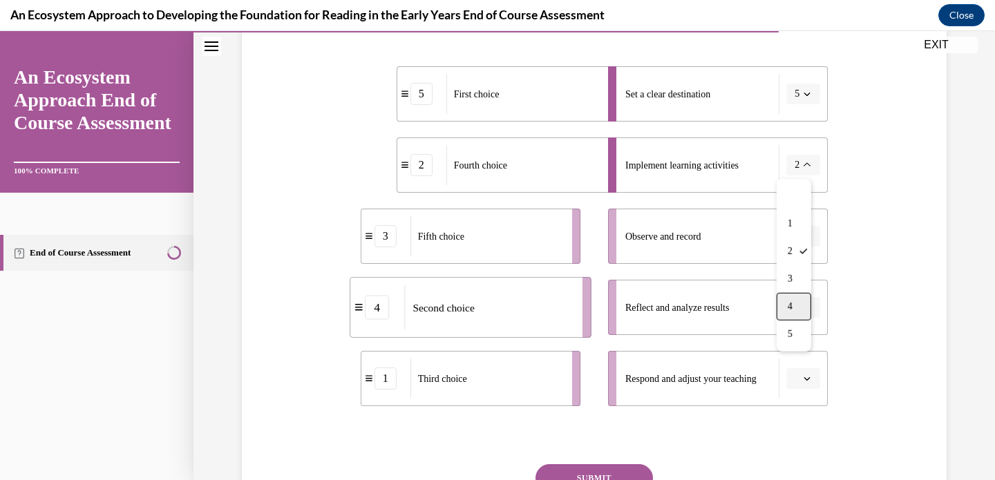
click at [798, 310] on div "4" at bounding box center [794, 307] width 35 height 28
click at [806, 241] on button "button" at bounding box center [804, 236] width 34 height 21
click at [800, 292] on div "1" at bounding box center [797, 295] width 35 height 28
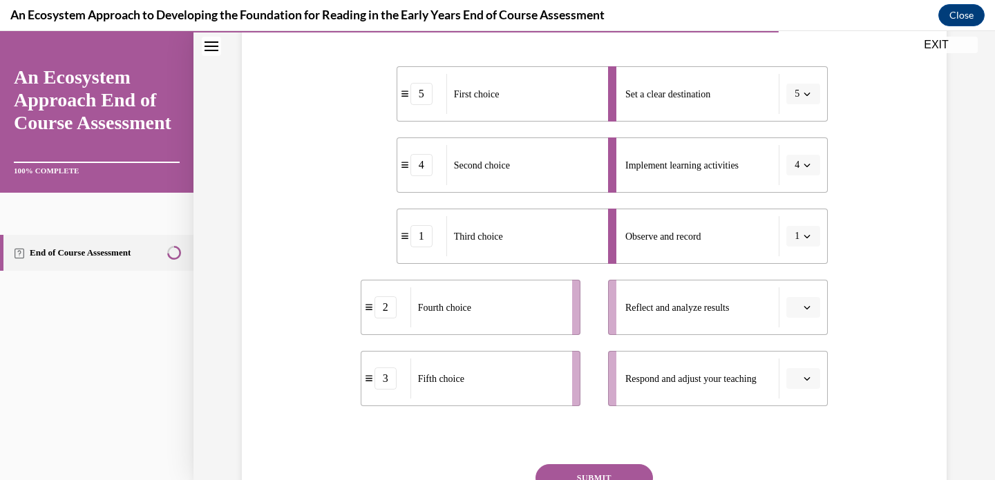
click at [808, 314] on button "button" at bounding box center [804, 307] width 34 height 21
click at [797, 254] on div "4" at bounding box center [797, 249] width 35 height 28
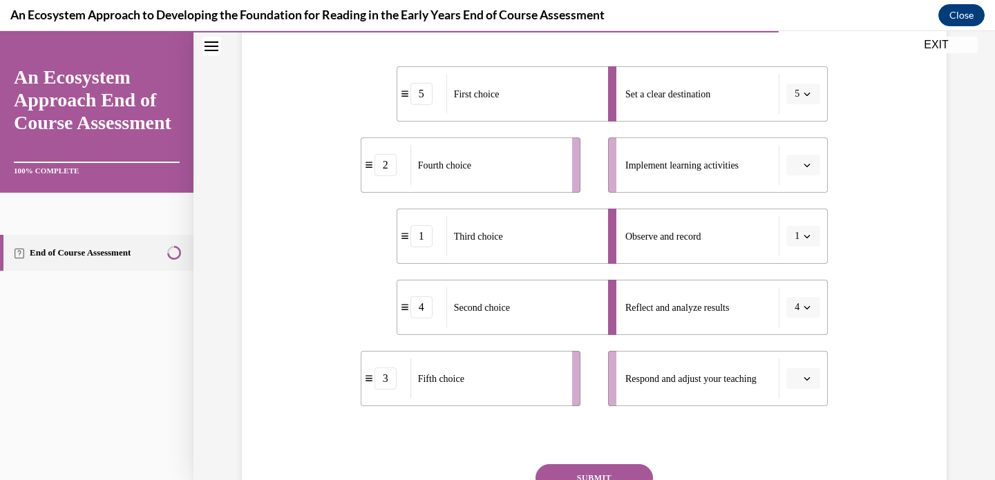
click at [804, 169] on span "button" at bounding box center [808, 165] width 10 height 10
click at [801, 252] on div "2" at bounding box center [797, 252] width 35 height 28
click at [805, 310] on icon "button" at bounding box center [807, 307] width 7 height 7
click at [798, 187] on div "2" at bounding box center [794, 194] width 35 height 28
click at [804, 166] on icon "button" at bounding box center [807, 165] width 7 height 7
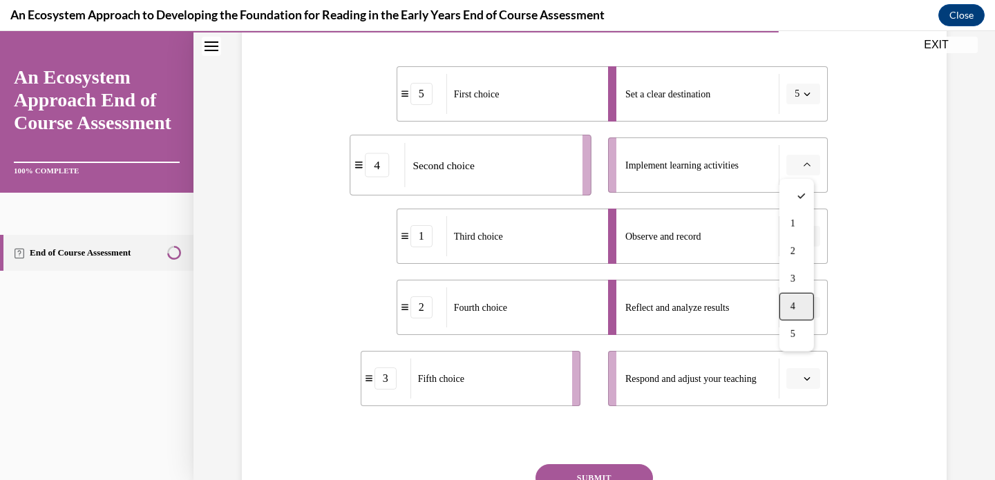
click at [801, 308] on div "4" at bounding box center [797, 307] width 35 height 28
click at [804, 380] on icon "button" at bounding box center [807, 378] width 7 height 7
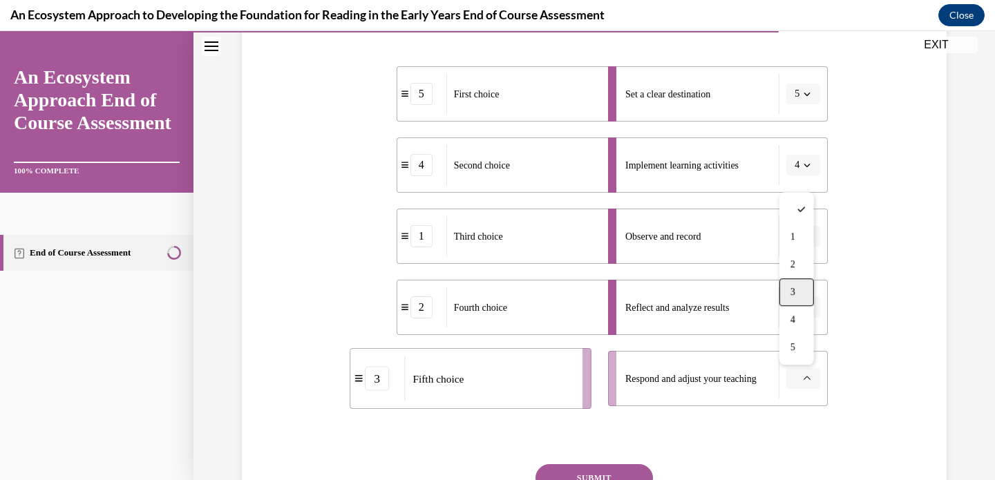
click at [795, 288] on span "3" at bounding box center [793, 292] width 5 height 11
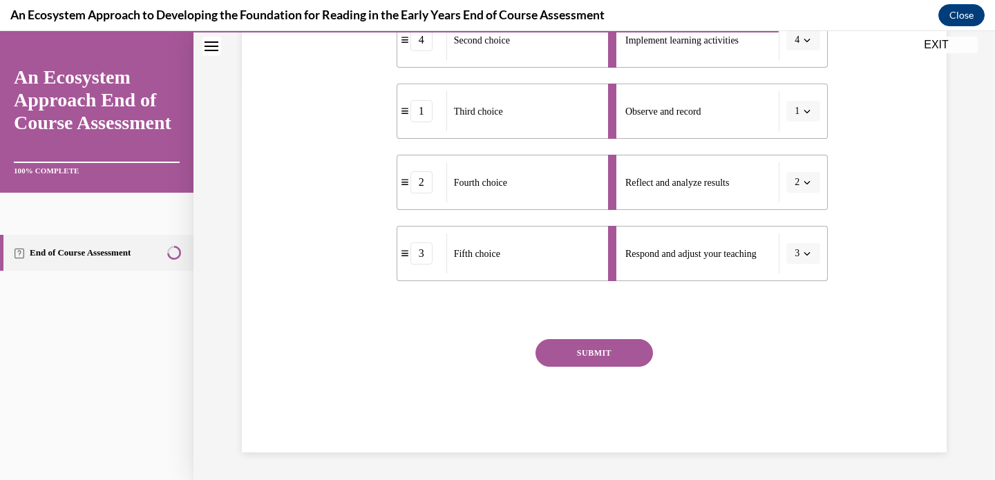
click at [615, 356] on button "SUBMIT" at bounding box center [595, 353] width 118 height 28
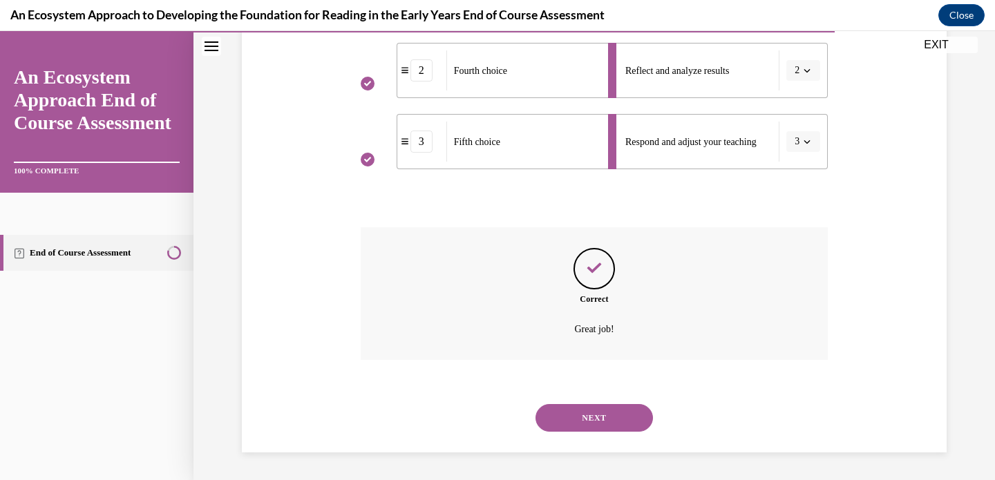
click at [590, 413] on button "NEXT" at bounding box center [595, 418] width 118 height 28
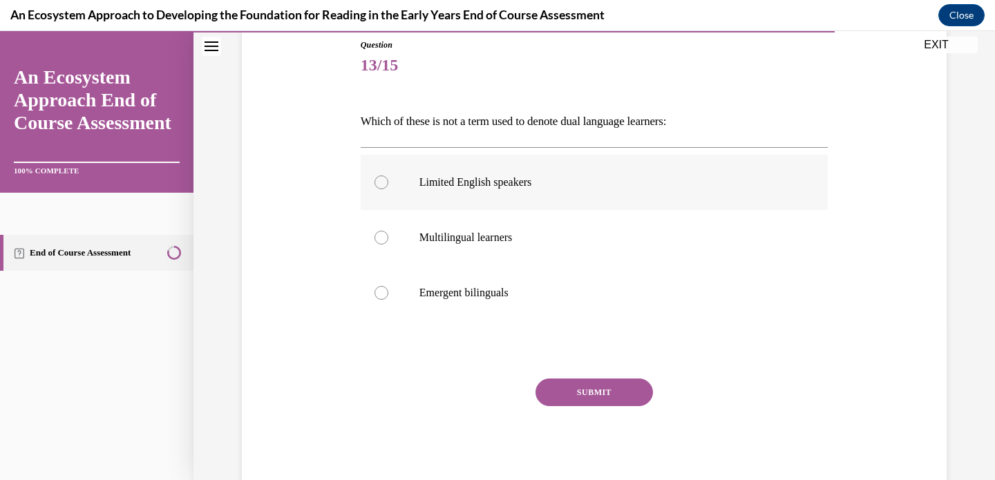
click at [485, 177] on p "Limited English speakers" at bounding box center [607, 183] width 375 height 14
click at [389, 177] on input "Limited English speakers" at bounding box center [382, 183] width 14 height 14
radio input "true"
click at [563, 384] on button "SUBMIT" at bounding box center [595, 393] width 118 height 28
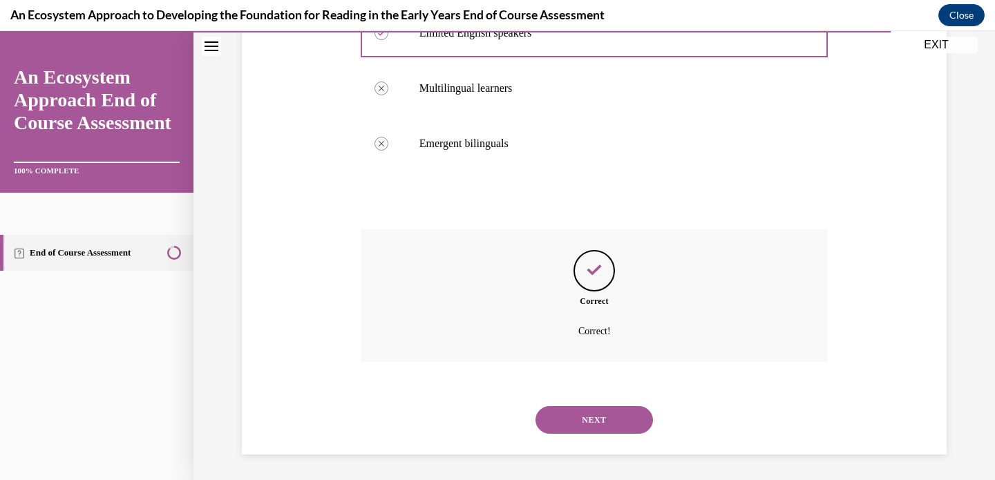
scroll to position [305, 0]
click at [593, 416] on button "NEXT" at bounding box center [595, 418] width 118 height 28
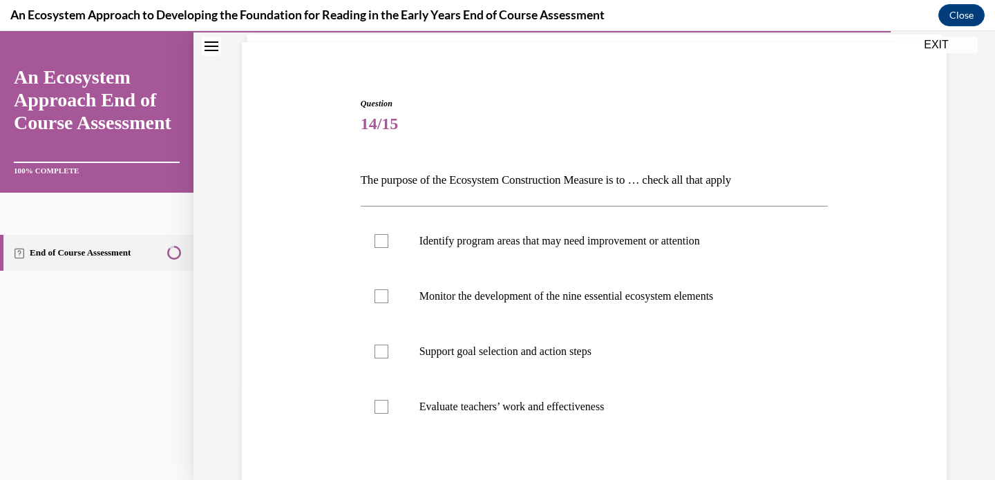
scroll to position [128, 0]
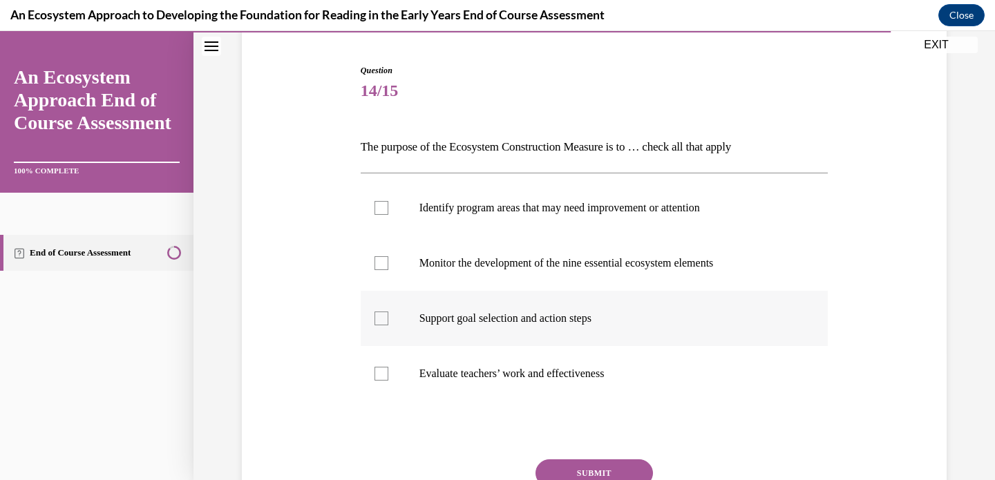
click at [535, 318] on p "Support goal selection and action steps" at bounding box center [607, 319] width 375 height 14
click at [389, 318] on input "Support goal selection and action steps" at bounding box center [382, 319] width 14 height 14
checkbox input "true"
click at [536, 272] on label "Monitor the development of the nine essential ecosystem elements" at bounding box center [595, 263] width 468 height 55
click at [389, 270] on input "Monitor the development of the nine essential ecosystem elements" at bounding box center [382, 263] width 14 height 14
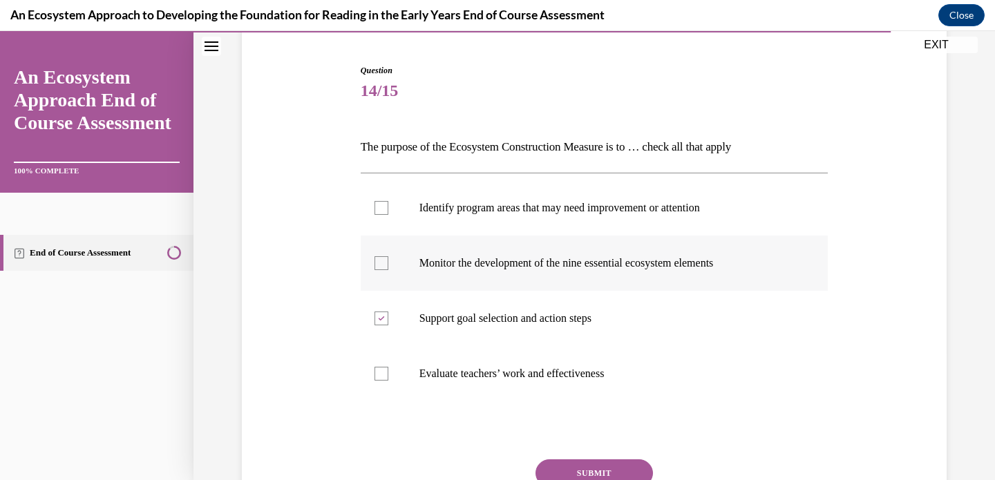
checkbox input "true"
click at [530, 209] on p "Identify program areas that may need improvement or attention" at bounding box center [607, 208] width 375 height 14
click at [389, 209] on input "Identify program areas that may need improvement or attention" at bounding box center [382, 208] width 14 height 14
checkbox input "true"
click at [582, 466] on button "SUBMIT" at bounding box center [595, 474] width 118 height 28
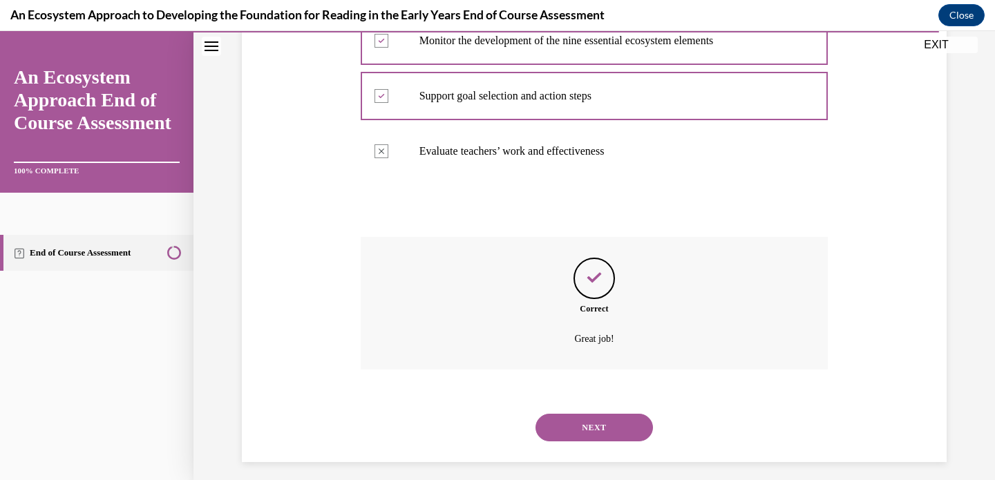
scroll to position [360, 0]
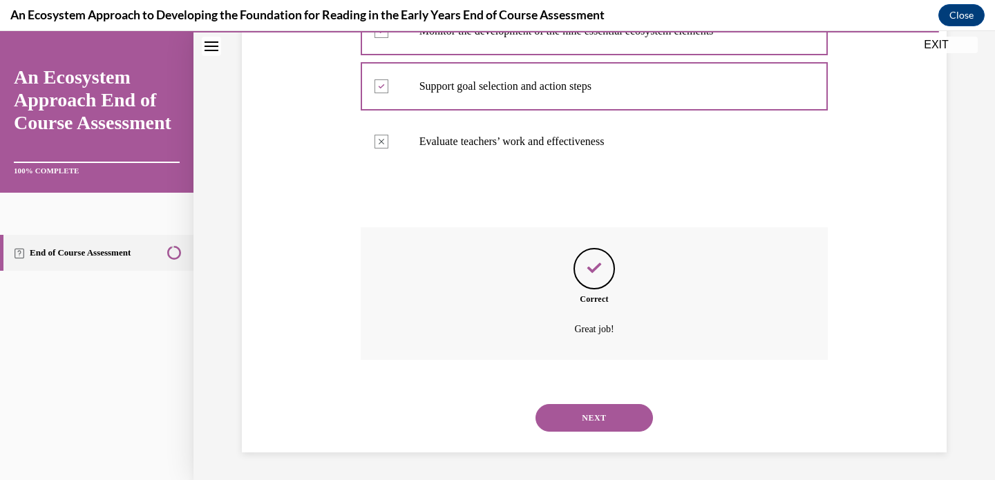
click at [576, 429] on button "NEXT" at bounding box center [595, 418] width 118 height 28
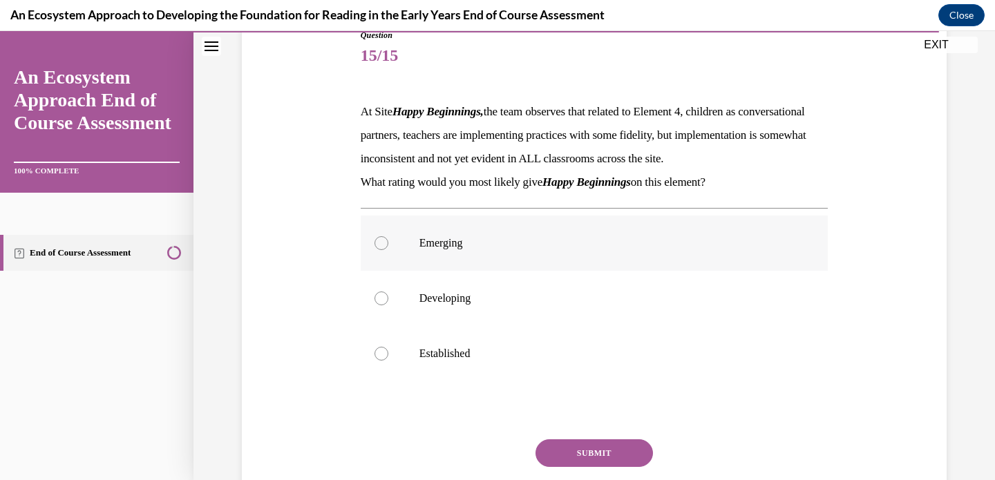
scroll to position [171, 0]
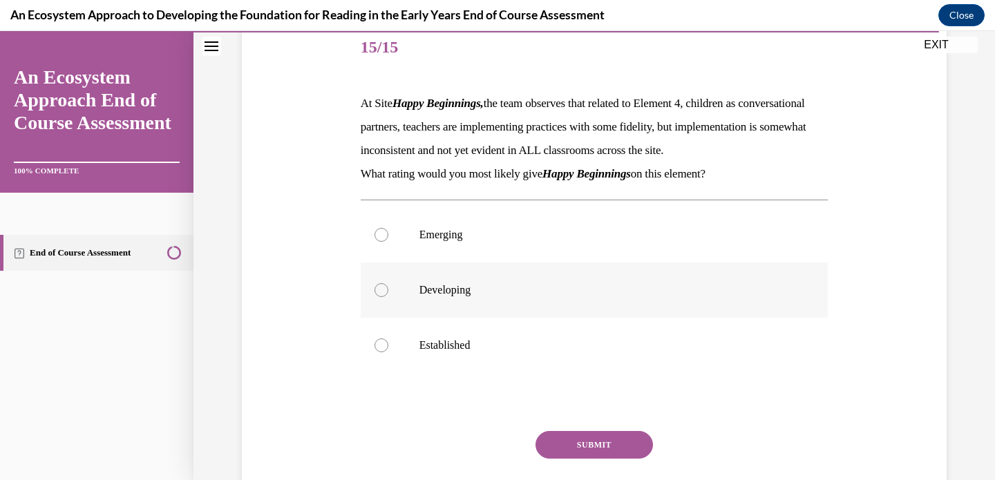
click at [540, 305] on label "Developing" at bounding box center [595, 290] width 468 height 55
click at [389, 297] on input "Developing" at bounding box center [382, 290] width 14 height 14
radio input "true"
click at [600, 459] on button "SUBMIT" at bounding box center [595, 445] width 118 height 28
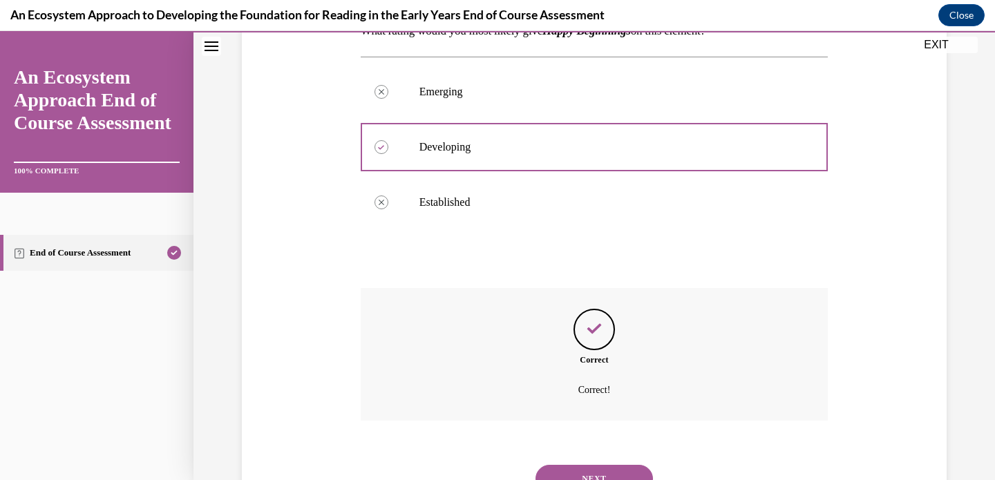
scroll to position [399, 0]
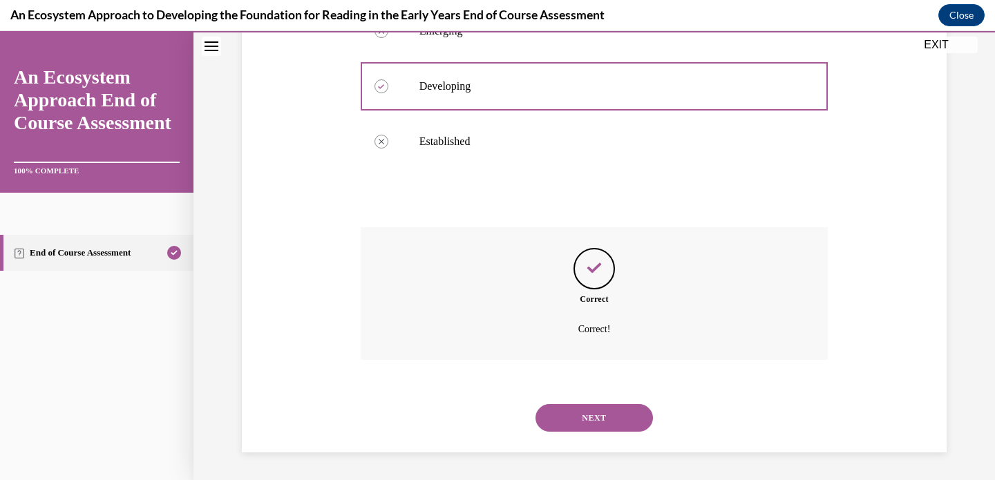
click at [592, 422] on button "NEXT" at bounding box center [595, 418] width 118 height 28
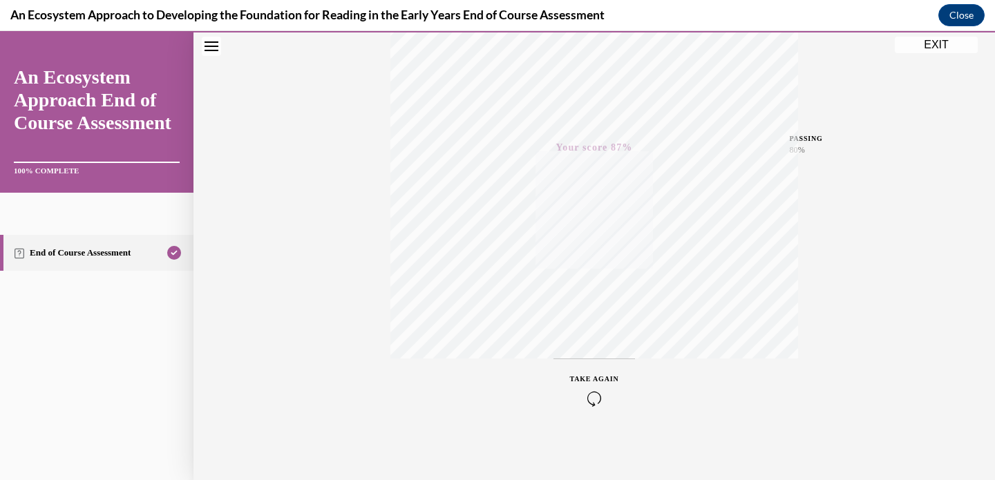
scroll to position [259, 0]
click at [927, 42] on button "EXIT" at bounding box center [936, 45] width 83 height 17
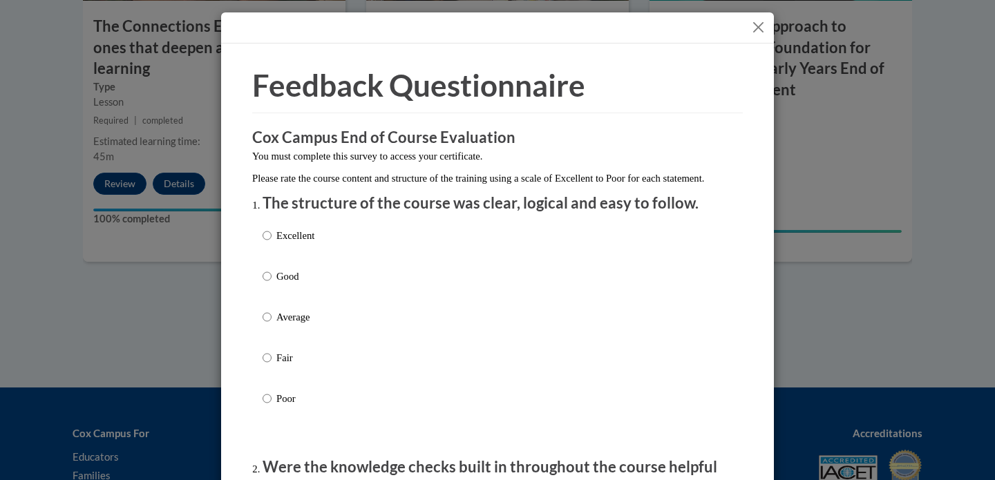
click at [266, 291] on label "Good" at bounding box center [289, 287] width 52 height 37
click at [266, 284] on input "Good" at bounding box center [267, 276] width 9 height 15
radio input "true"
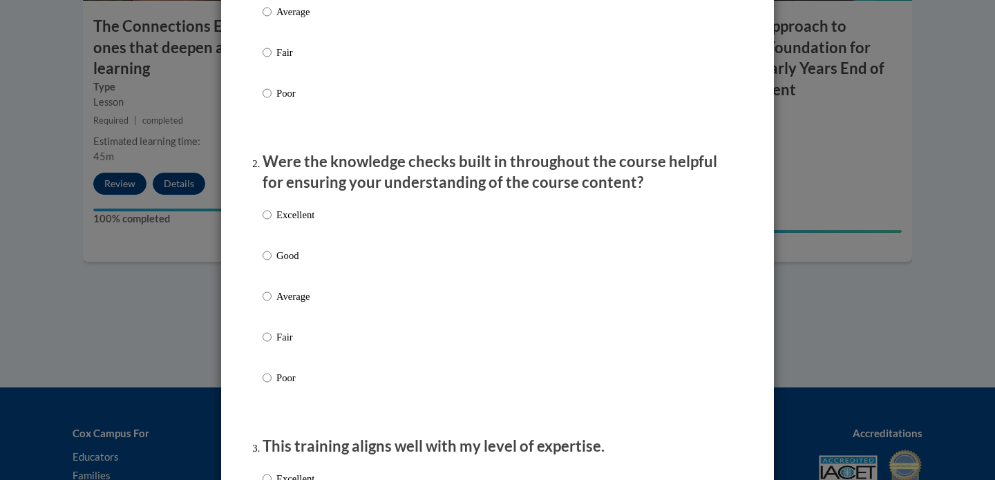
scroll to position [306, 0]
click at [263, 263] on input "Good" at bounding box center [267, 254] width 9 height 15
radio input "true"
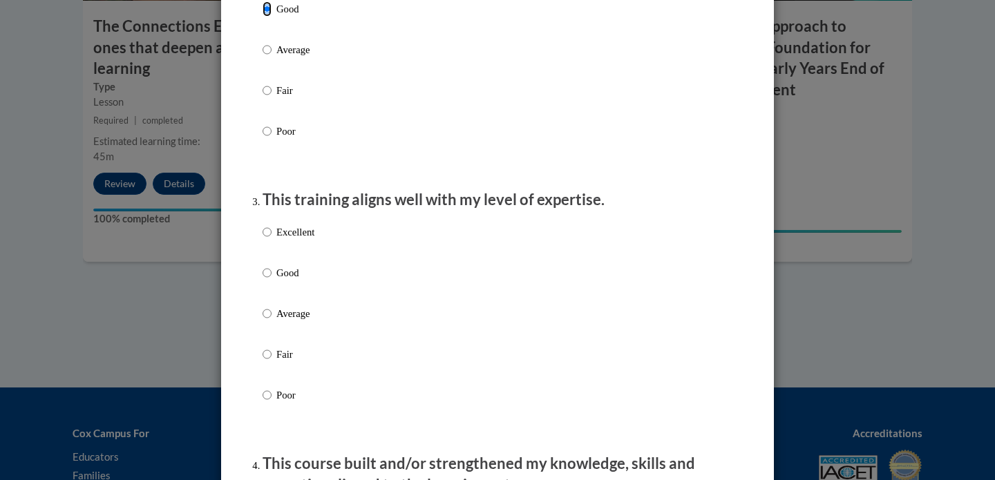
scroll to position [603, 0]
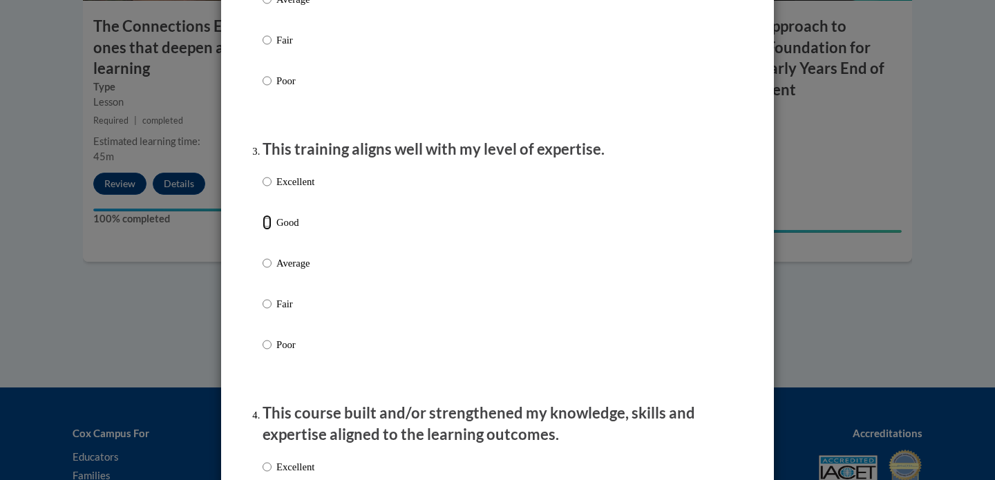
click at [263, 230] on input "Good" at bounding box center [267, 222] width 9 height 15
radio input "true"
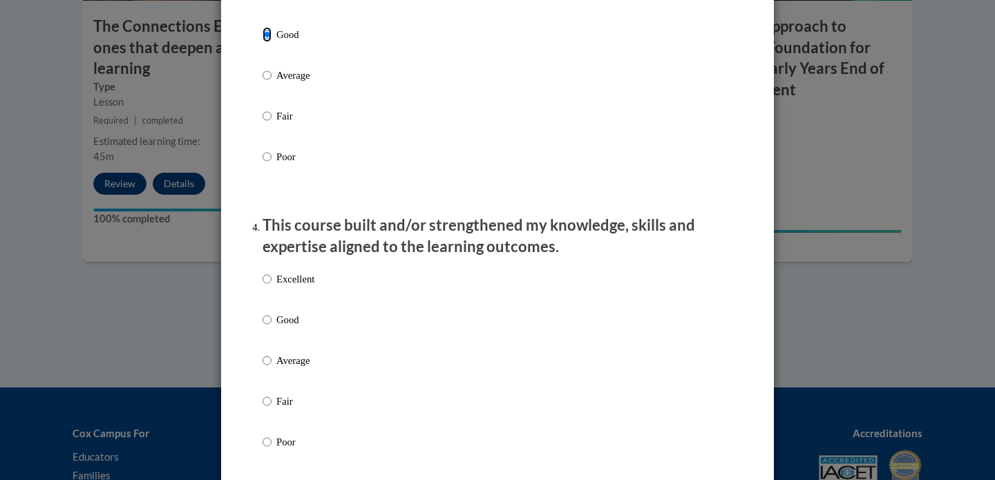
scroll to position [798, 0]
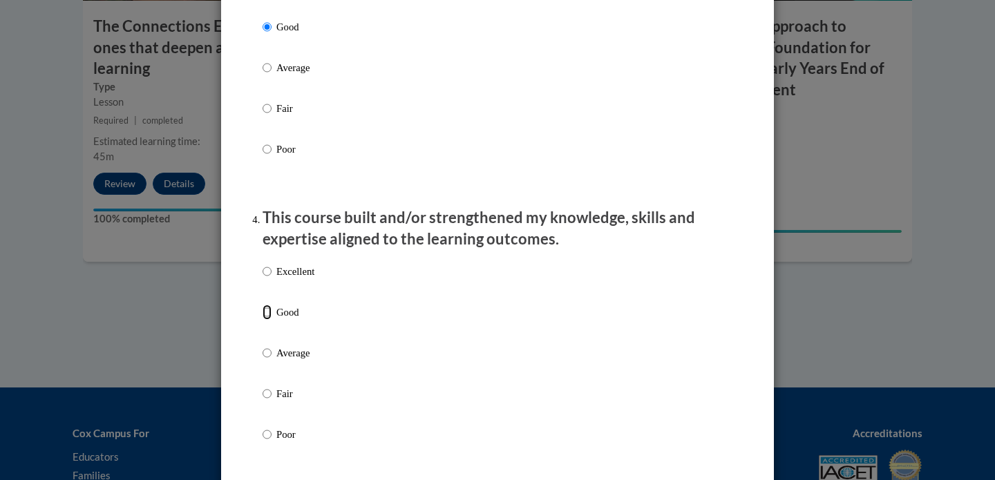
click at [263, 320] on input "Good" at bounding box center [267, 312] width 9 height 15
radio input "true"
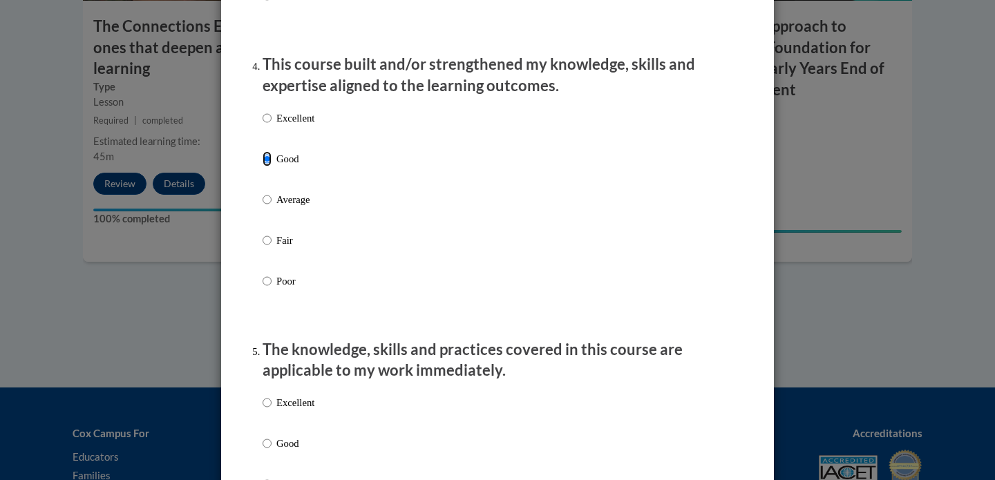
scroll to position [1054, 0]
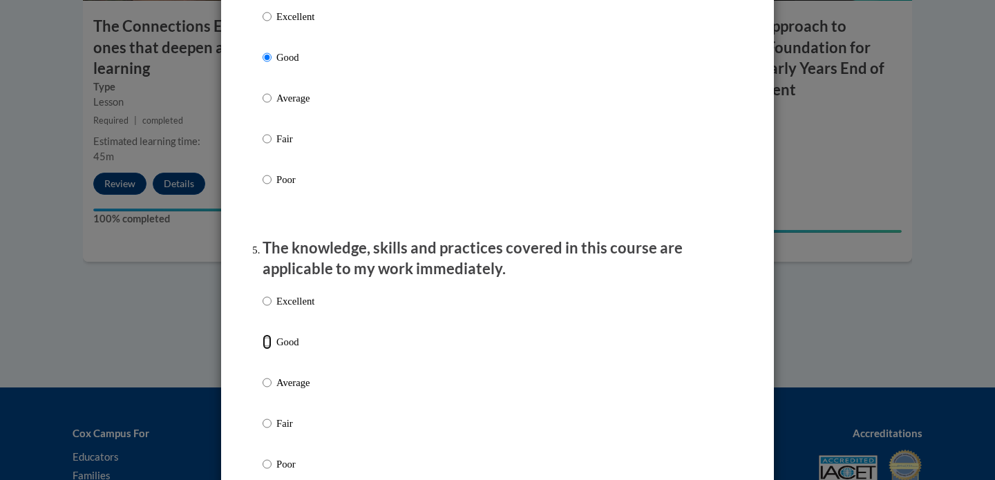
click at [263, 350] on input "Good" at bounding box center [267, 342] width 9 height 15
radio input "true"
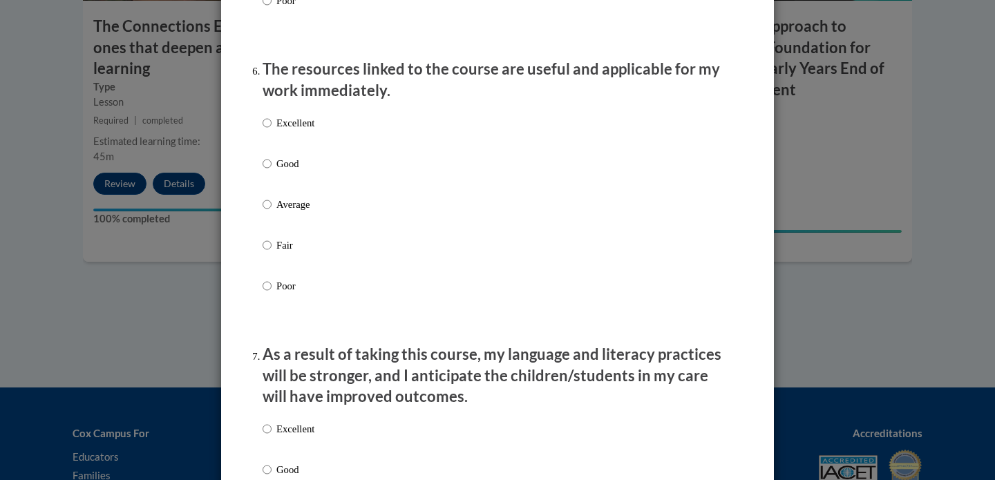
scroll to position [1475, 0]
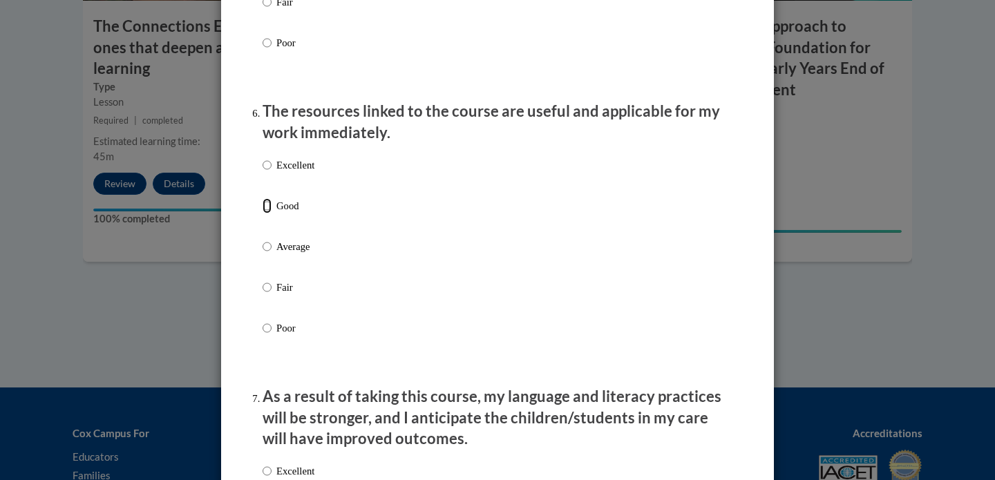
click at [263, 214] on input "Good" at bounding box center [267, 205] width 9 height 15
radio input "true"
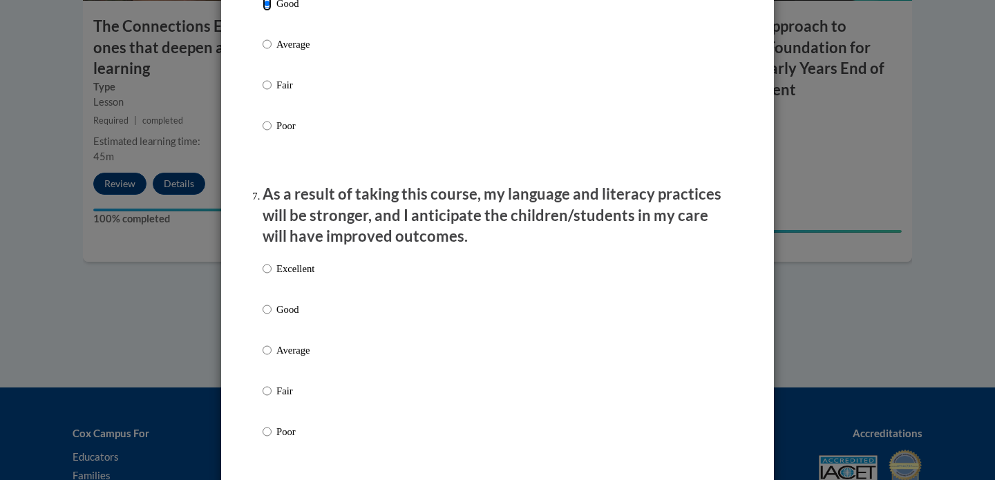
scroll to position [1686, 0]
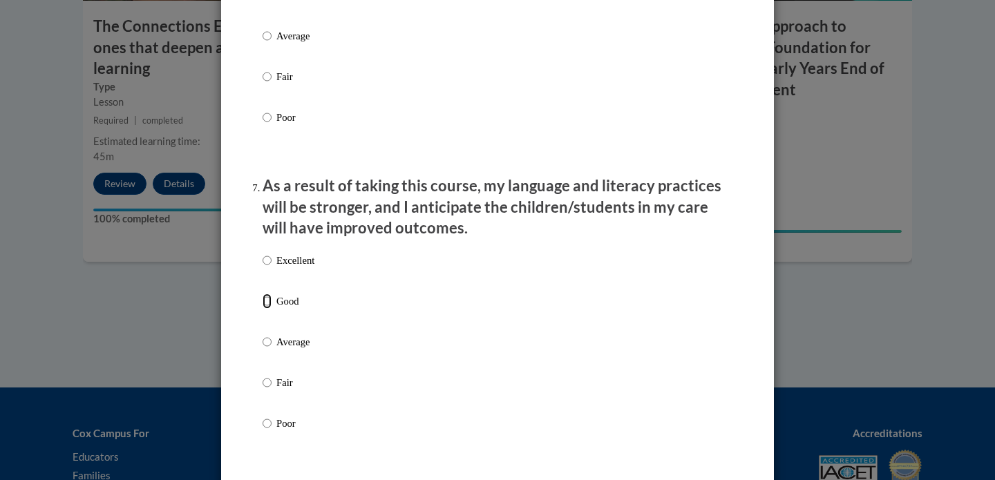
click at [263, 309] on input "Good" at bounding box center [267, 301] width 9 height 15
radio input "true"
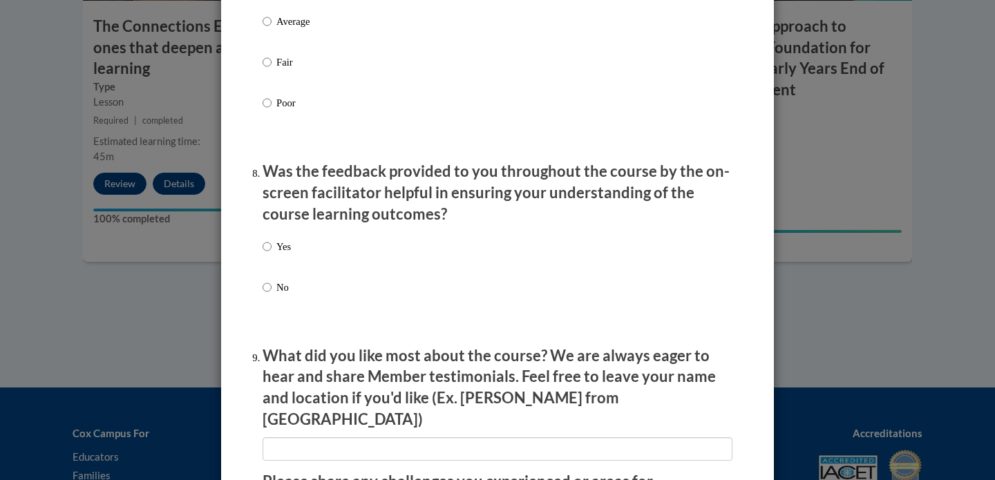
scroll to position [2019, 0]
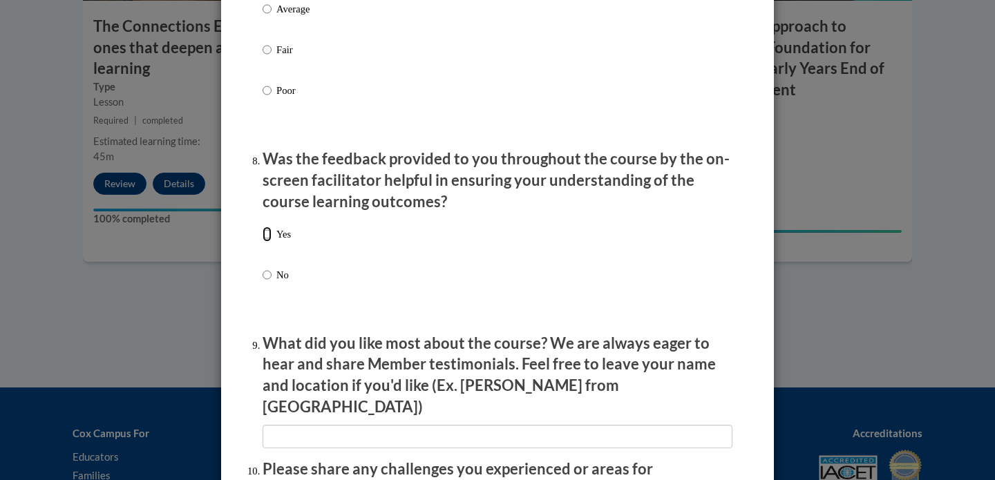
click at [263, 242] on input "Yes" at bounding box center [267, 234] width 9 height 15
radio input "true"
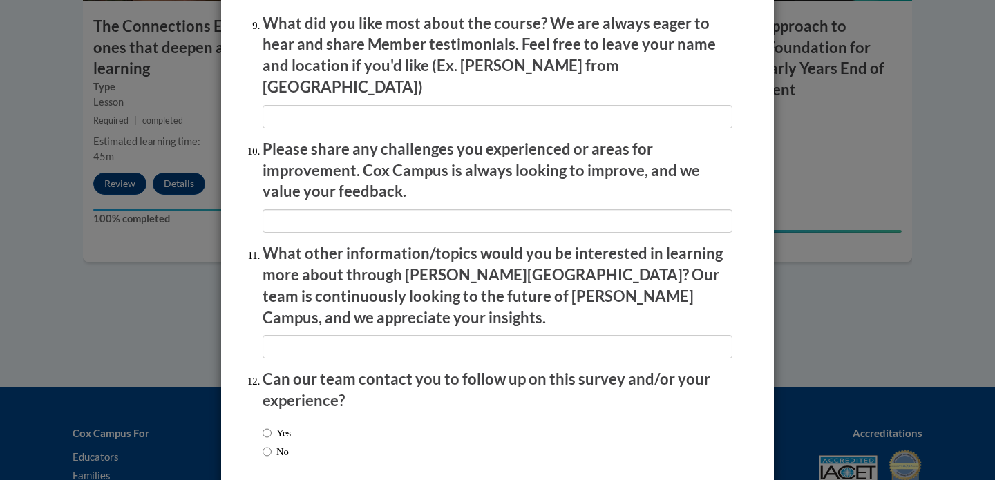
scroll to position [2392, 0]
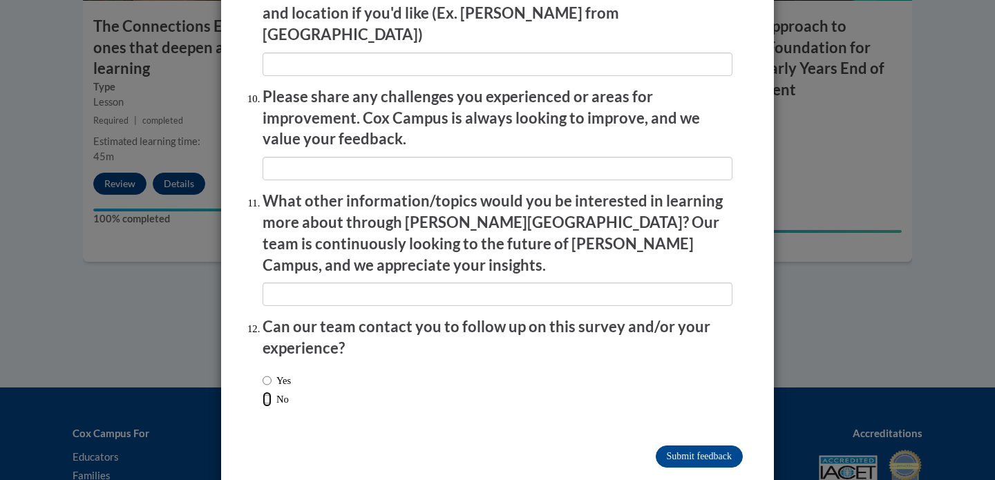
click at [263, 392] on input "No" at bounding box center [267, 399] width 9 height 15
radio input "true"
click at [716, 446] on input "Submit feedback" at bounding box center [699, 457] width 87 height 22
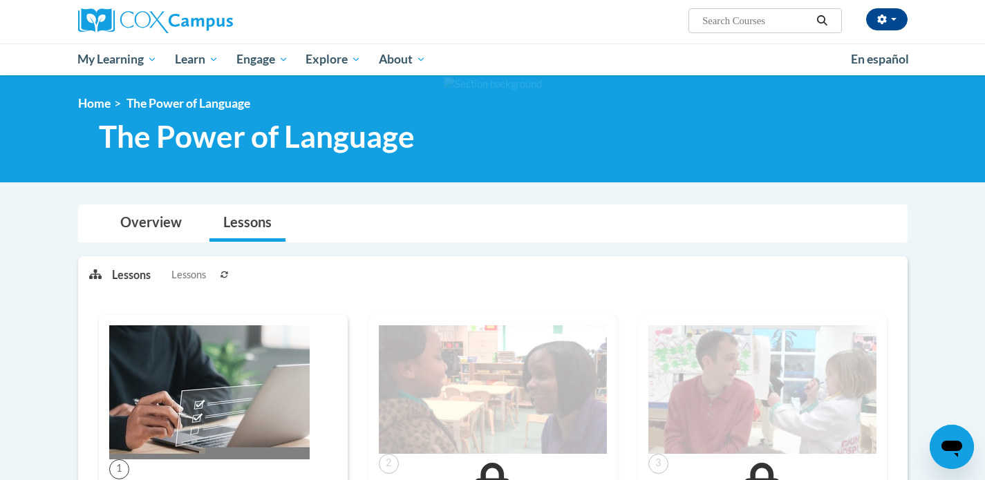
scroll to position [98, 0]
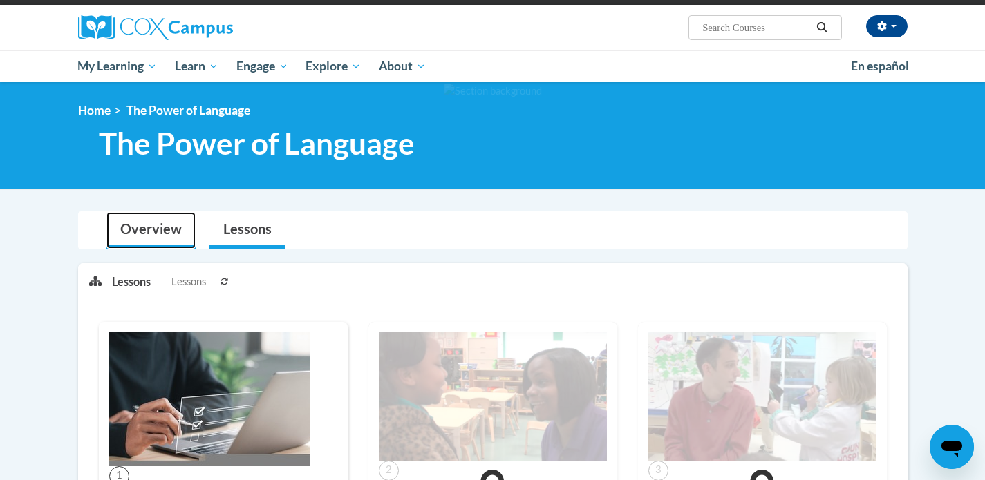
click at [165, 232] on link "Overview" at bounding box center [150, 230] width 89 height 37
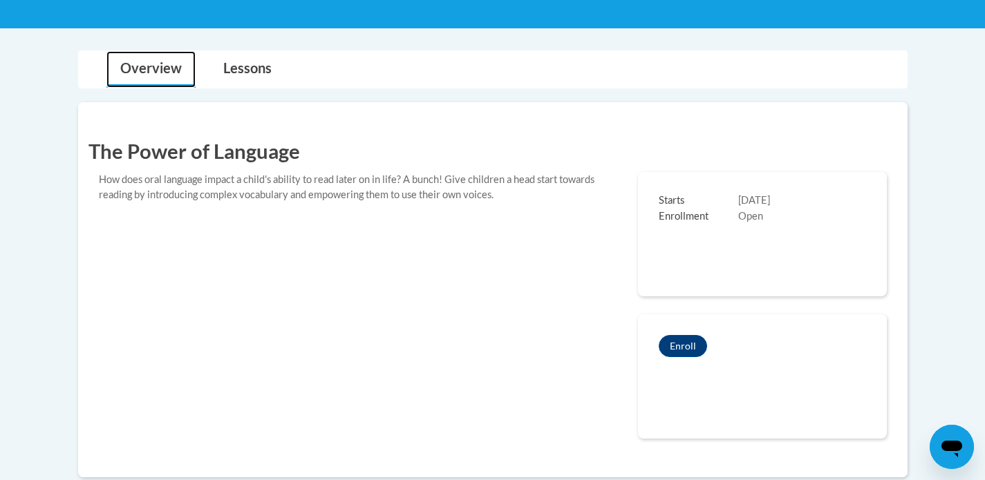
scroll to position [286, 0]
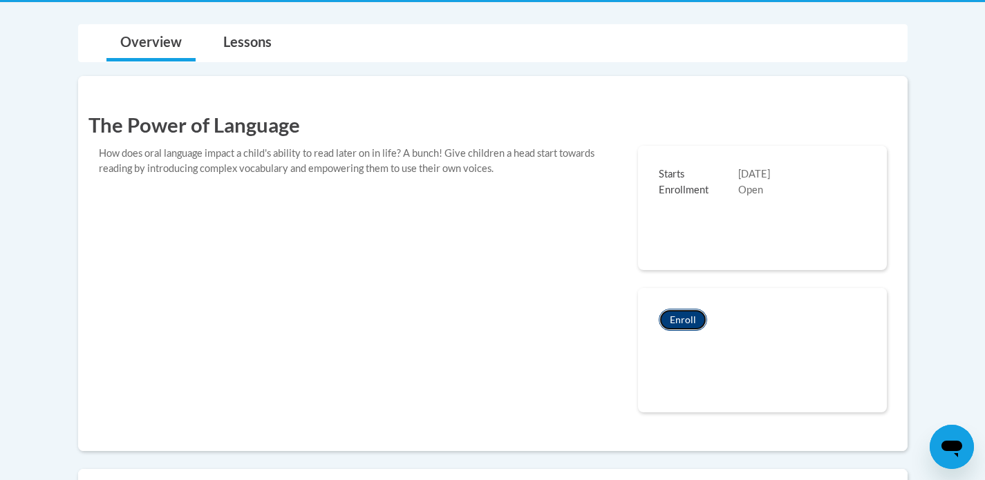
click at [680, 323] on button "Enroll" at bounding box center [683, 320] width 48 height 22
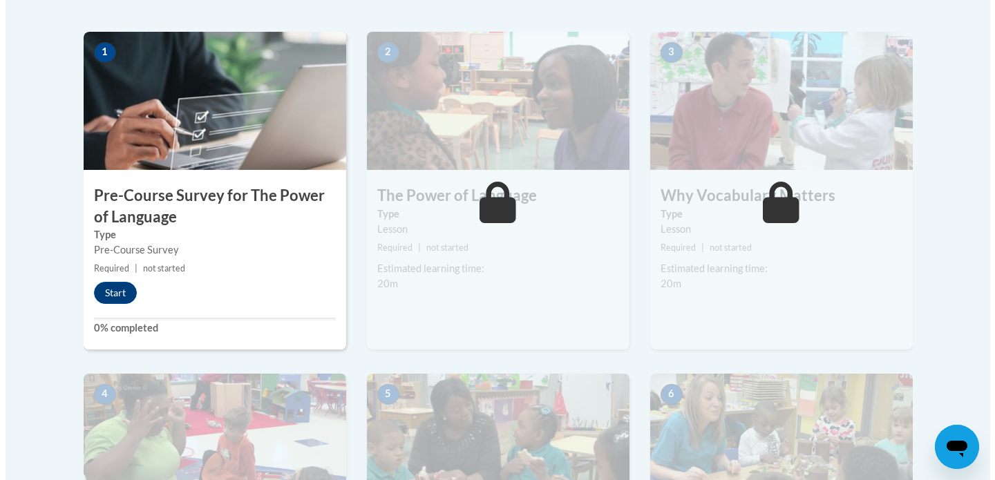
scroll to position [435, 0]
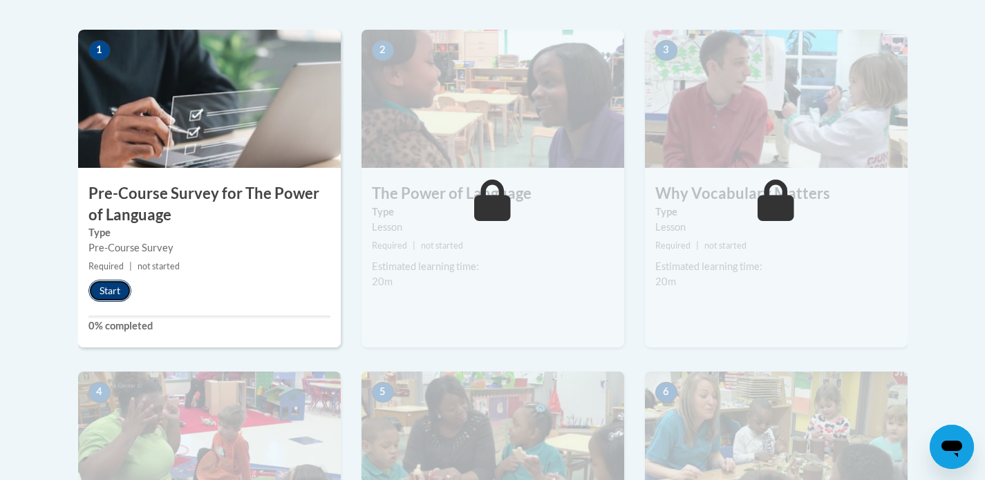
click at [103, 284] on button "Start" at bounding box center [109, 291] width 43 height 22
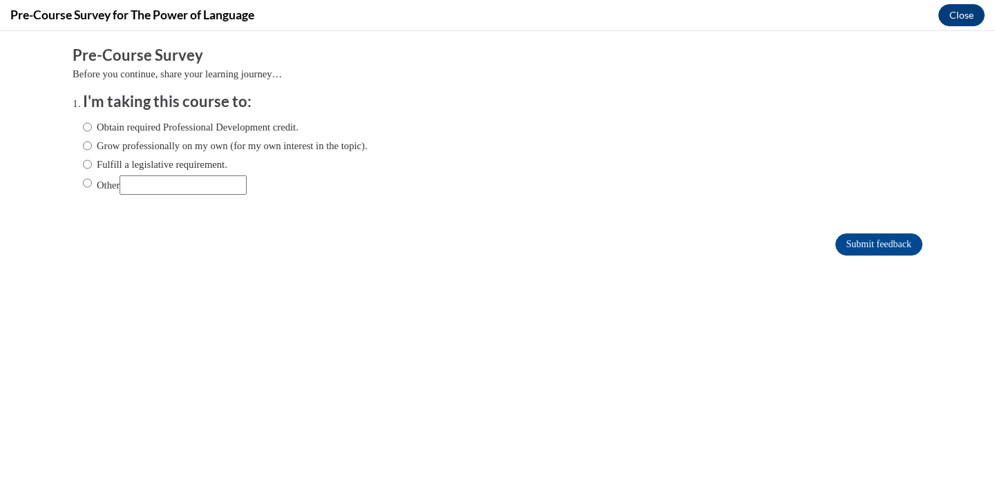
scroll to position [0, 0]
click at [83, 186] on input "Other" at bounding box center [87, 183] width 9 height 15
radio input "true"
click at [861, 243] on input "Submit feedback" at bounding box center [879, 245] width 87 height 22
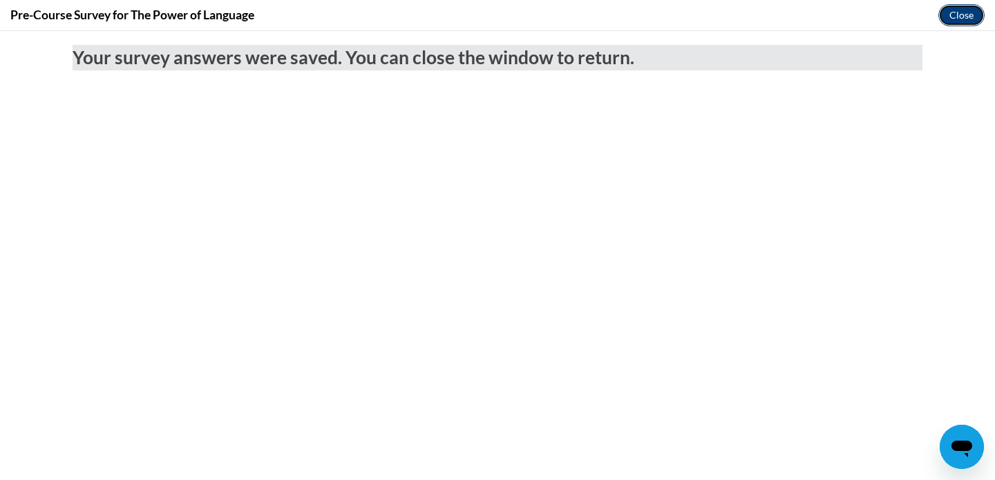
click at [960, 15] on button "Close" at bounding box center [962, 15] width 46 height 22
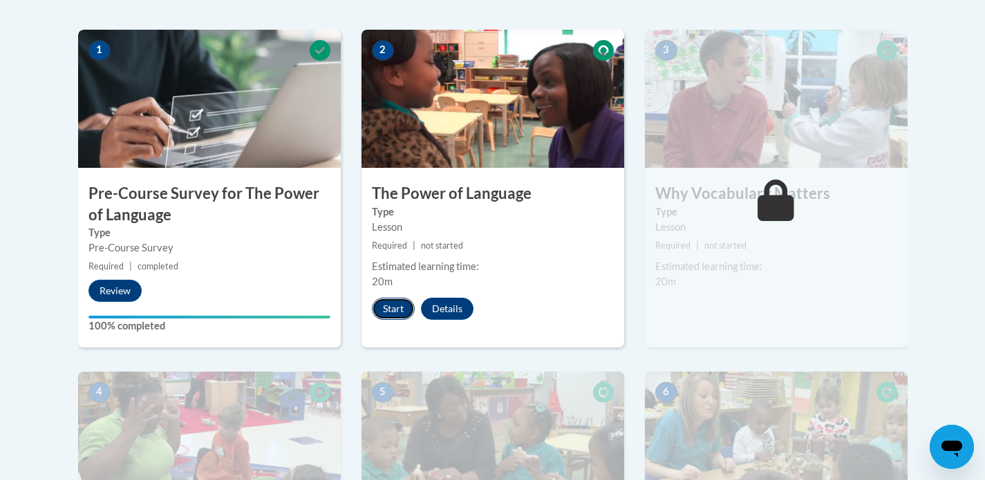
click at [396, 310] on button "Start" at bounding box center [393, 309] width 43 height 22
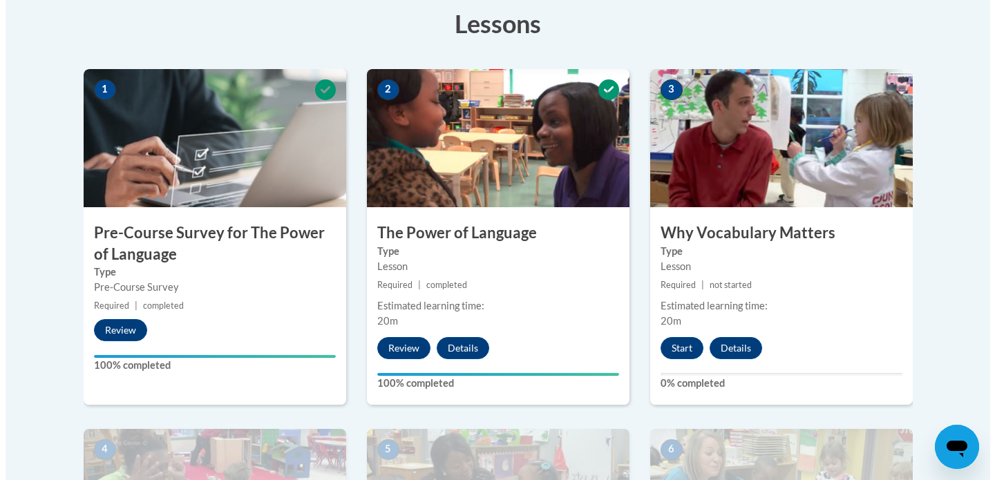
scroll to position [403, 0]
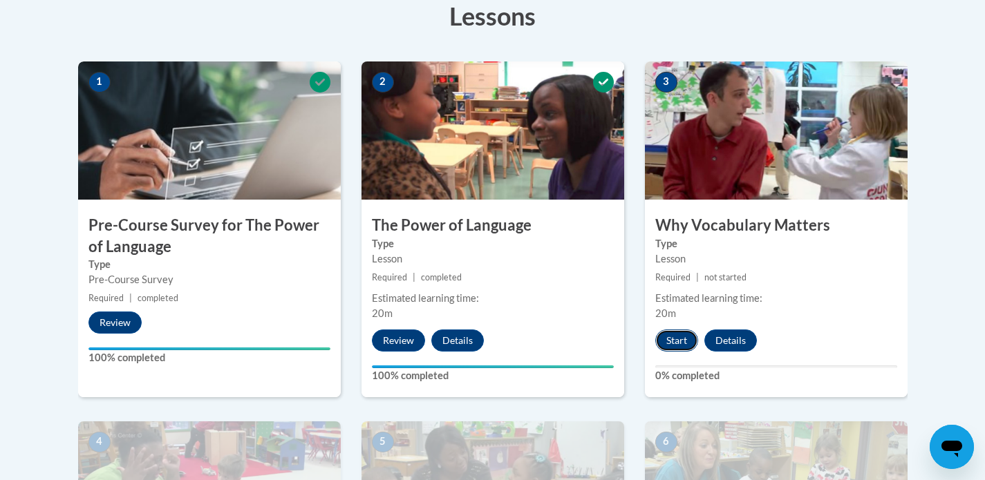
click at [682, 346] on button "Start" at bounding box center [676, 341] width 43 height 22
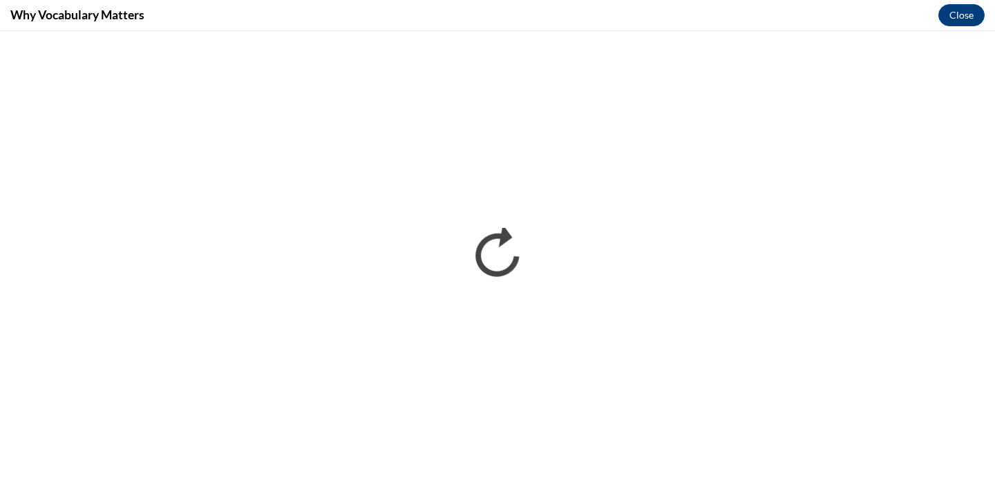
scroll to position [0, 0]
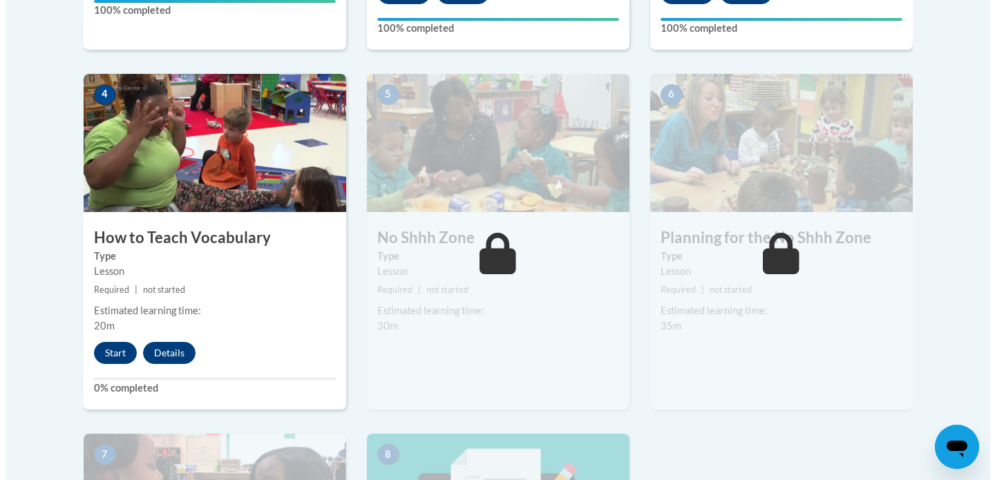
scroll to position [755, 0]
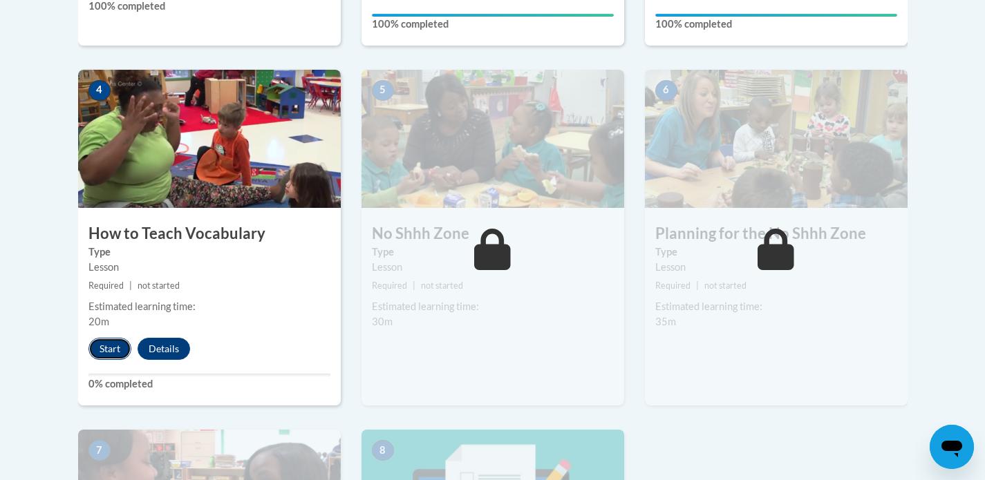
click at [104, 347] on button "Start" at bounding box center [109, 349] width 43 height 22
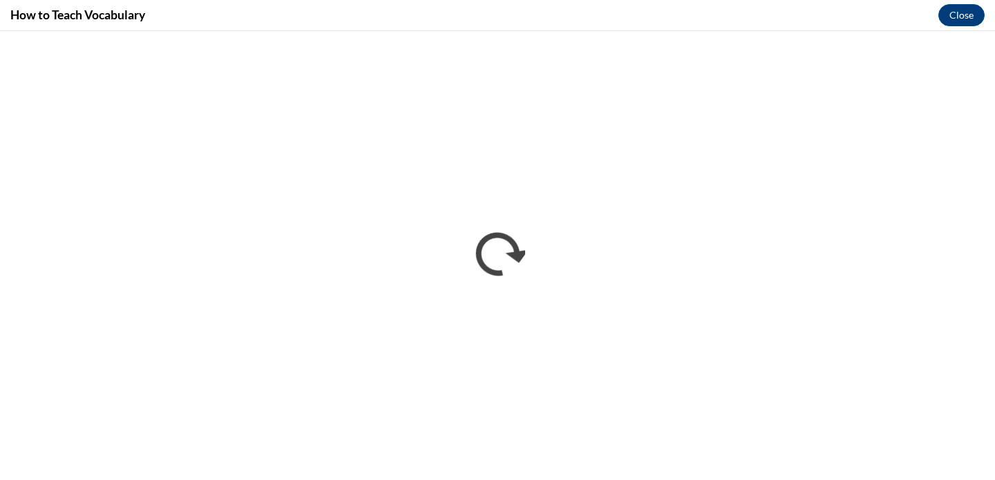
scroll to position [0, 0]
